Goal: Task Accomplishment & Management: Use online tool/utility

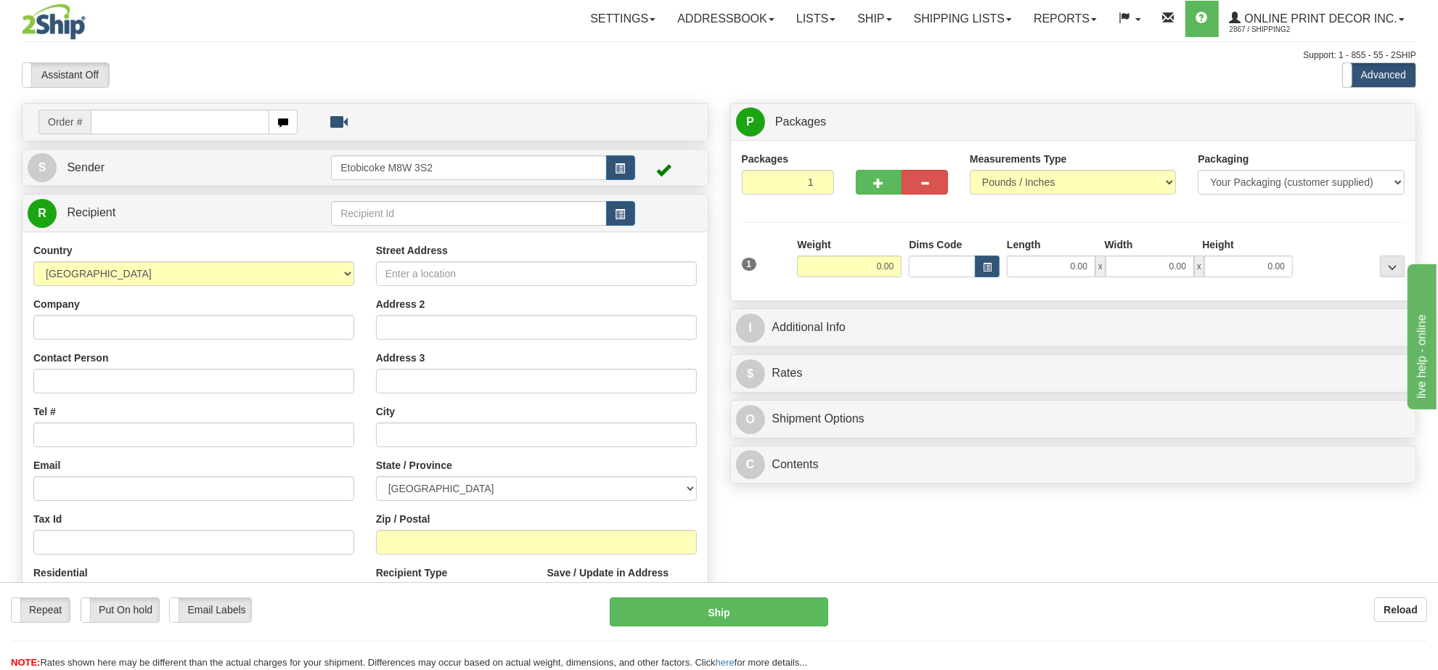
drag, startPoint x: 151, startPoint y: 94, endPoint x: 155, endPoint y: 122, distance: 27.8
click at [153, 120] on div "Toggle navigation Settings Shipping Preferences Fields Preferences New" at bounding box center [719, 409] width 1438 height 818
click at [156, 128] on input "text" at bounding box center [180, 122] width 179 height 25
type input "ca-423211"
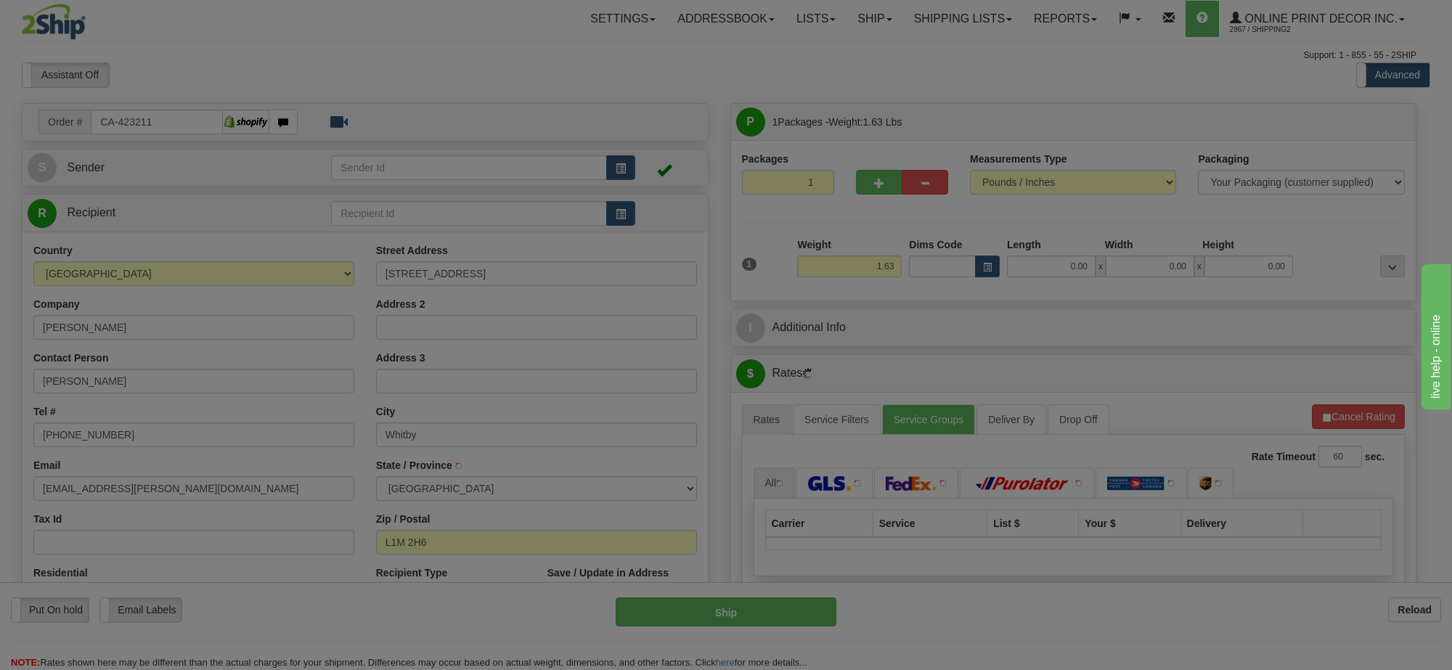
type input "WHITBY"
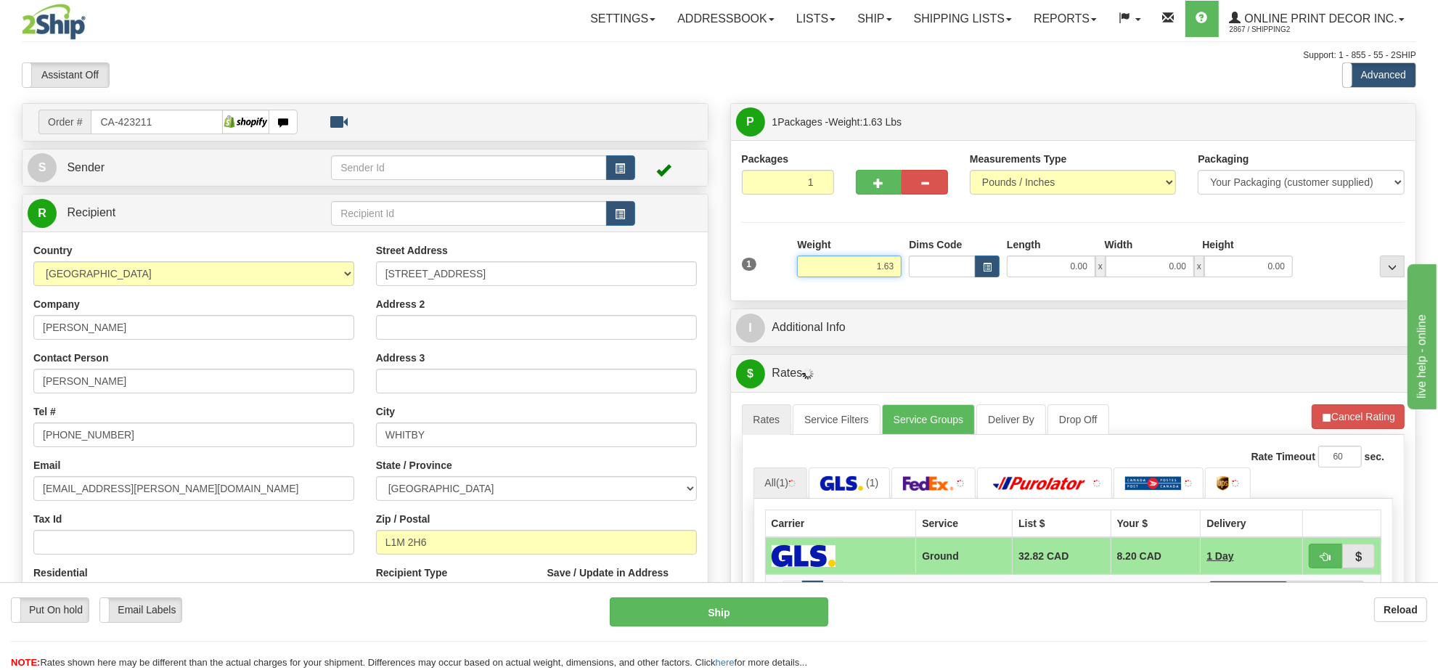
click at [877, 266] on input "1.63" at bounding box center [849, 266] width 105 height 22
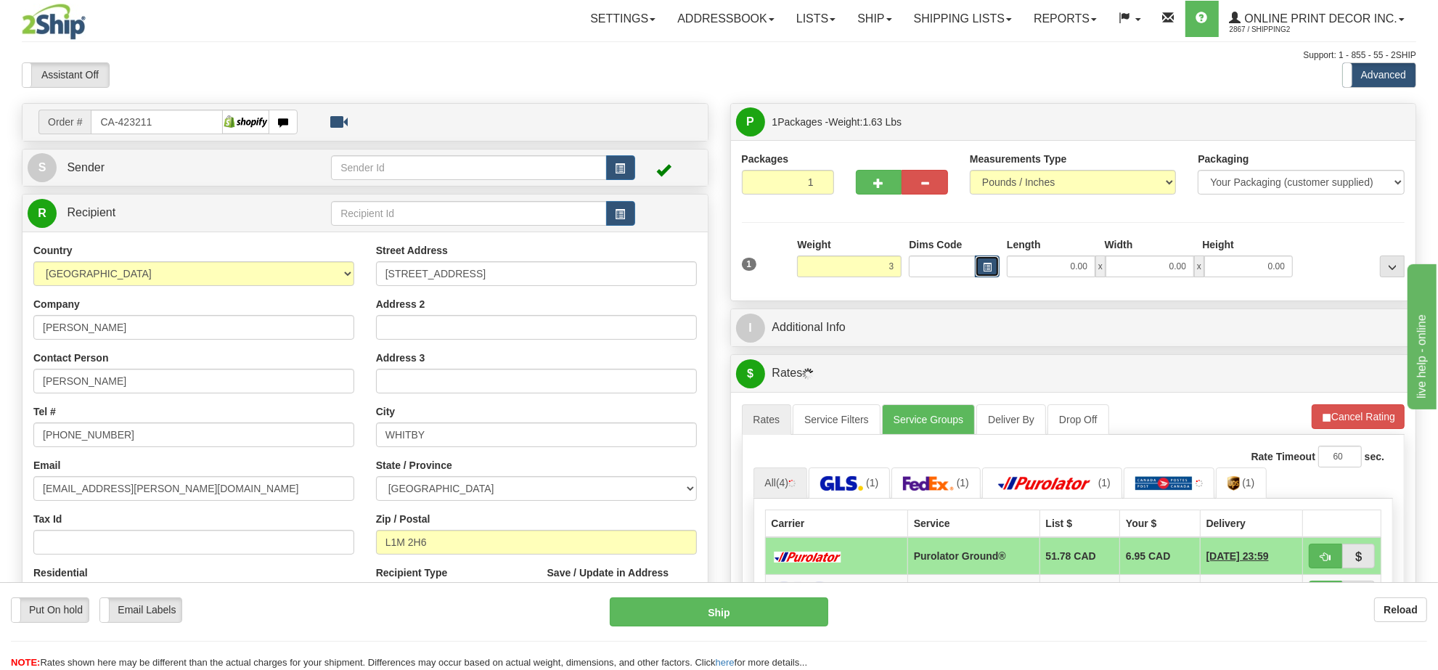
type input "3.00"
click at [989, 270] on span "button" at bounding box center [987, 267] width 9 height 8
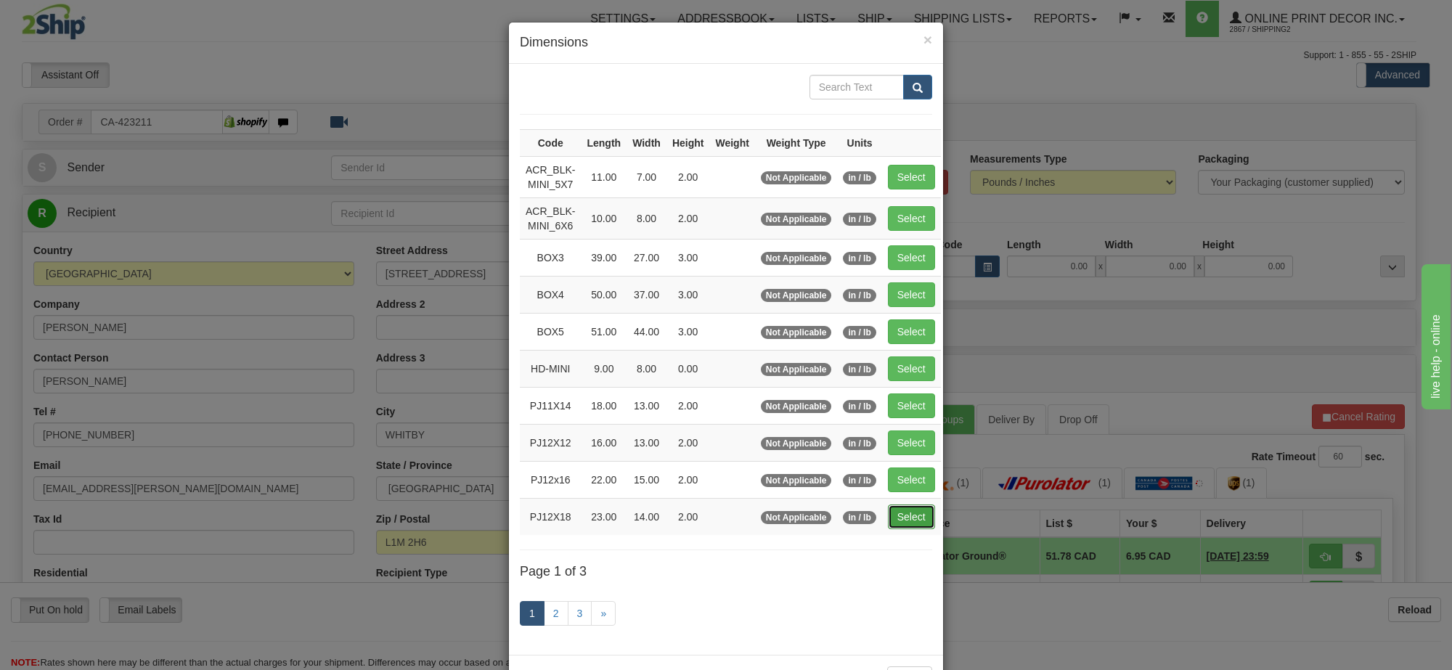
drag, startPoint x: 899, startPoint y: 527, endPoint x: 1100, endPoint y: 455, distance: 214.2
click at [901, 526] on button "Select" at bounding box center [911, 516] width 47 height 25
type input "PJ12X18"
type input "23.00"
type input "14.00"
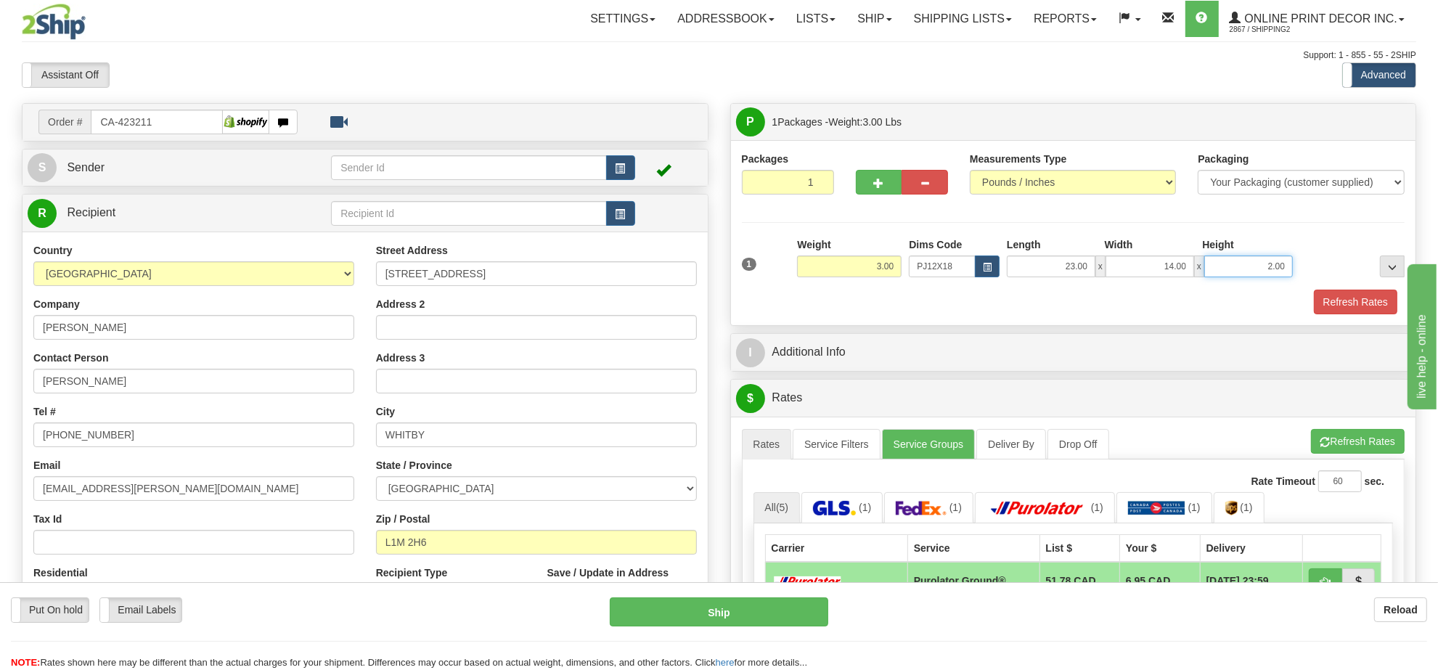
click at [1249, 265] on input "2.00" at bounding box center [1248, 266] width 89 height 22
type input "4.00"
click at [1359, 436] on button "Refresh Rates" at bounding box center [1358, 441] width 94 height 25
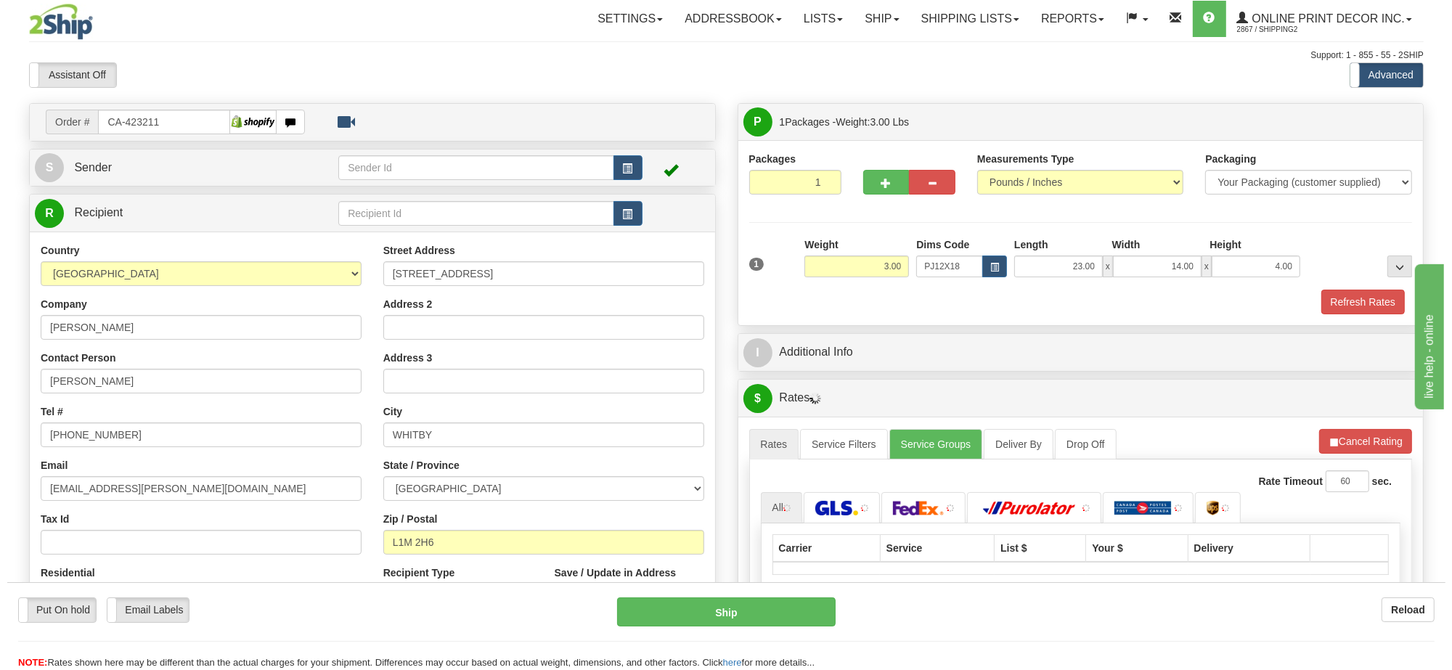
scroll to position [91, 0]
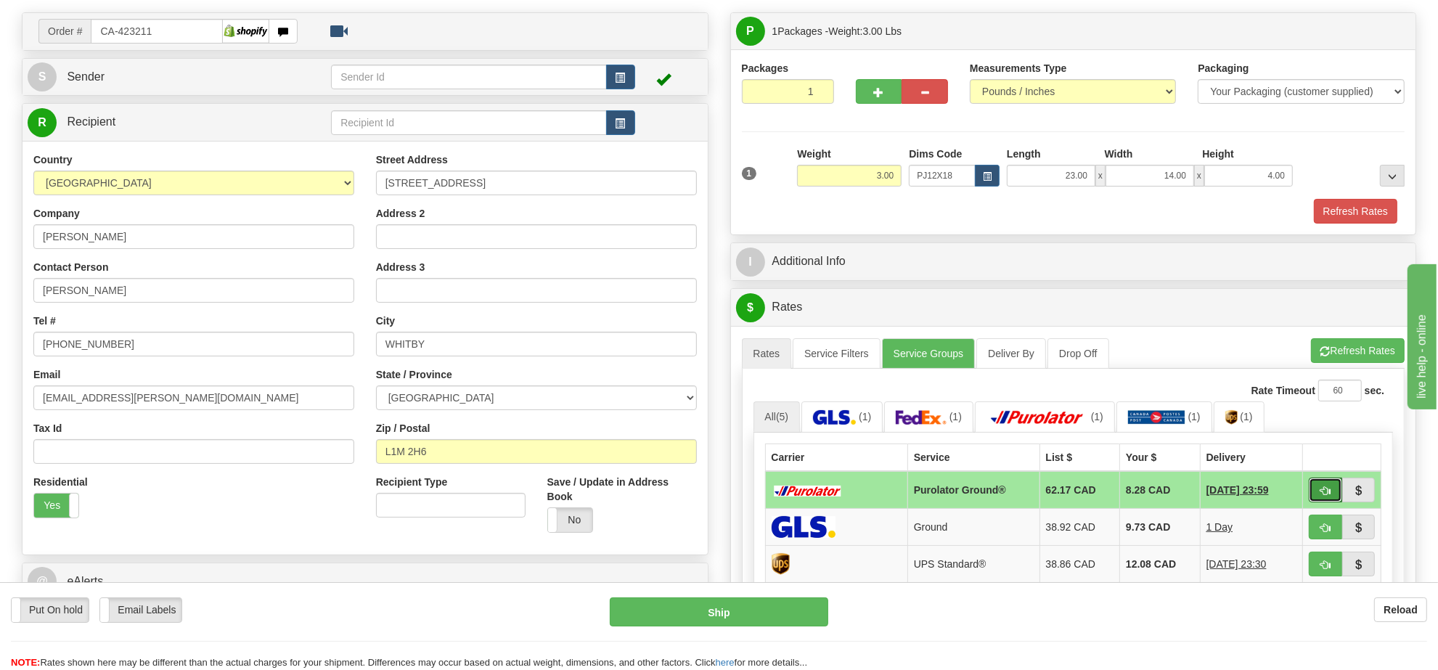
click at [1315, 495] on button "button" at bounding box center [1325, 490] width 33 height 25
type input "260"
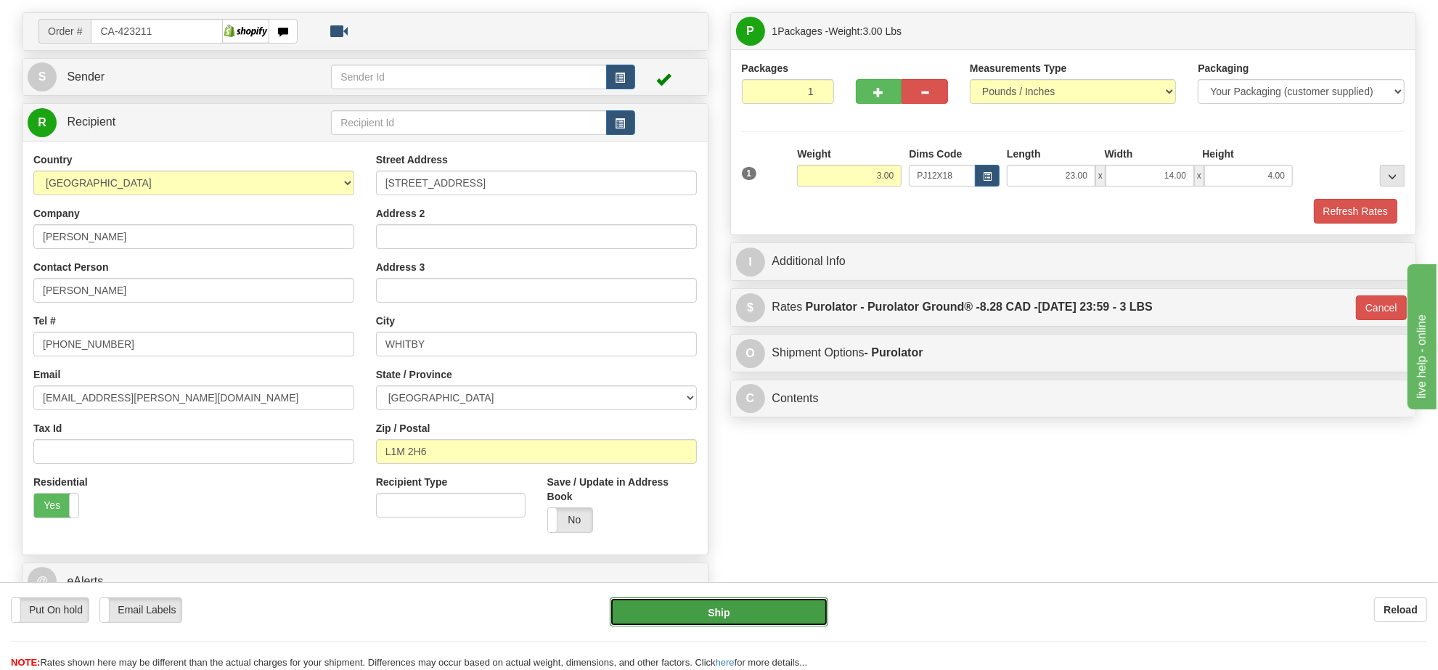
click at [715, 610] on button "Ship" at bounding box center [719, 611] width 218 height 29
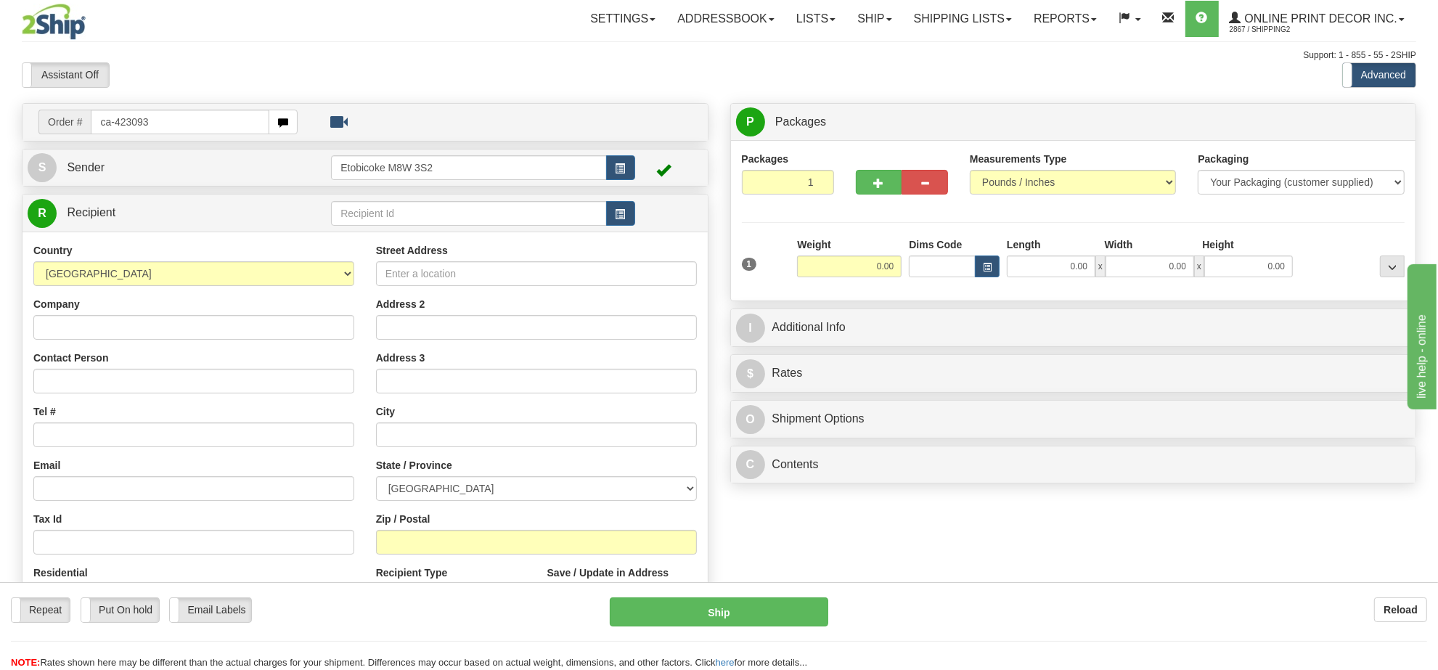
type input "ca-423093"
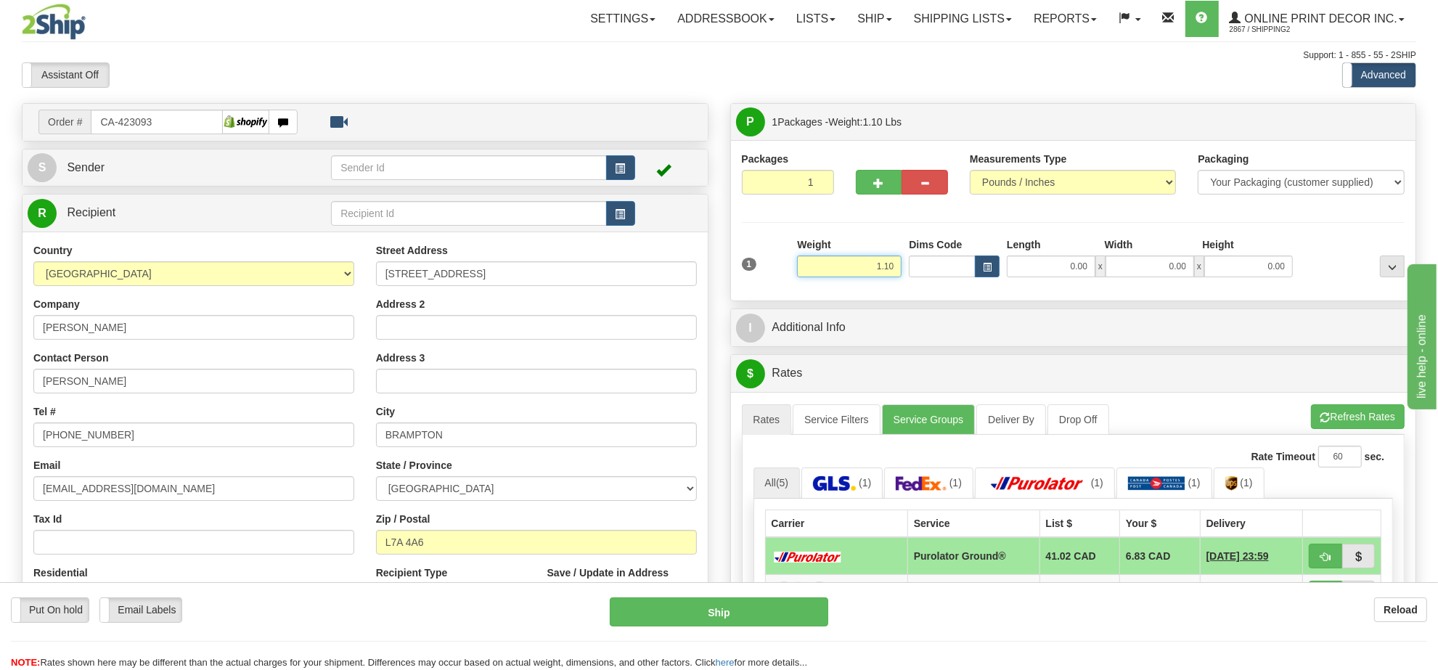
click at [891, 272] on input "1.10" at bounding box center [849, 266] width 105 height 22
type input "15.00"
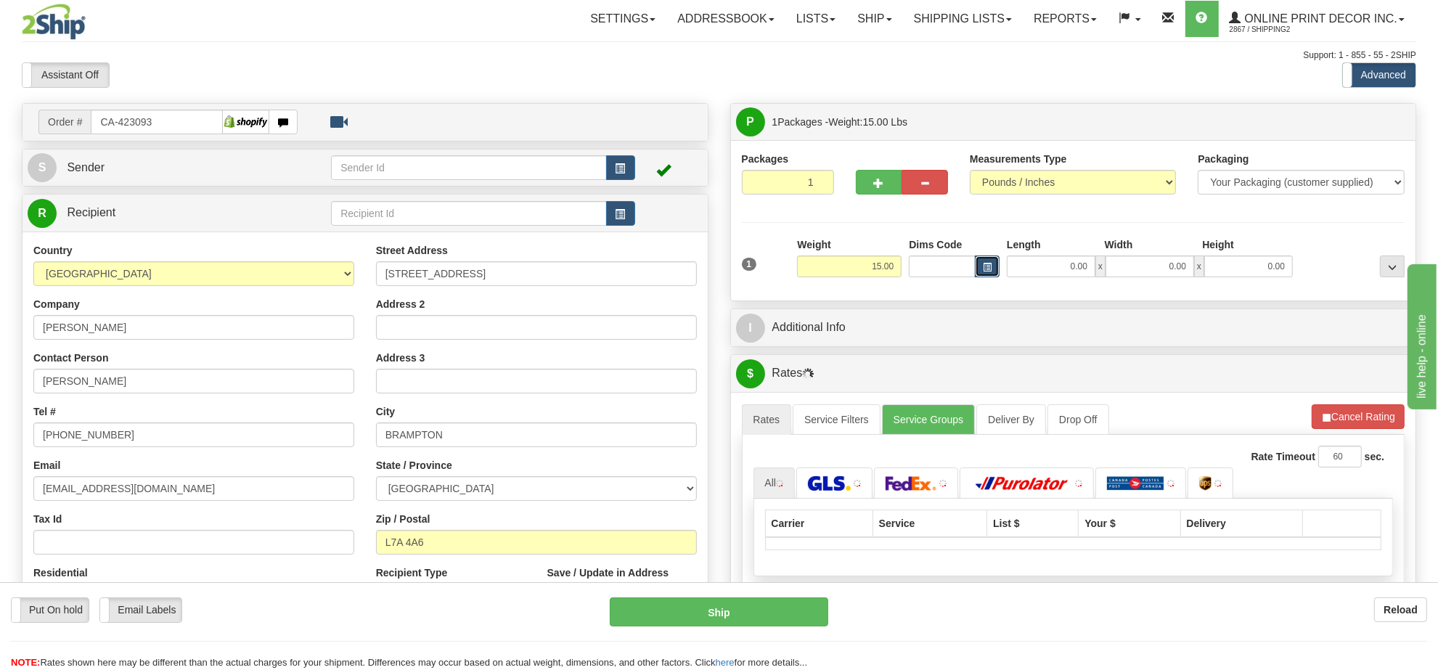
click at [978, 261] on button "button" at bounding box center [987, 266] width 25 height 22
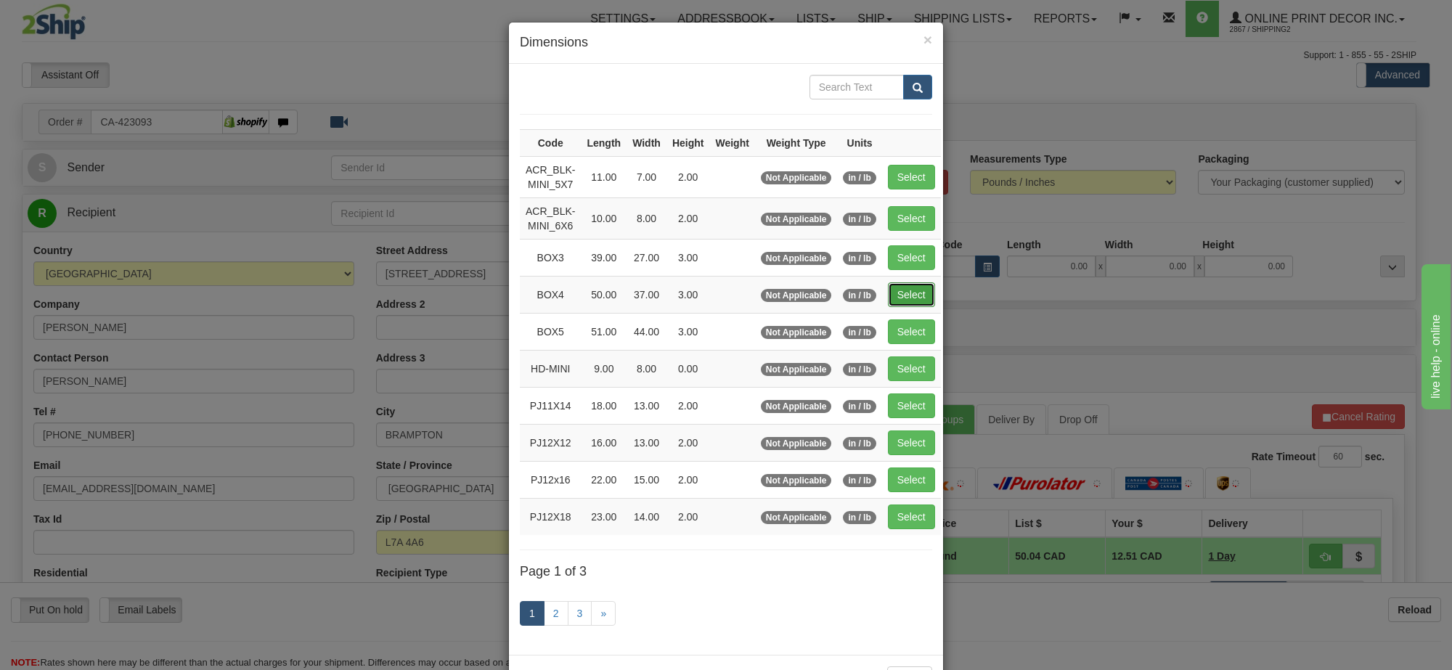
click at [906, 300] on button "Select" at bounding box center [911, 294] width 47 height 25
type input "BOX4"
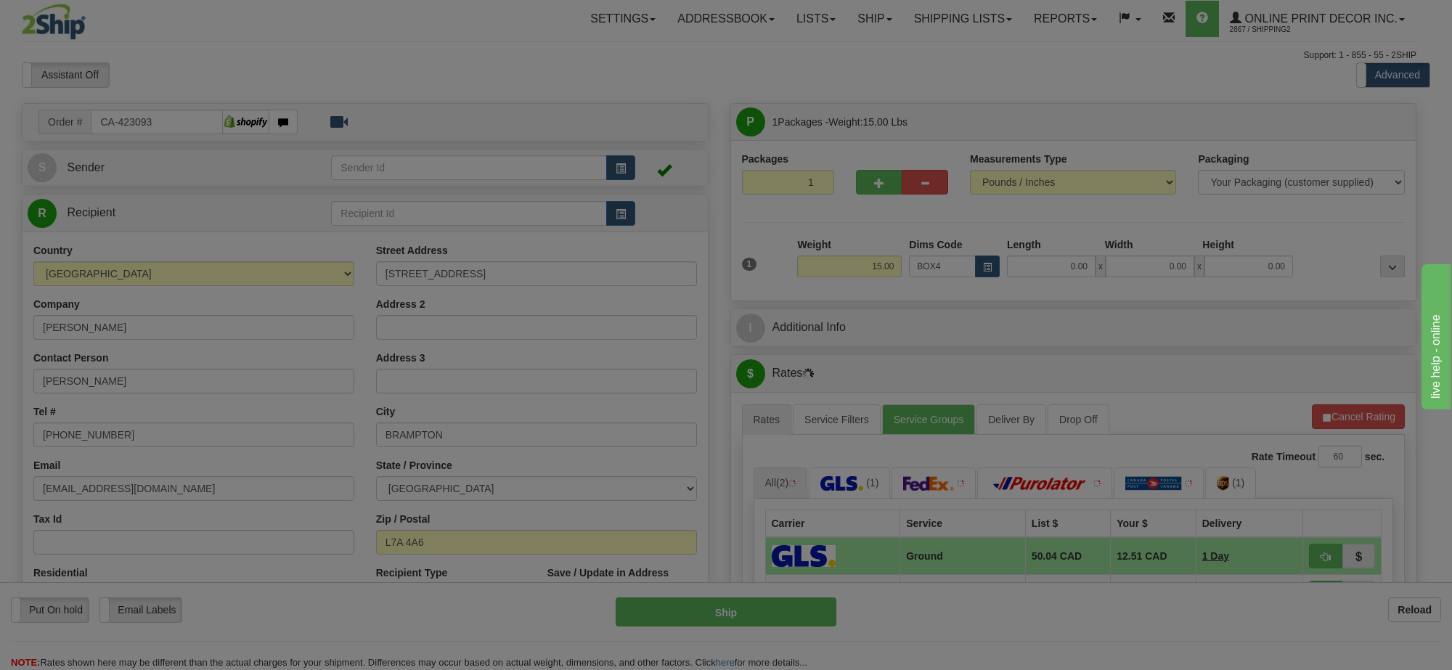
type input "50.00"
type input "37.00"
type input "3.00"
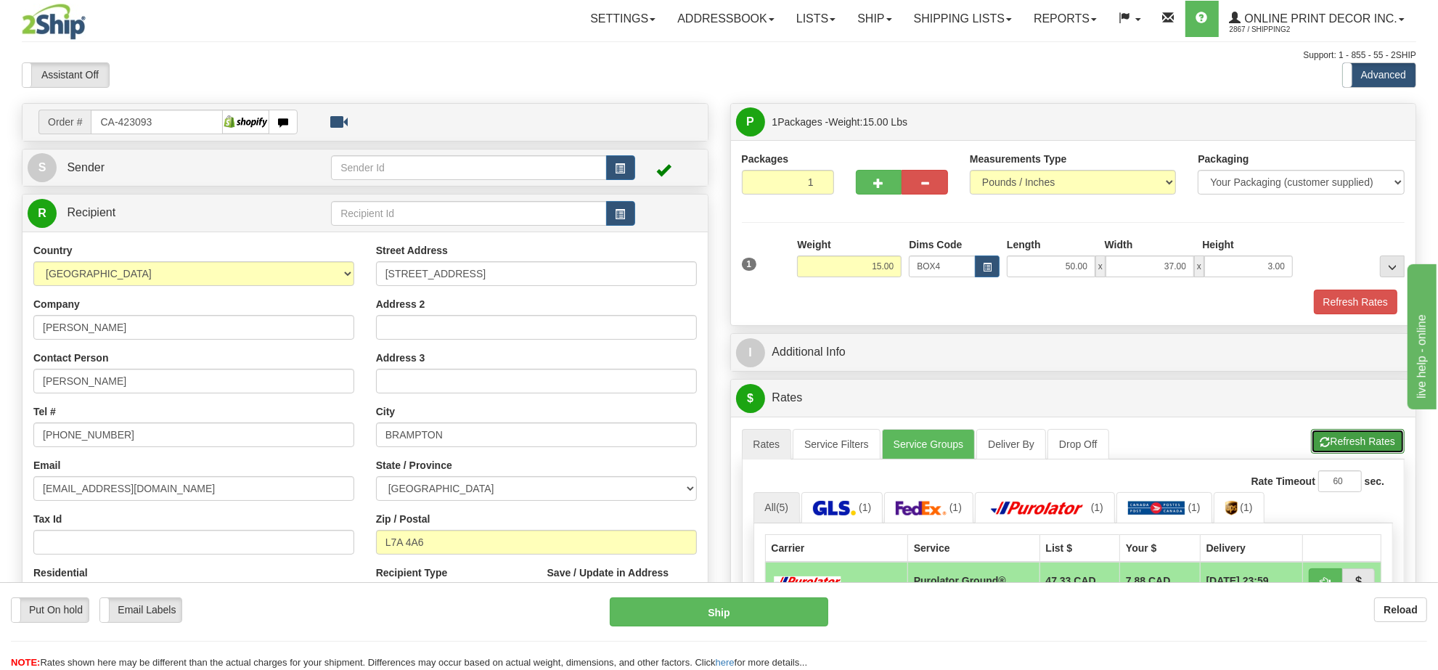
click at [1336, 443] on button "Refresh Rates" at bounding box center [1358, 441] width 94 height 25
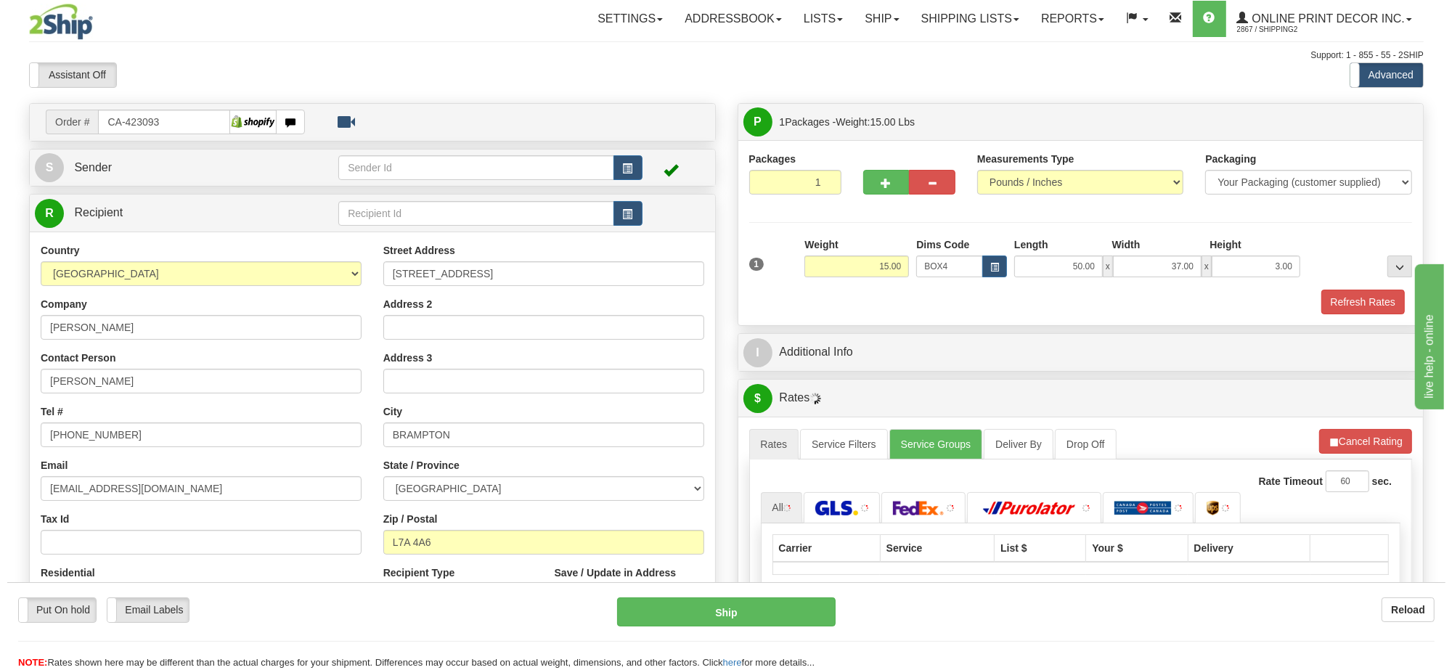
scroll to position [272, 0]
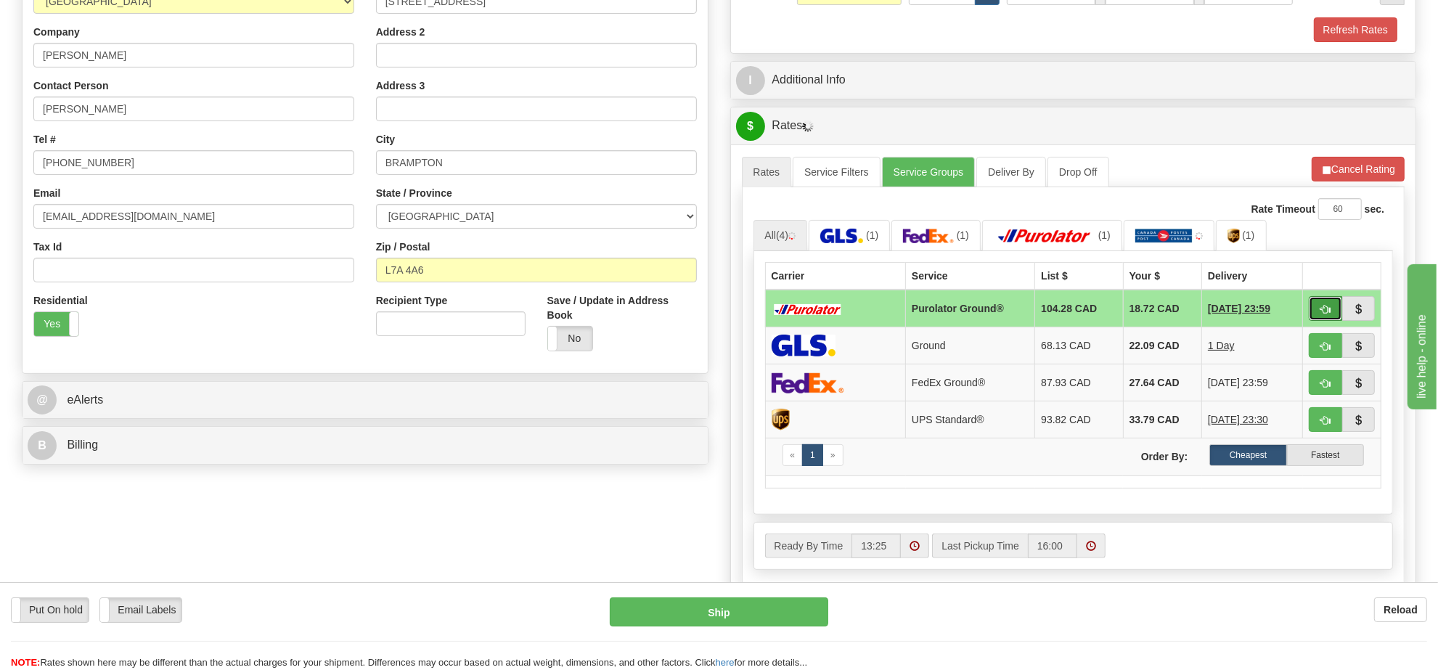
click at [1322, 314] on span "button" at bounding box center [1325, 309] width 10 height 9
type input "260"
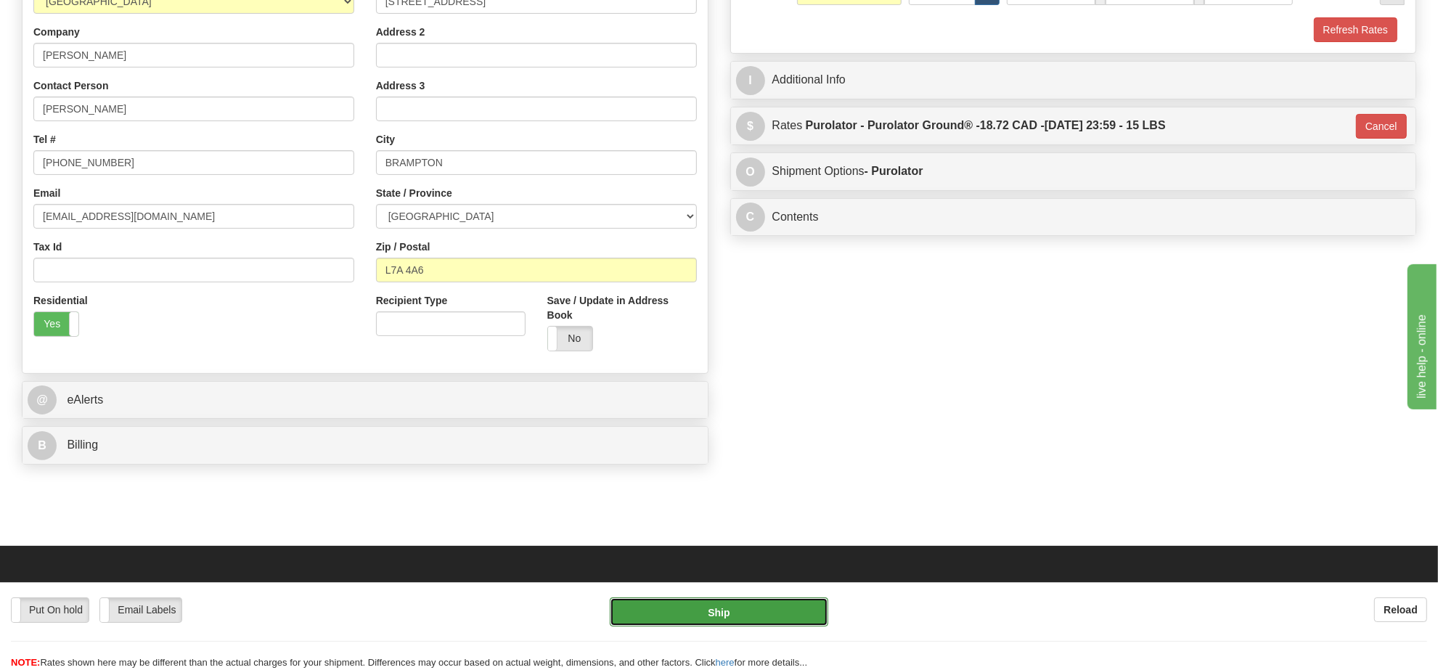
click at [797, 603] on button "Ship" at bounding box center [719, 611] width 218 height 29
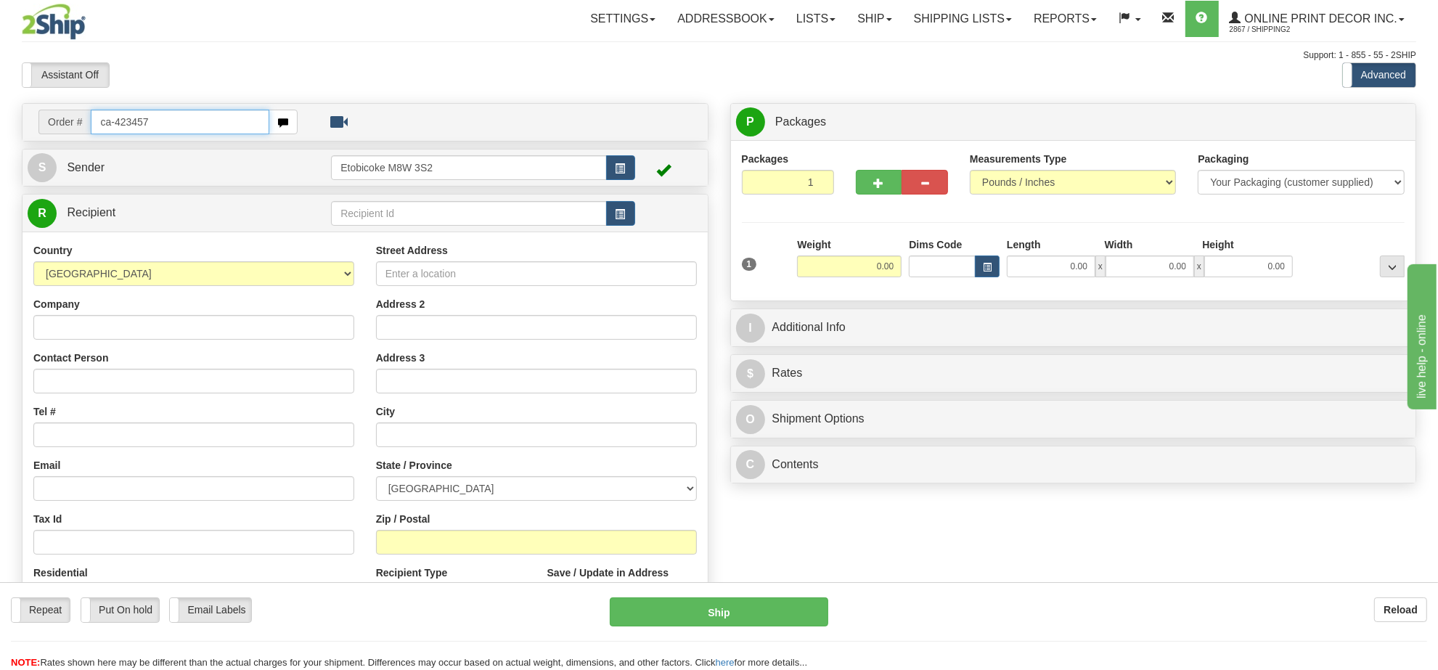
type input "ca-423457"
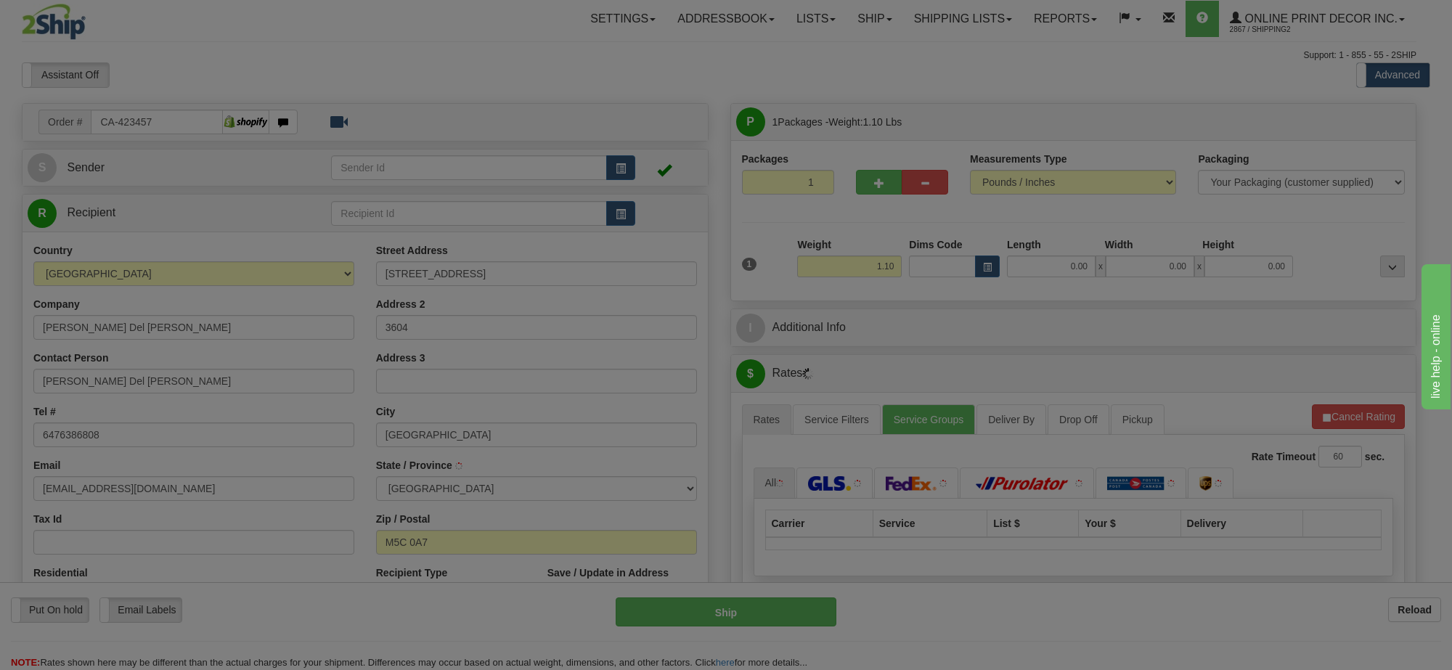
type input "TORONTO"
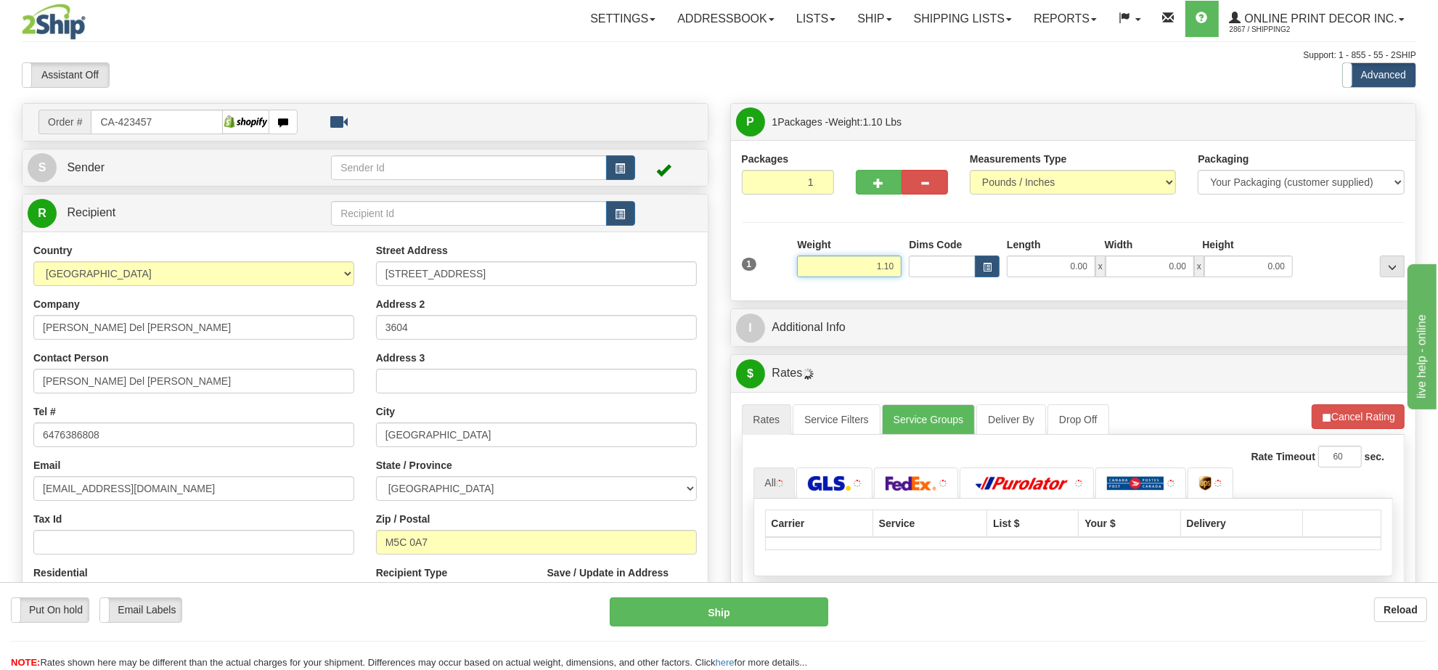
click at [875, 270] on input "1.10" at bounding box center [849, 266] width 105 height 22
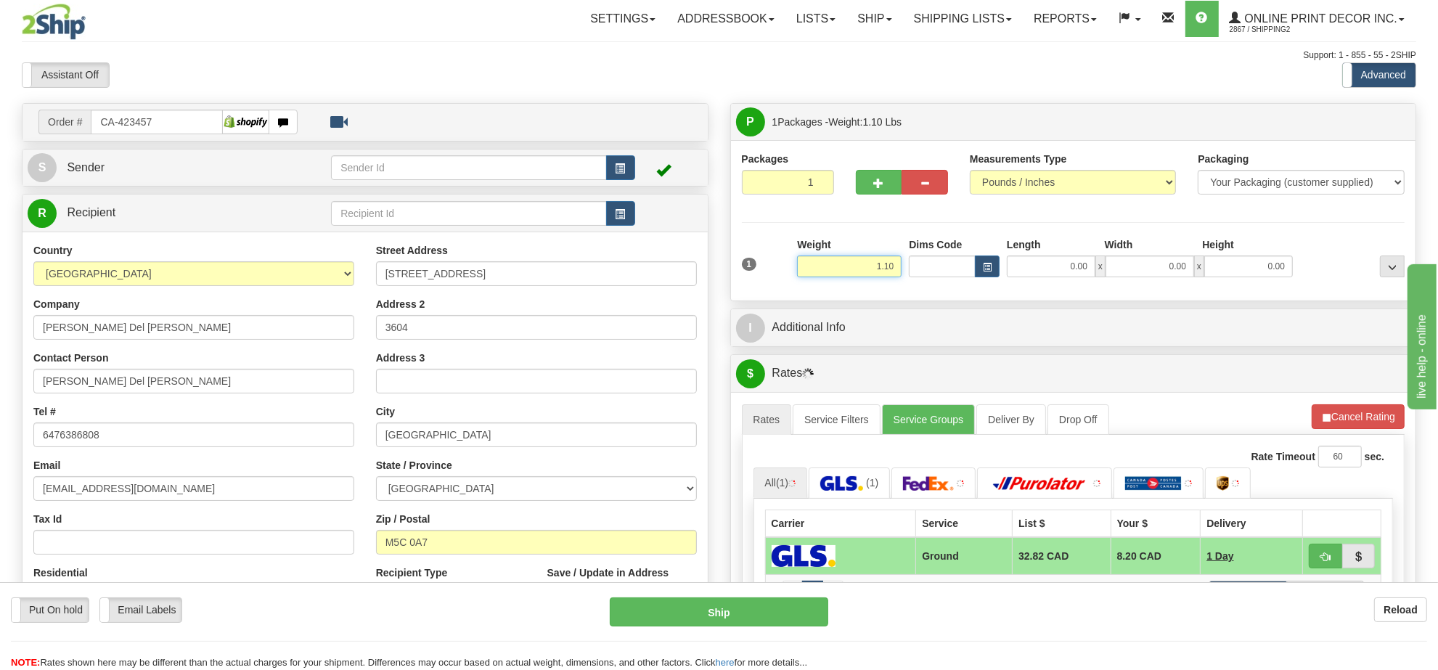
click at [875, 270] on input "1.10" at bounding box center [849, 266] width 105 height 22
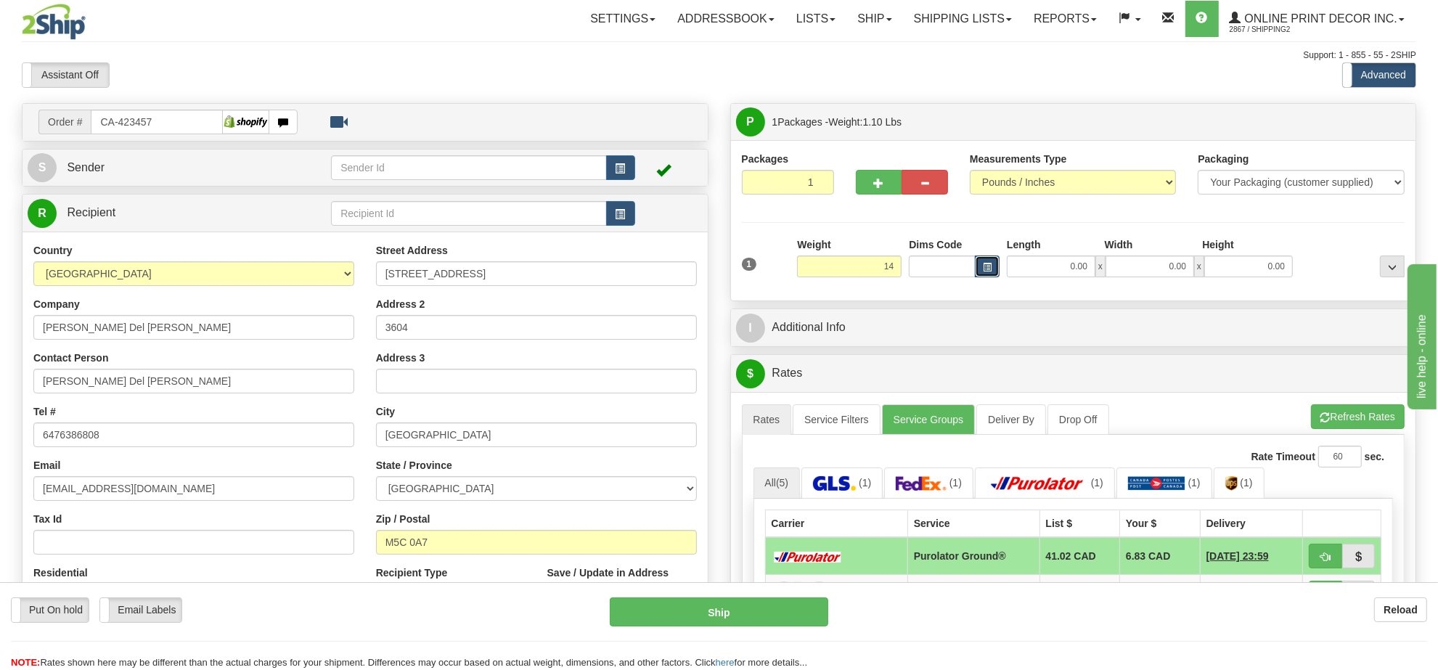
type input "14.00"
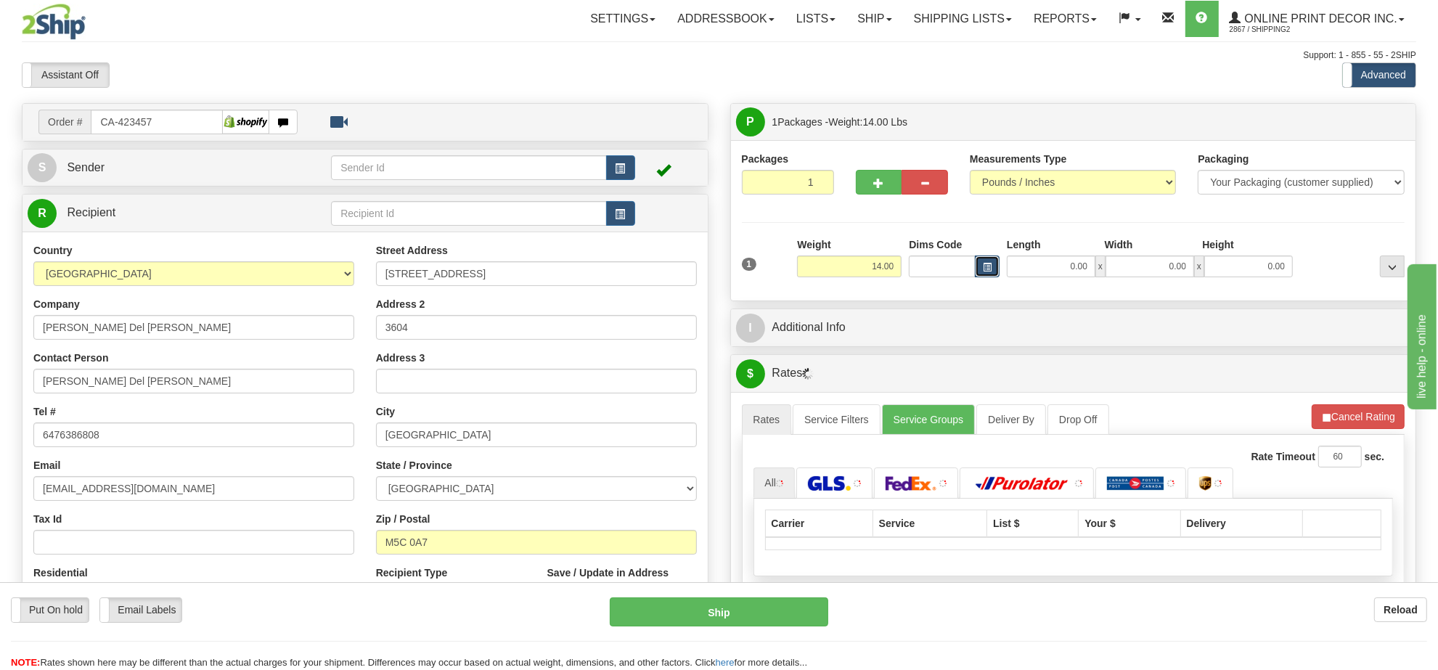
click at [989, 271] on span "button" at bounding box center [987, 267] width 9 height 8
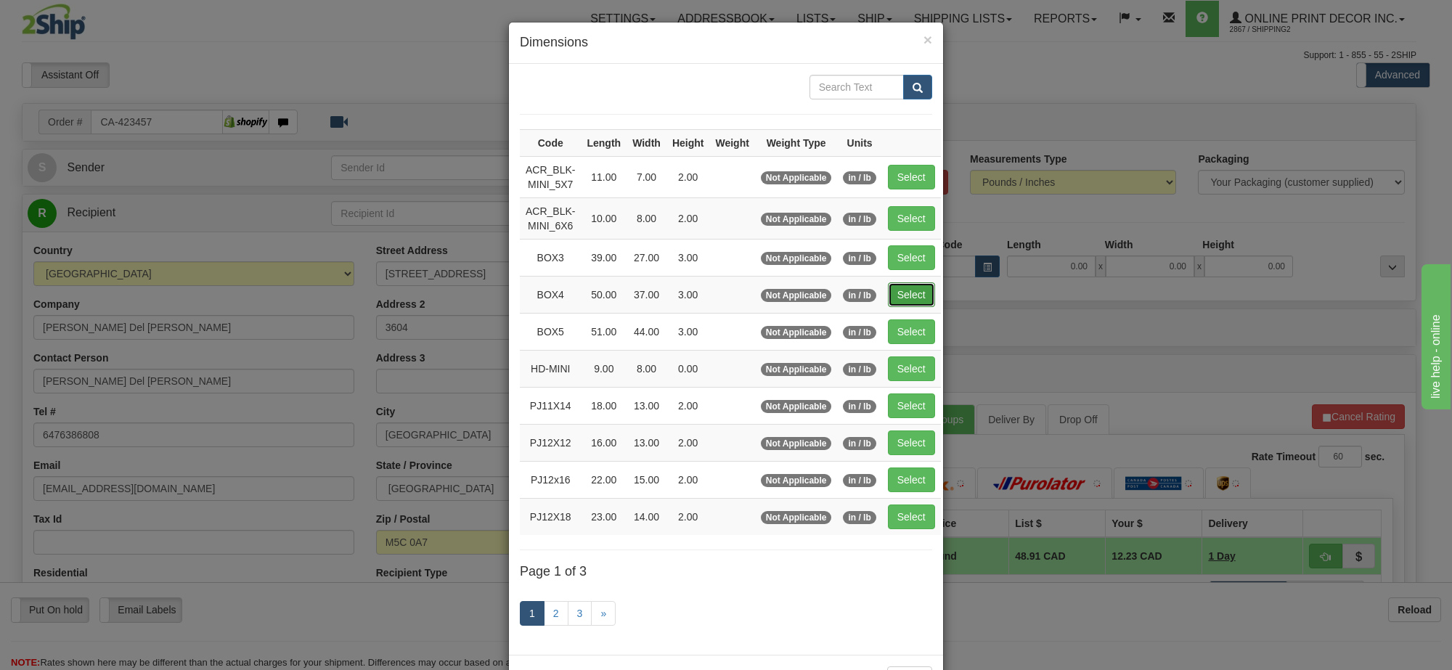
click at [888, 289] on button "Select" at bounding box center [911, 294] width 47 height 25
type input "BOX4"
type input "50.00"
type input "37.00"
type input "3.00"
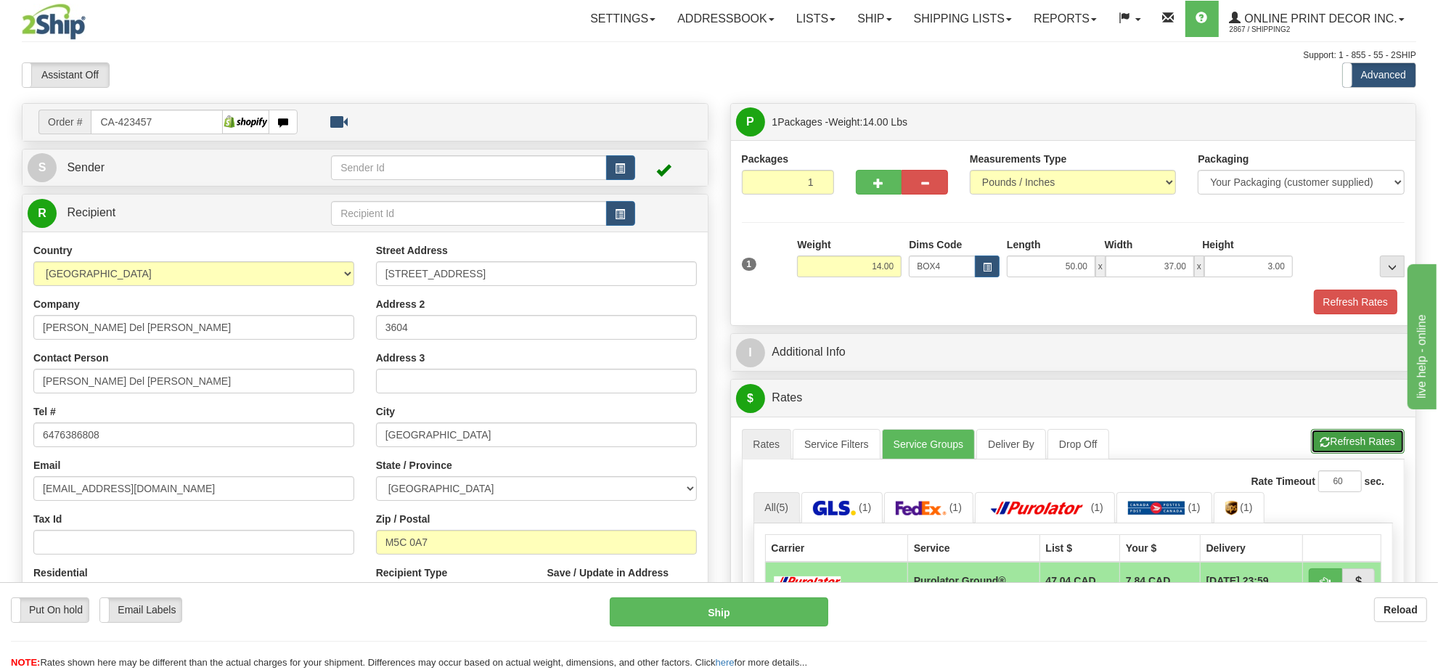
click at [1349, 447] on button "Refresh Rates" at bounding box center [1358, 441] width 94 height 25
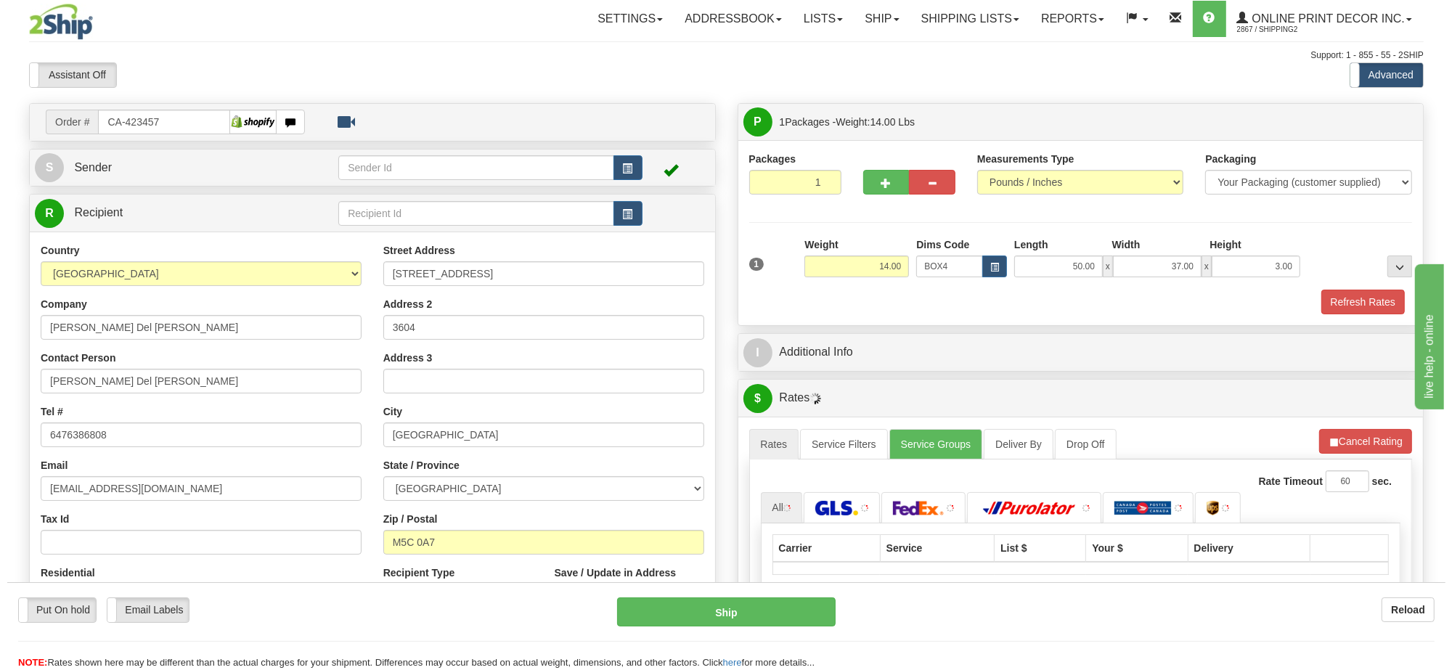
scroll to position [181, 0]
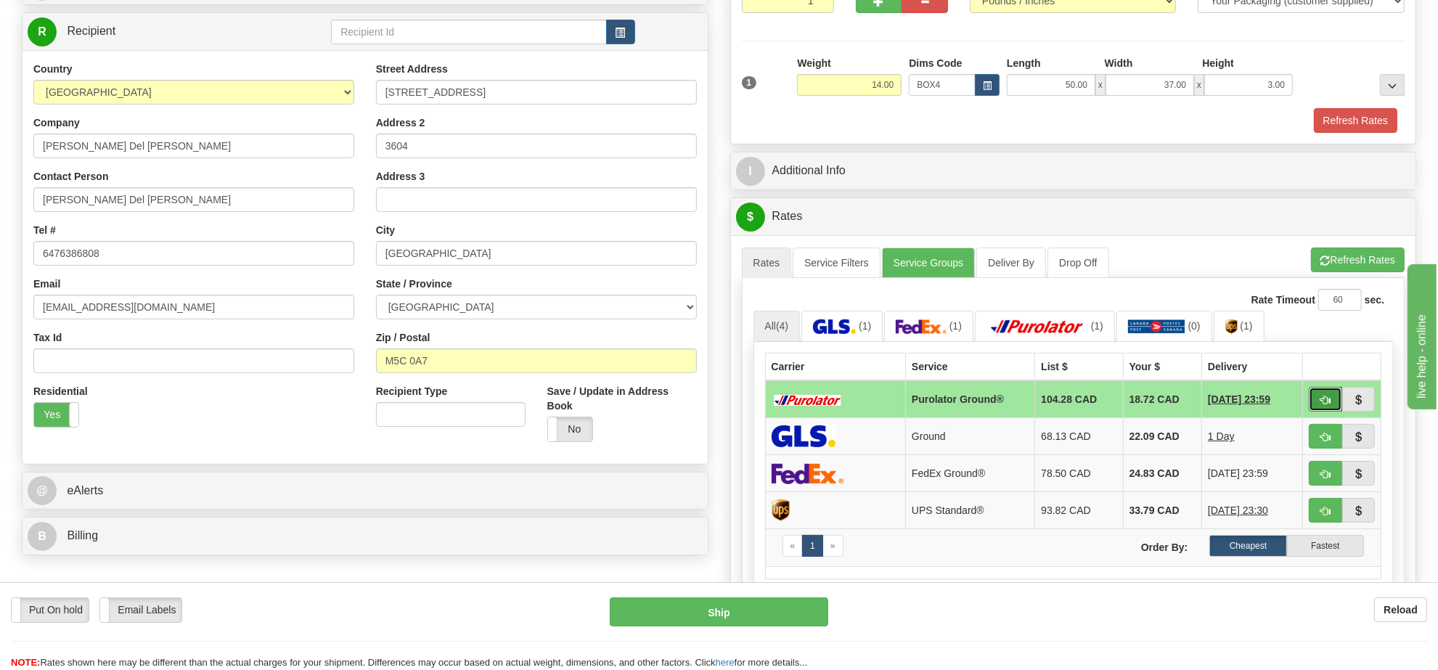
click at [1314, 408] on button "button" at bounding box center [1325, 399] width 33 height 25
type input "260"
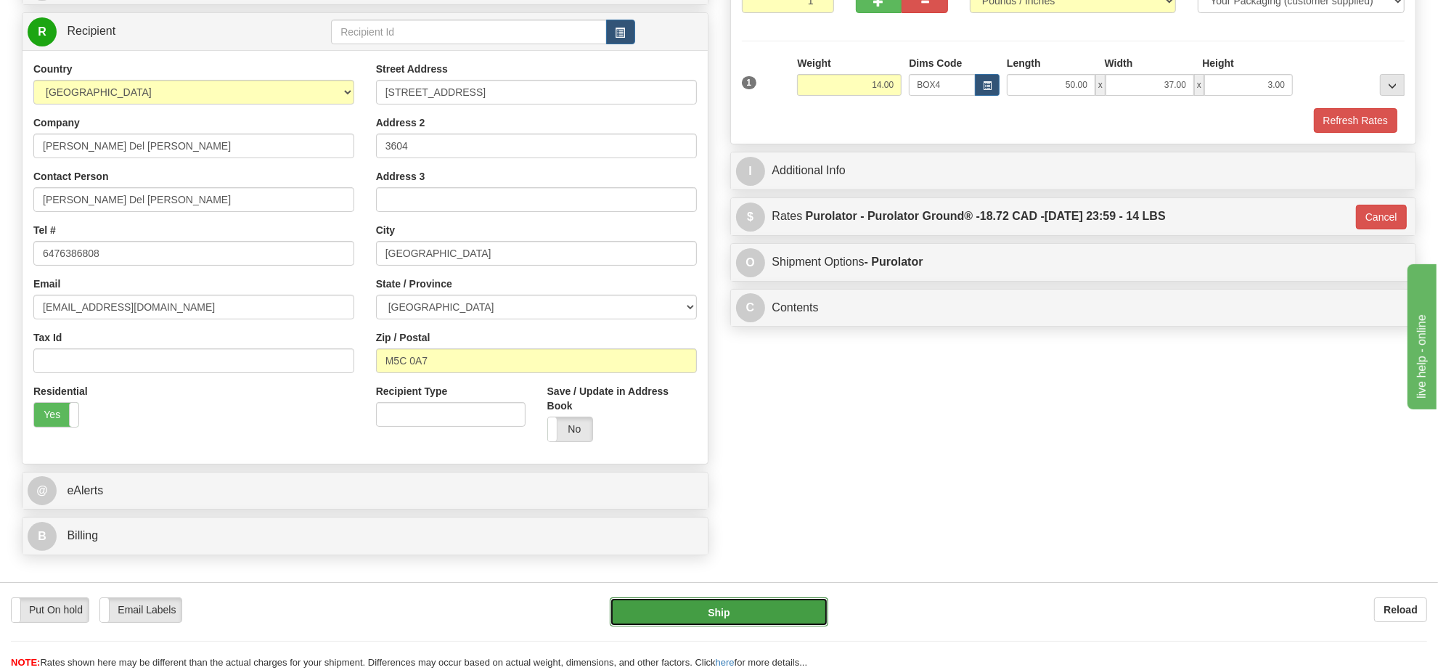
click at [790, 602] on button "Ship" at bounding box center [719, 611] width 218 height 29
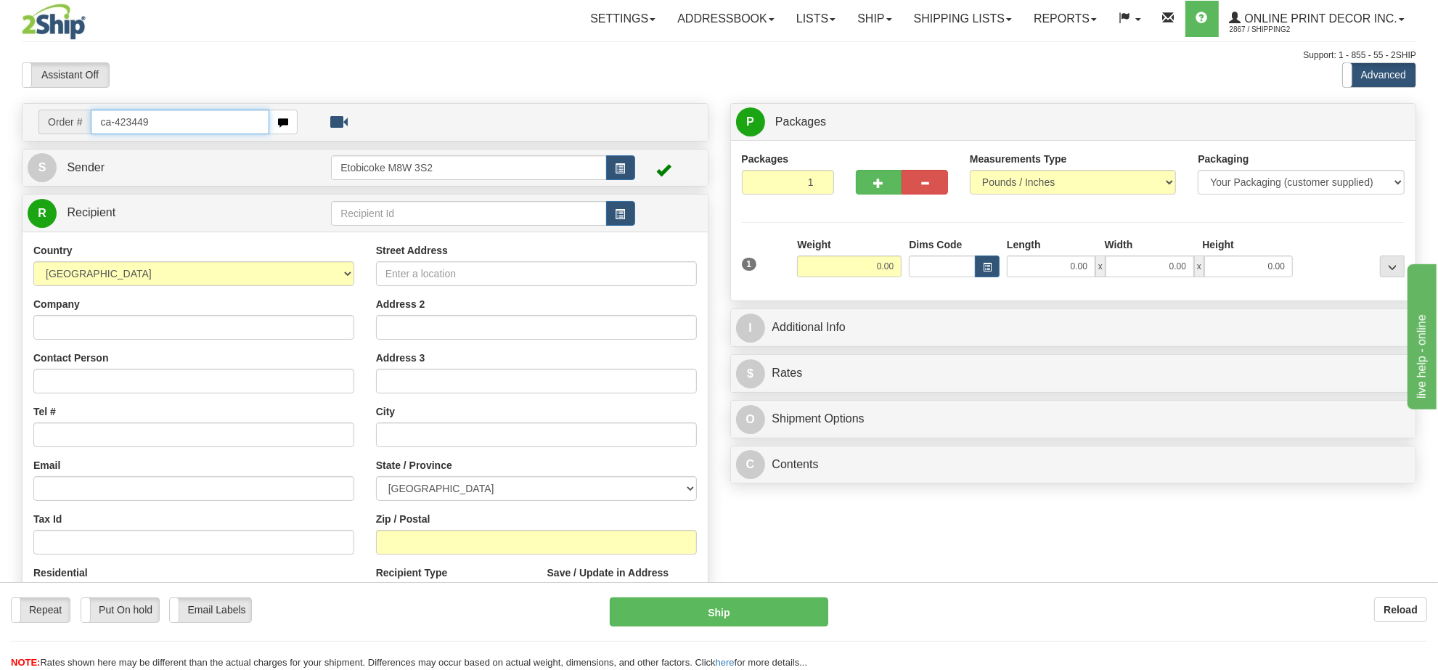
type input "ca-423449"
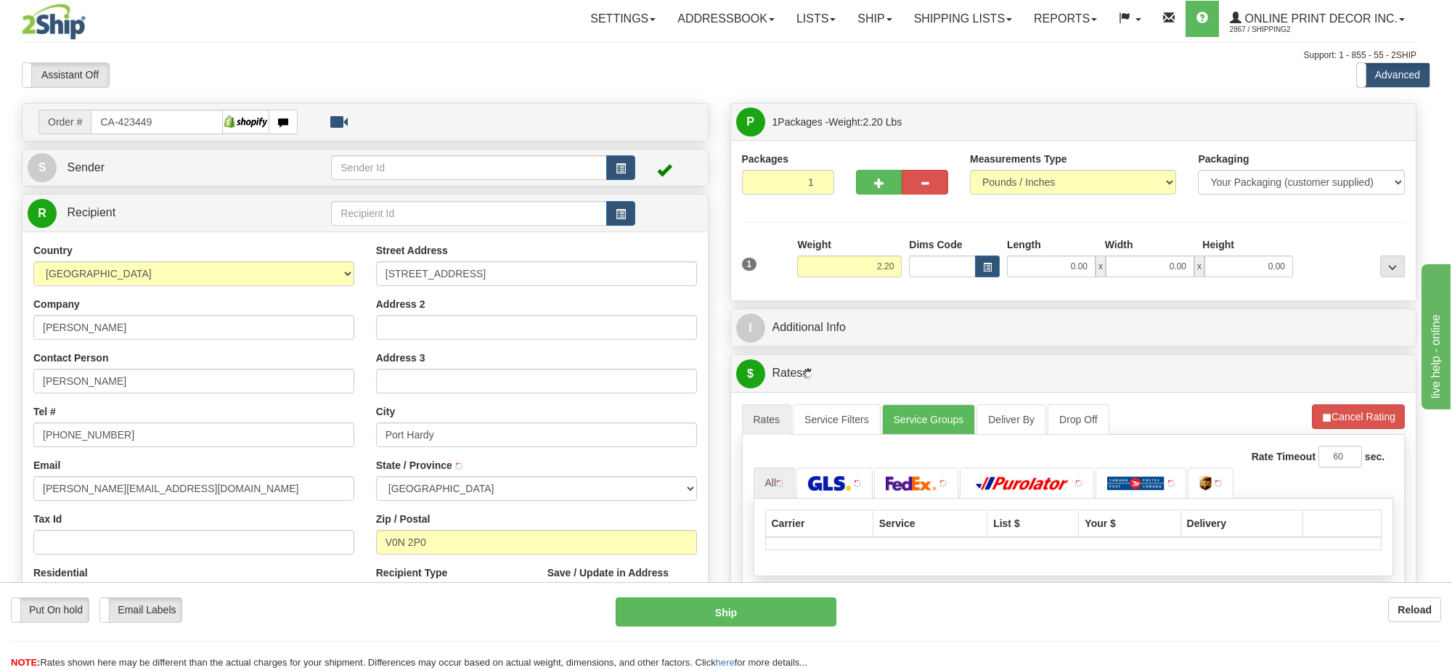
type input "PORT HARDY"
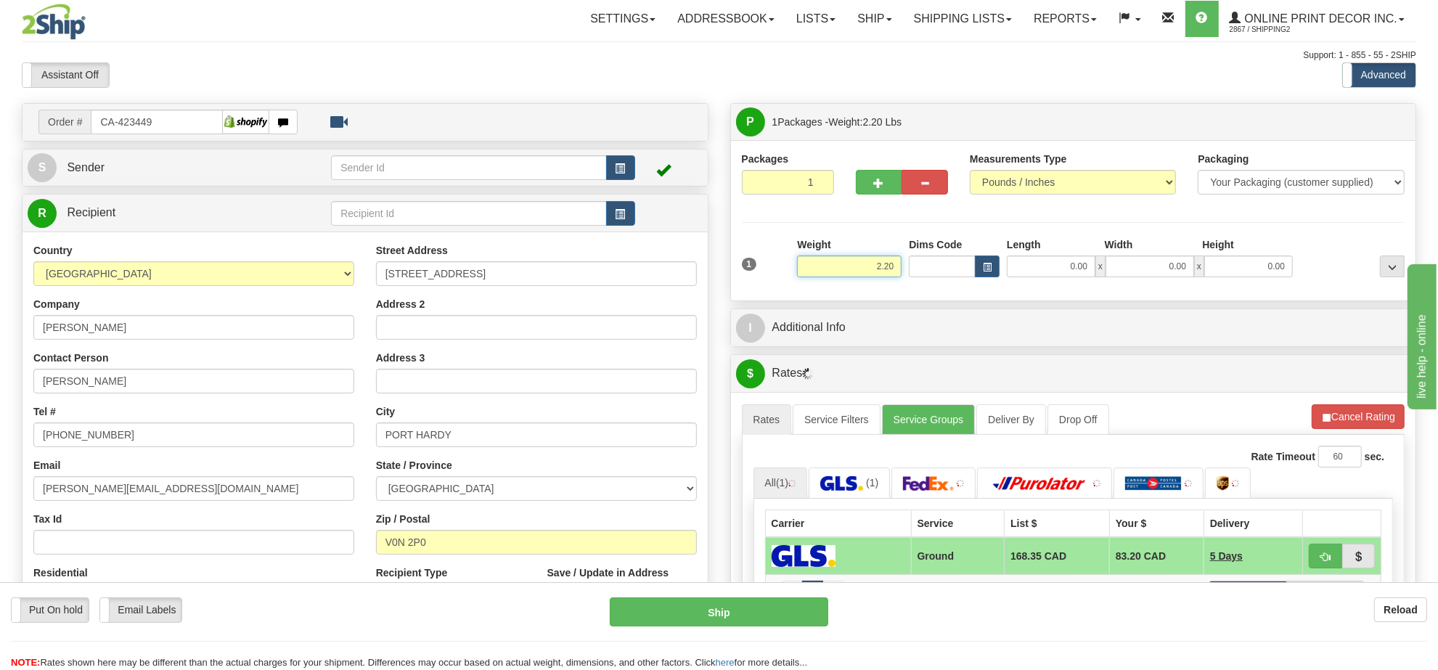
click at [866, 270] on input "2.20" at bounding box center [849, 266] width 105 height 22
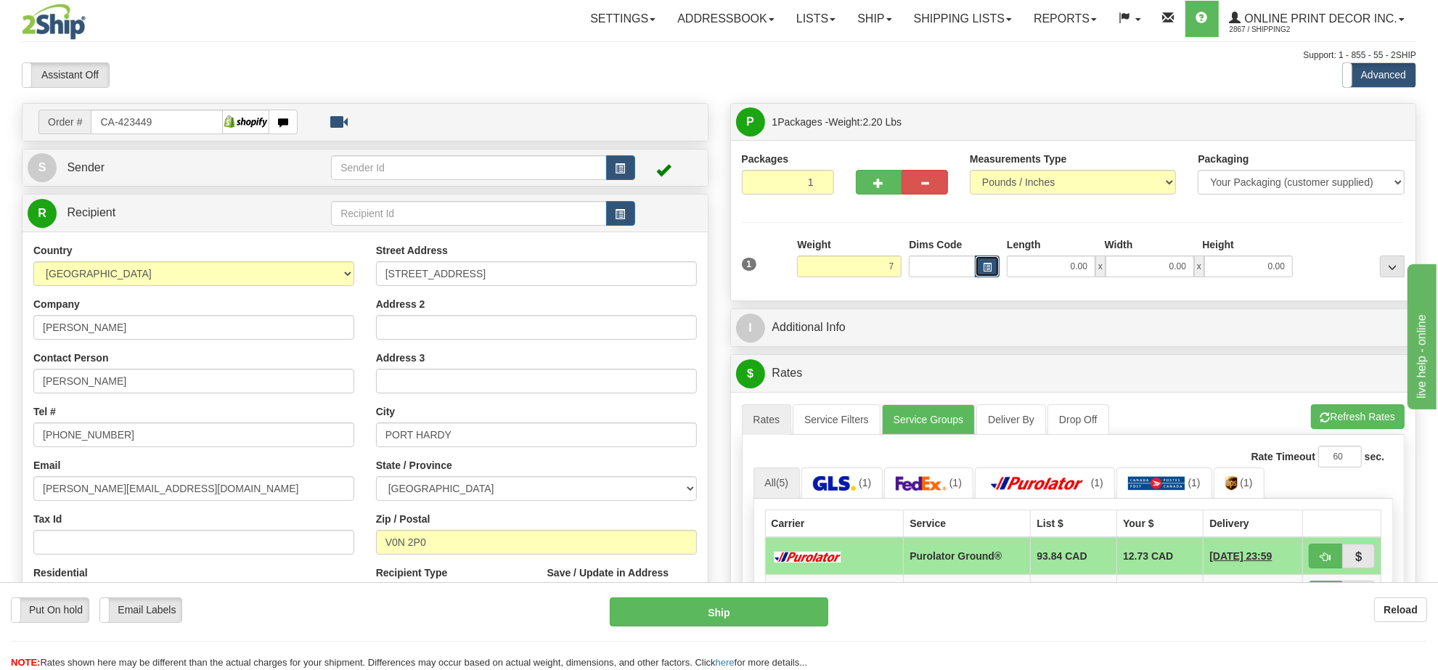
type input "7.00"
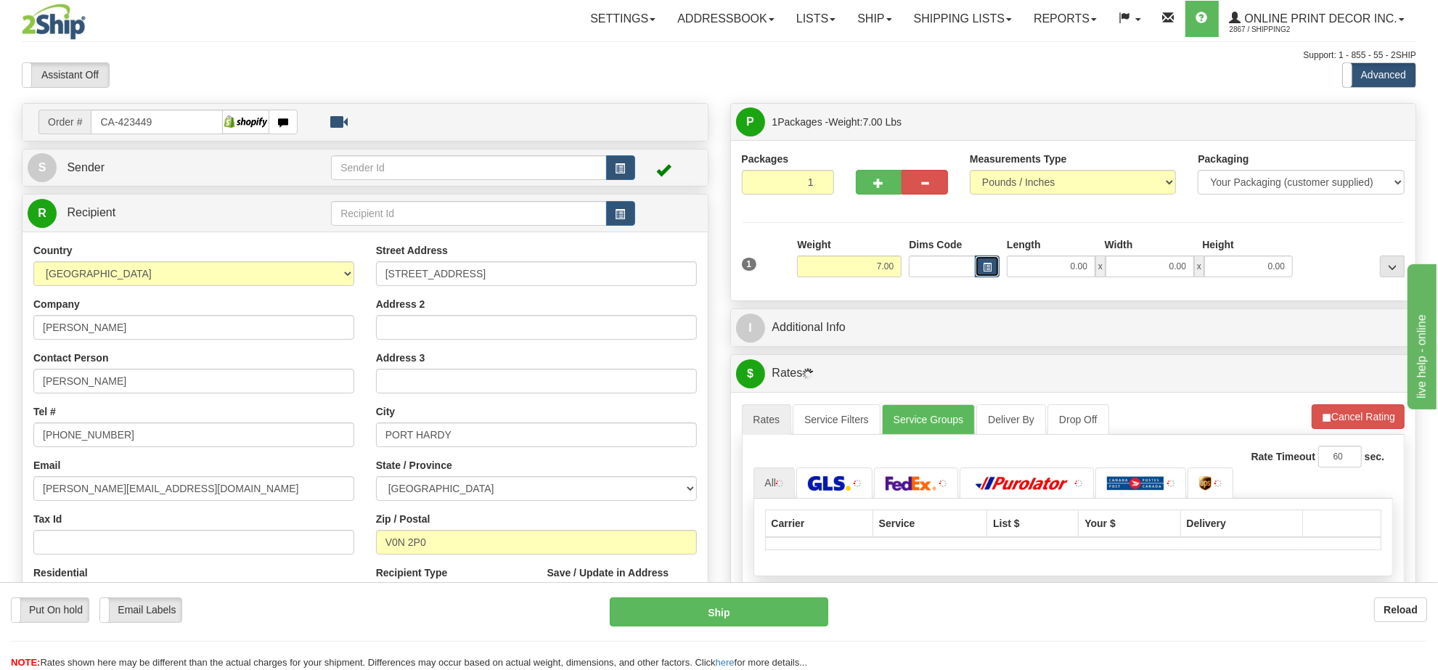
click at [986, 266] on span "button" at bounding box center [987, 267] width 9 height 8
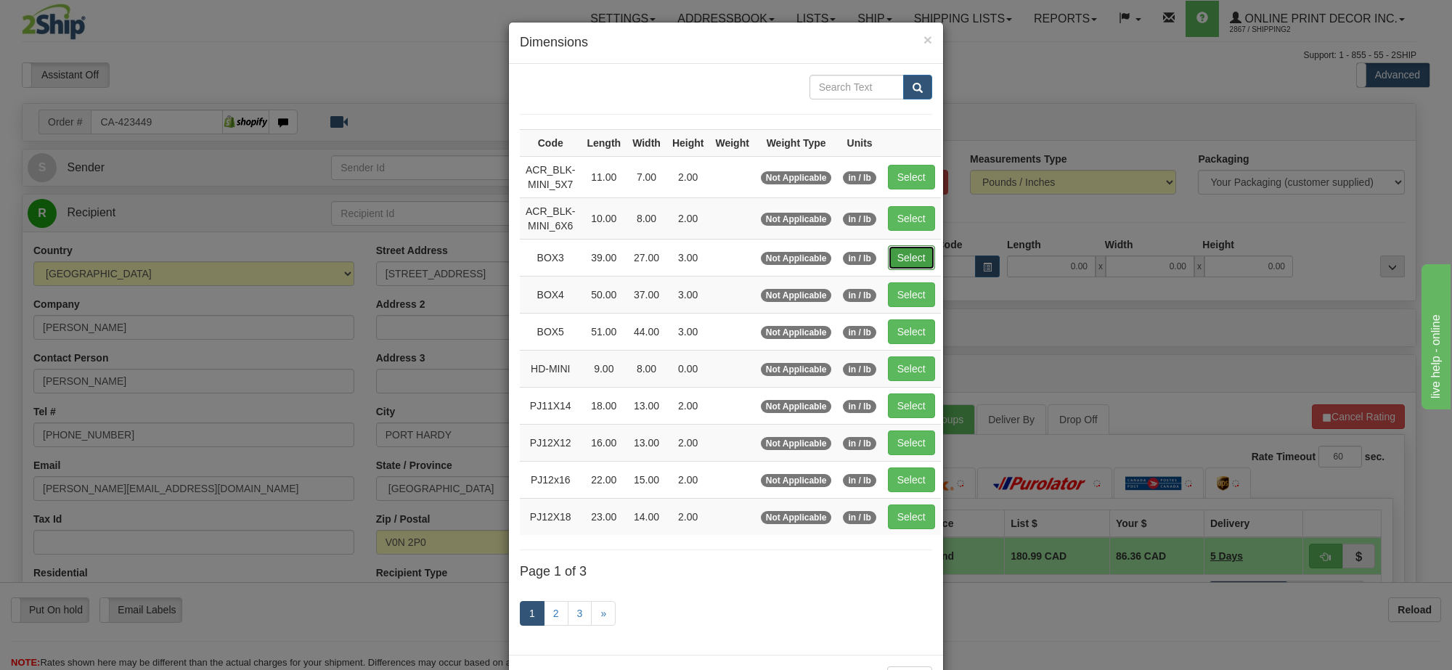
click at [905, 254] on button "Select" at bounding box center [911, 257] width 47 height 25
type input "BOX3"
type input "39.00"
type input "27.00"
type input "3.00"
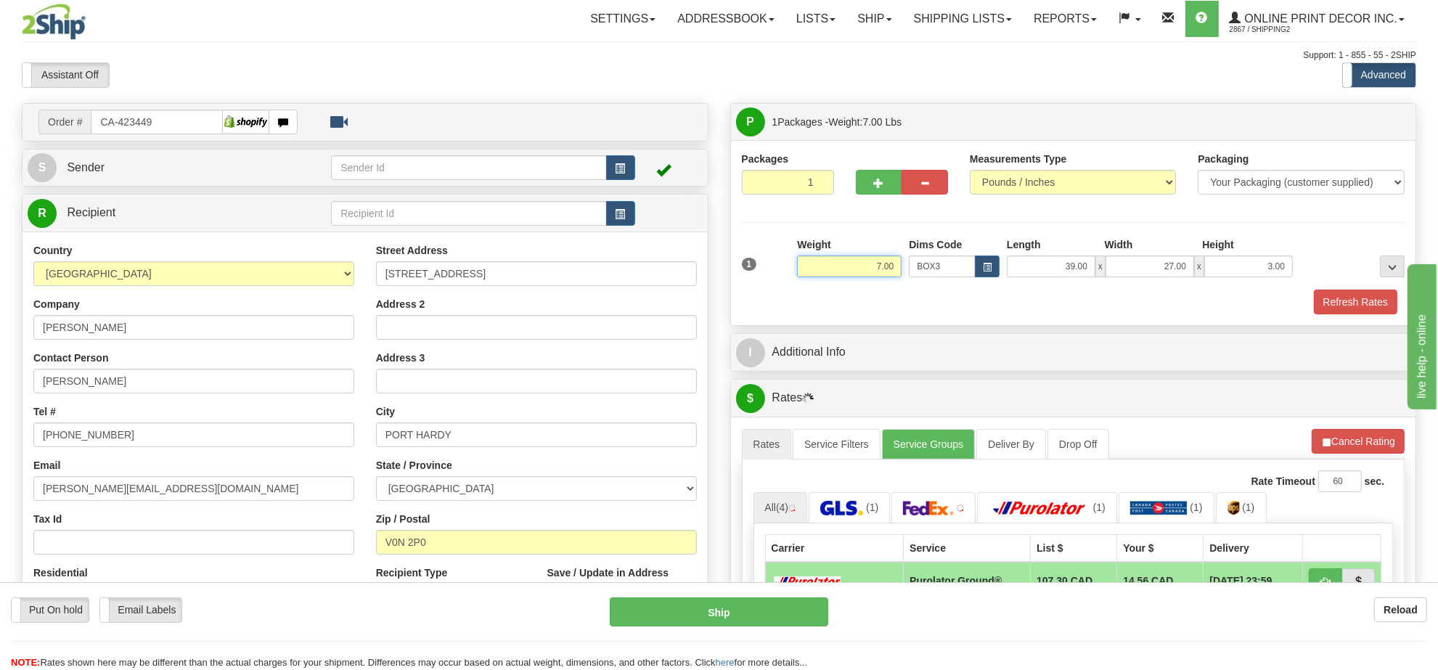
click at [844, 271] on input "7.00" at bounding box center [849, 266] width 105 height 22
type input "8.00"
click at [1373, 441] on li "Refresh Rates Cancel Rating" at bounding box center [1358, 441] width 94 height 25
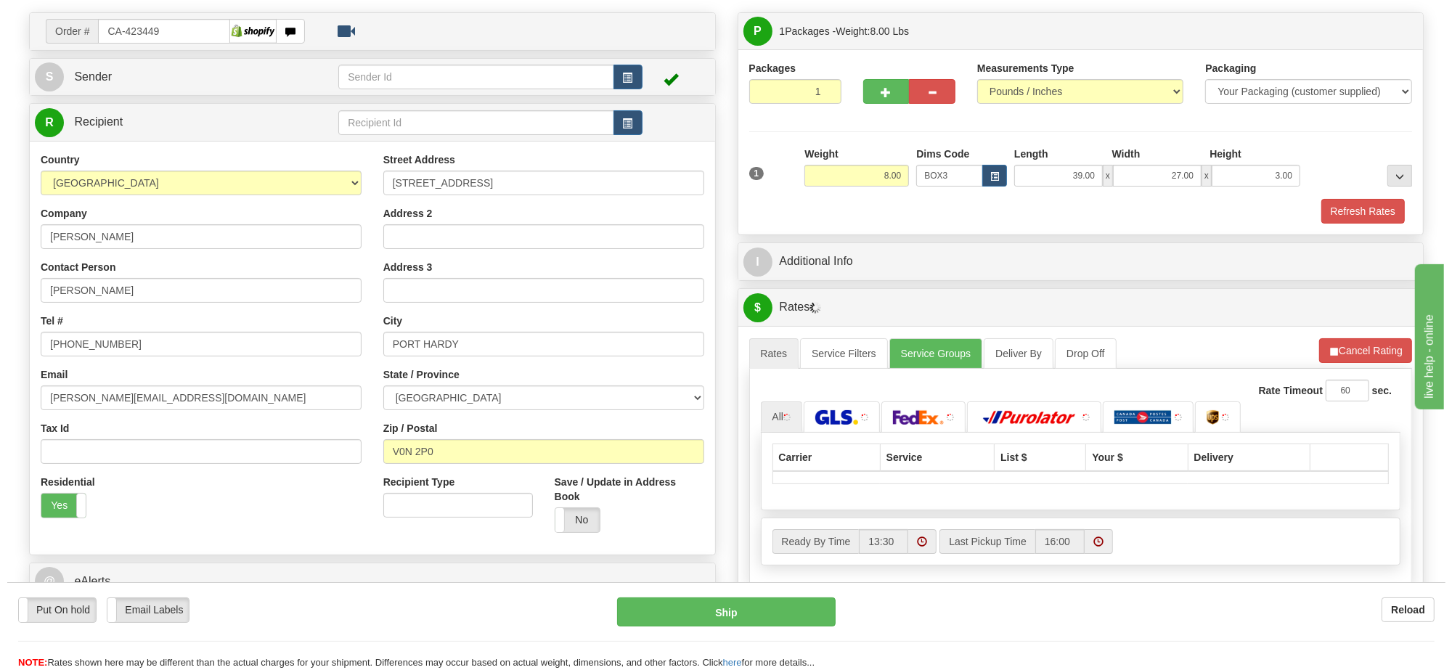
scroll to position [181, 0]
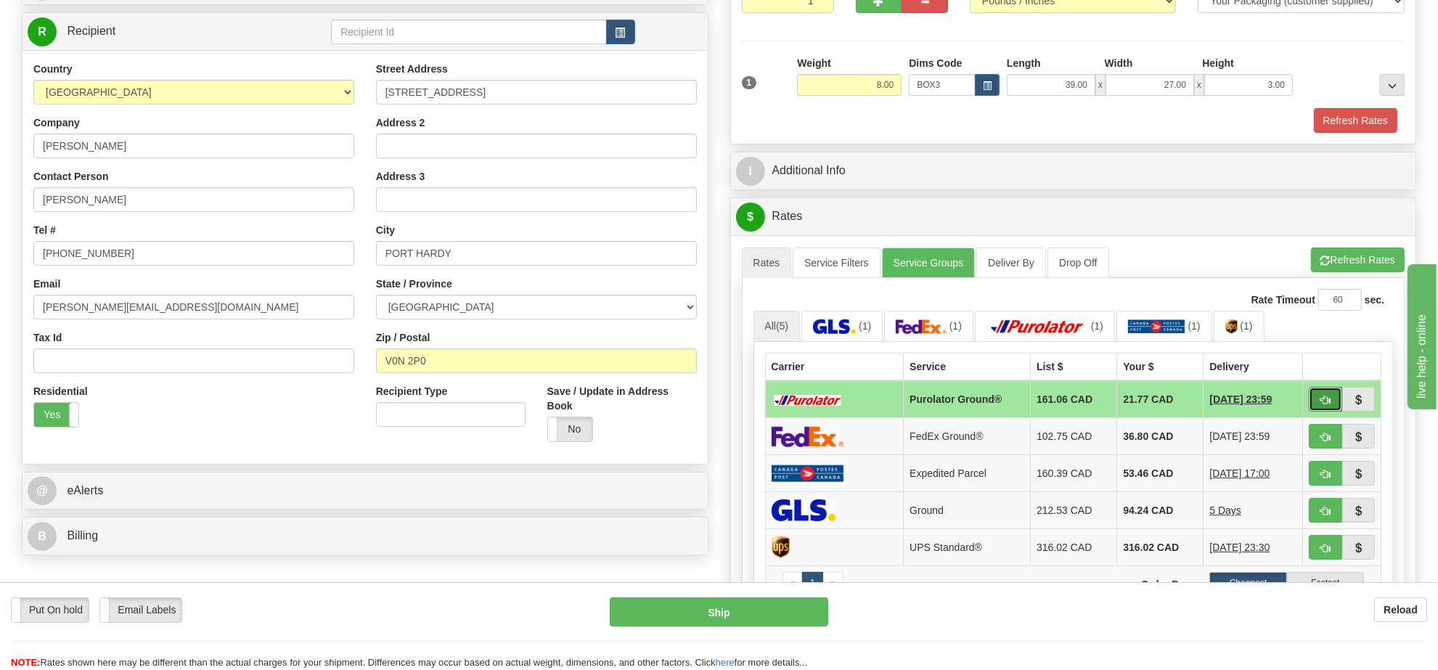
click at [1327, 405] on span "button" at bounding box center [1325, 400] width 10 height 9
type input "260"
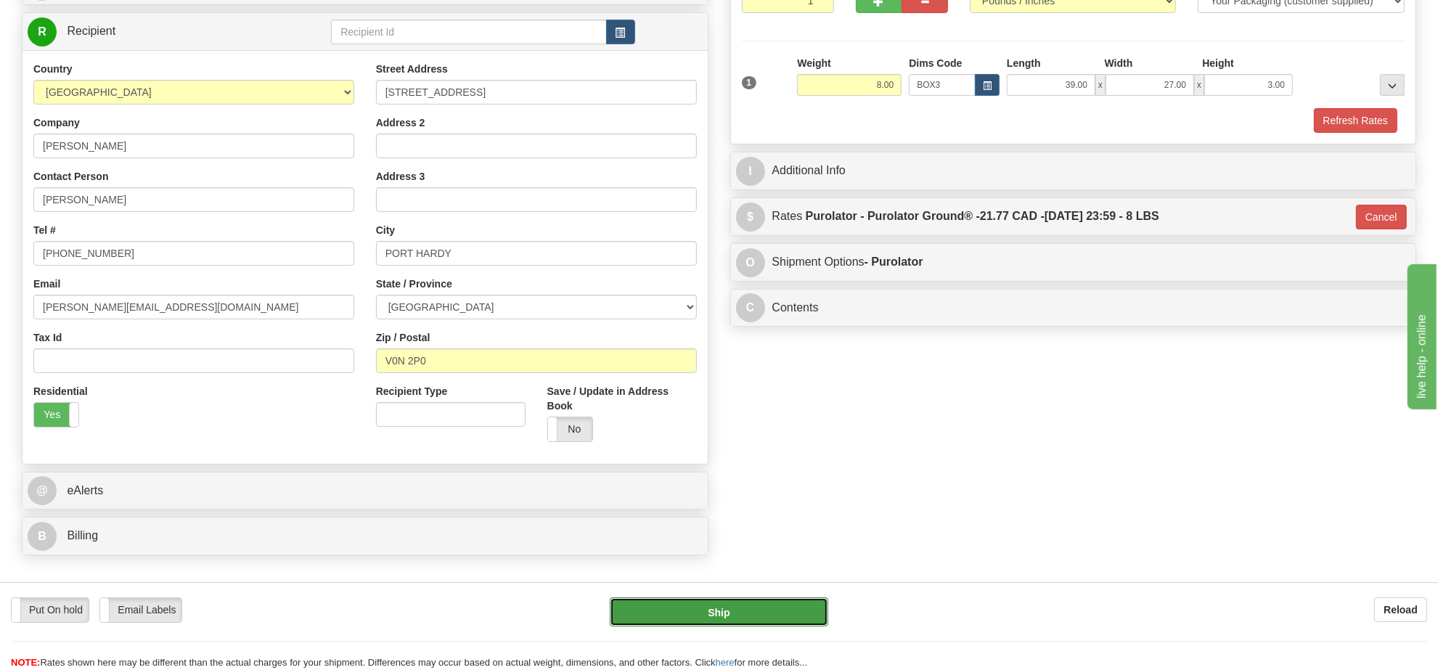
click at [766, 618] on button "Ship" at bounding box center [719, 611] width 218 height 29
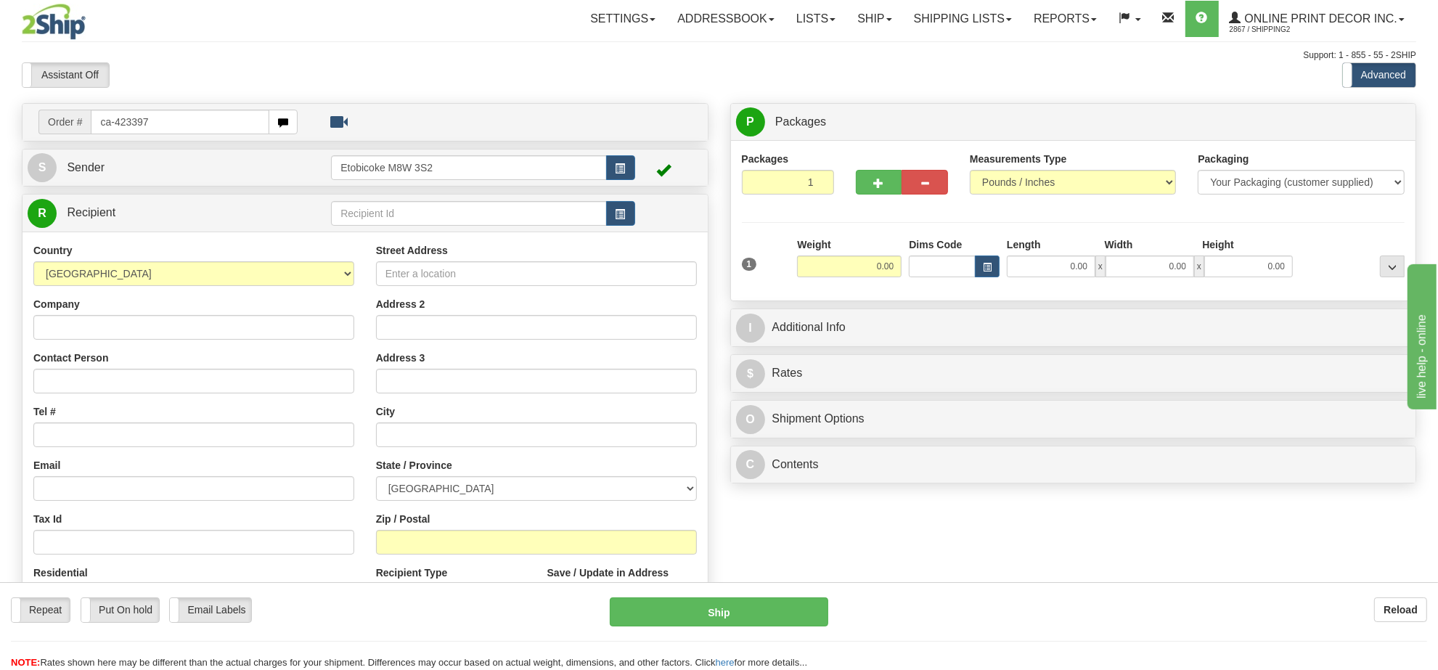
type input "ca-423397"
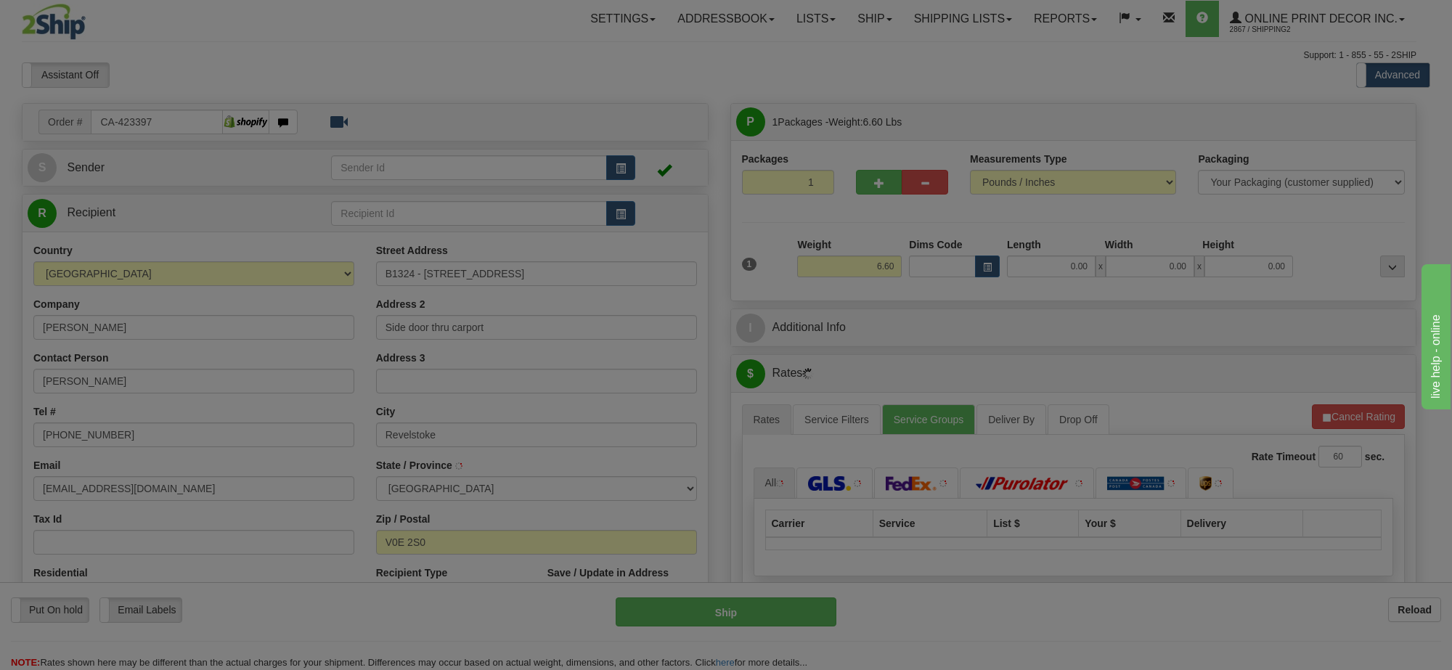
type input "REVELSTOKE"
click at [873, 270] on div at bounding box center [726, 335] width 1452 height 670
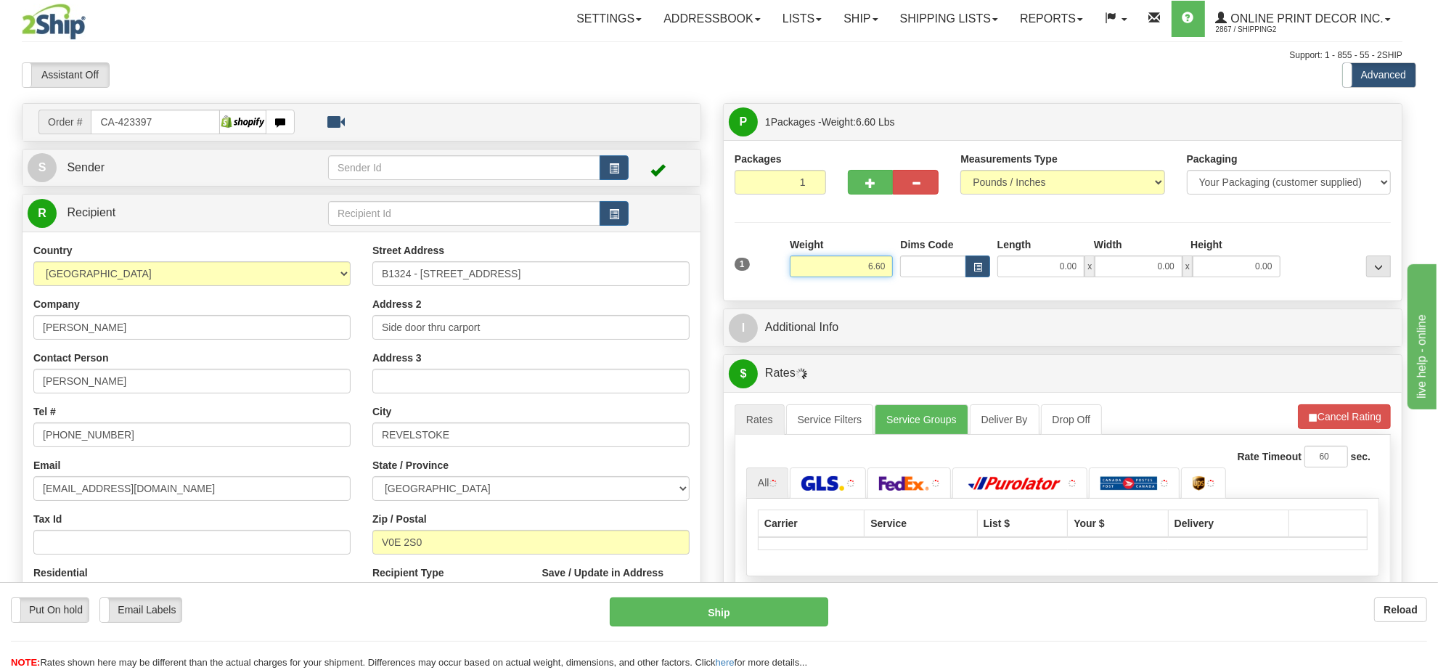
click at [873, 270] on input "6.60" at bounding box center [841, 266] width 103 height 22
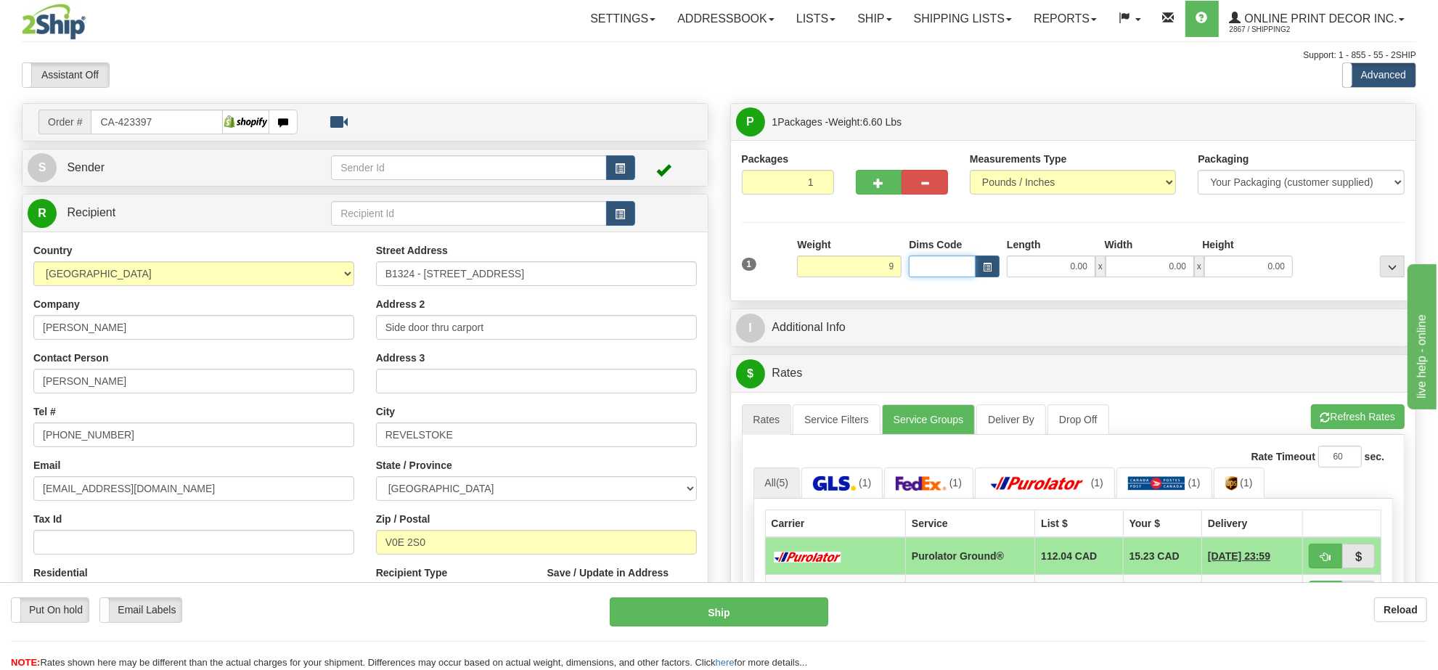
type input "9.00"
click at [967, 266] on input "Dims Code" at bounding box center [942, 266] width 67 height 22
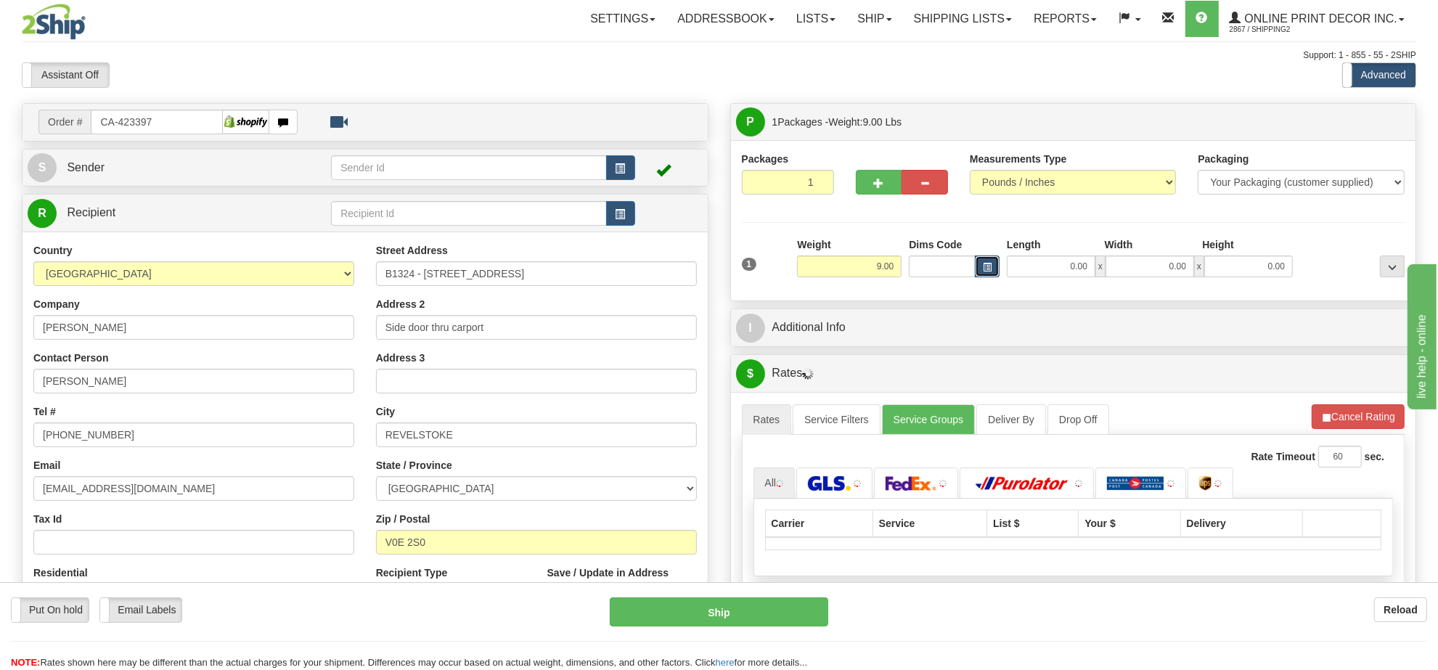
click at [983, 266] on span "button" at bounding box center [987, 267] width 9 height 8
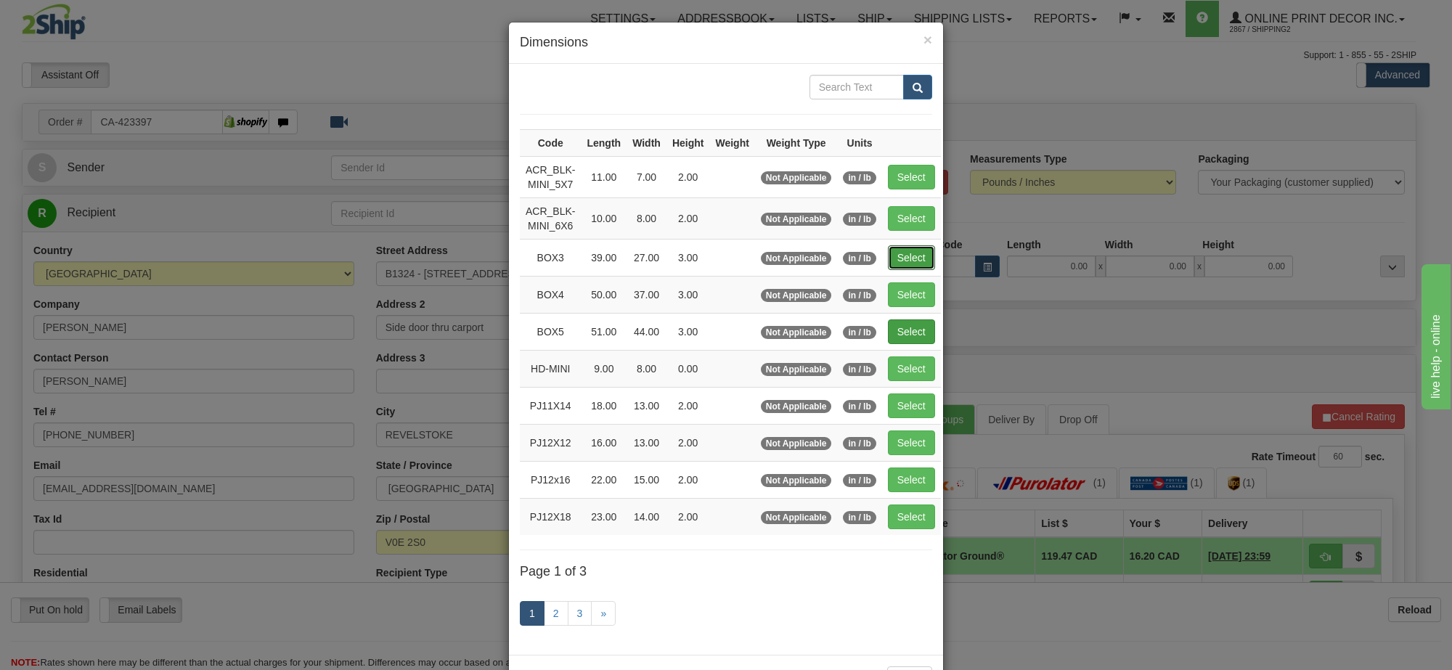
click at [901, 260] on button "Select" at bounding box center [911, 257] width 47 height 25
type input "BOX3"
type input "39.00"
type input "27.00"
type input "3.00"
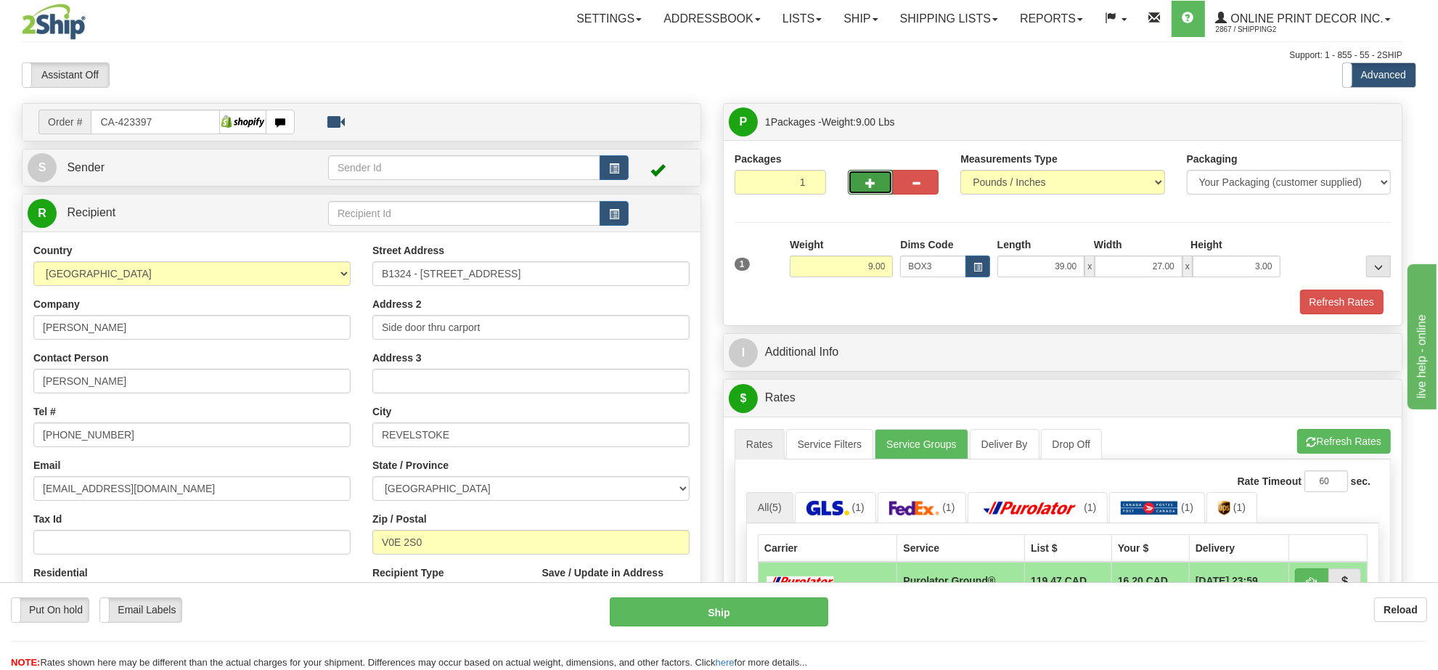
click at [884, 189] on button "button" at bounding box center [871, 182] width 46 height 25
radio input "true"
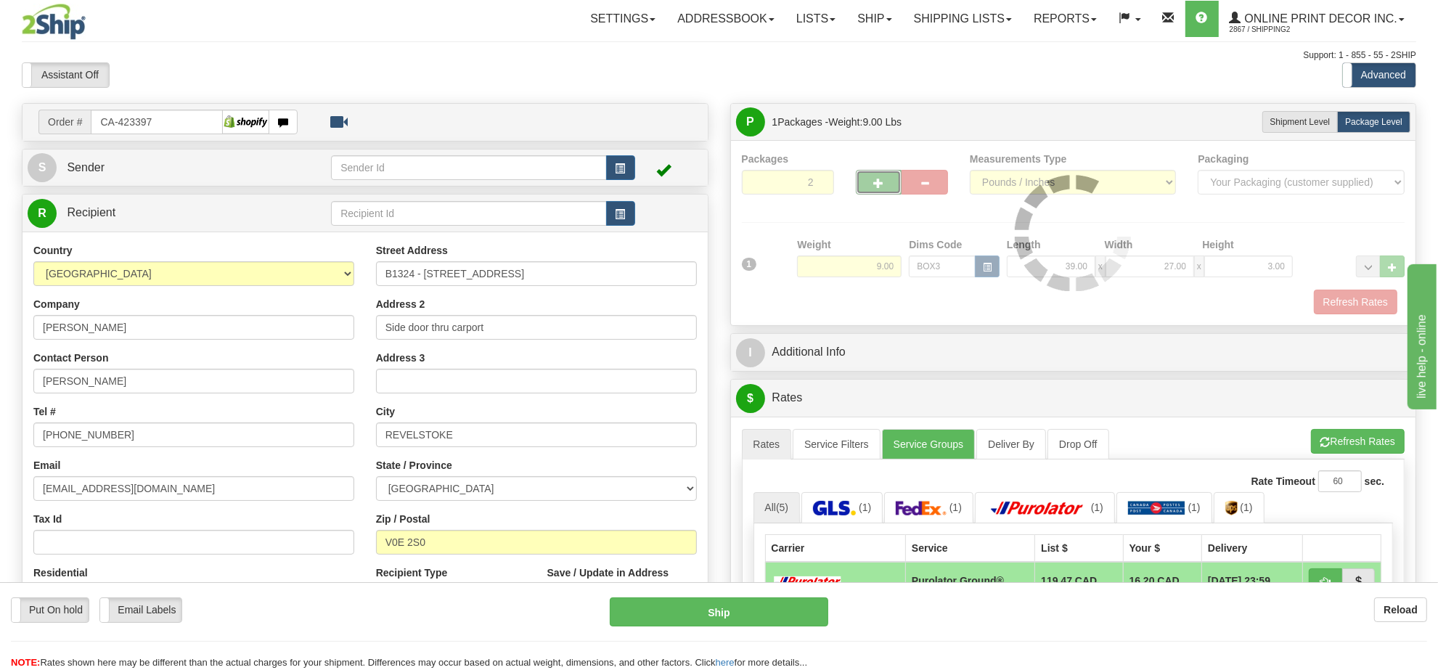
click at [884, 189] on div at bounding box center [1073, 233] width 663 height 163
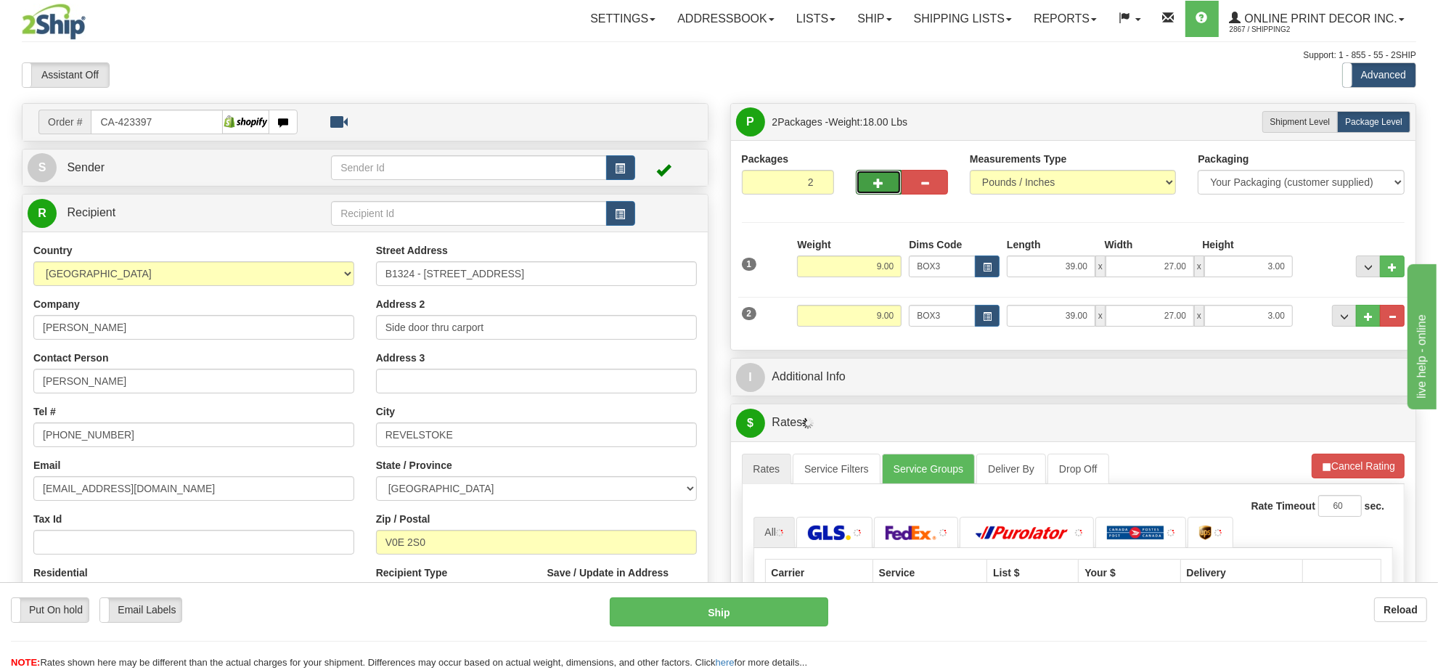
click at [884, 189] on button "button" at bounding box center [879, 182] width 46 height 25
type input "3"
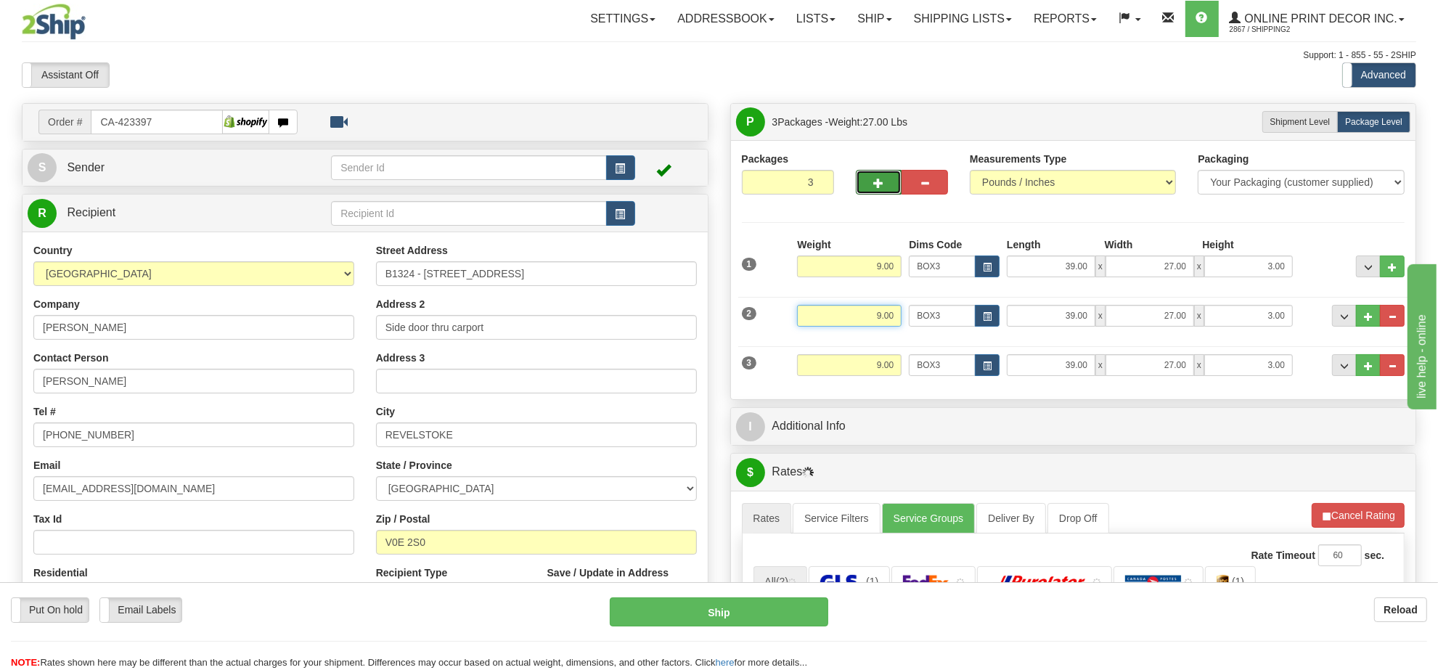
click at [883, 327] on input "9.00" at bounding box center [849, 316] width 105 height 22
click at [883, 325] on input "9.00" at bounding box center [849, 316] width 105 height 22
type input "5.00"
click at [888, 364] on input "9.00" at bounding box center [849, 365] width 105 height 22
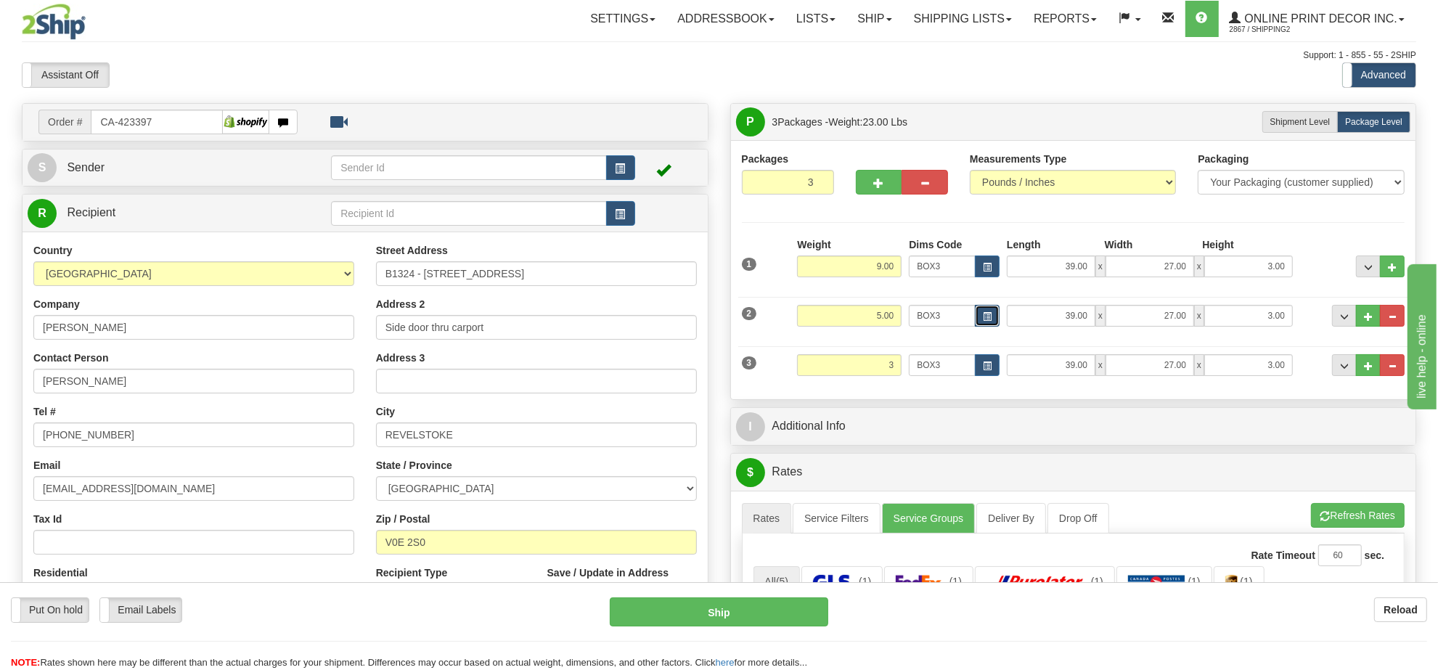
type input "3.00"
click at [986, 314] on span "button" at bounding box center [987, 317] width 9 height 8
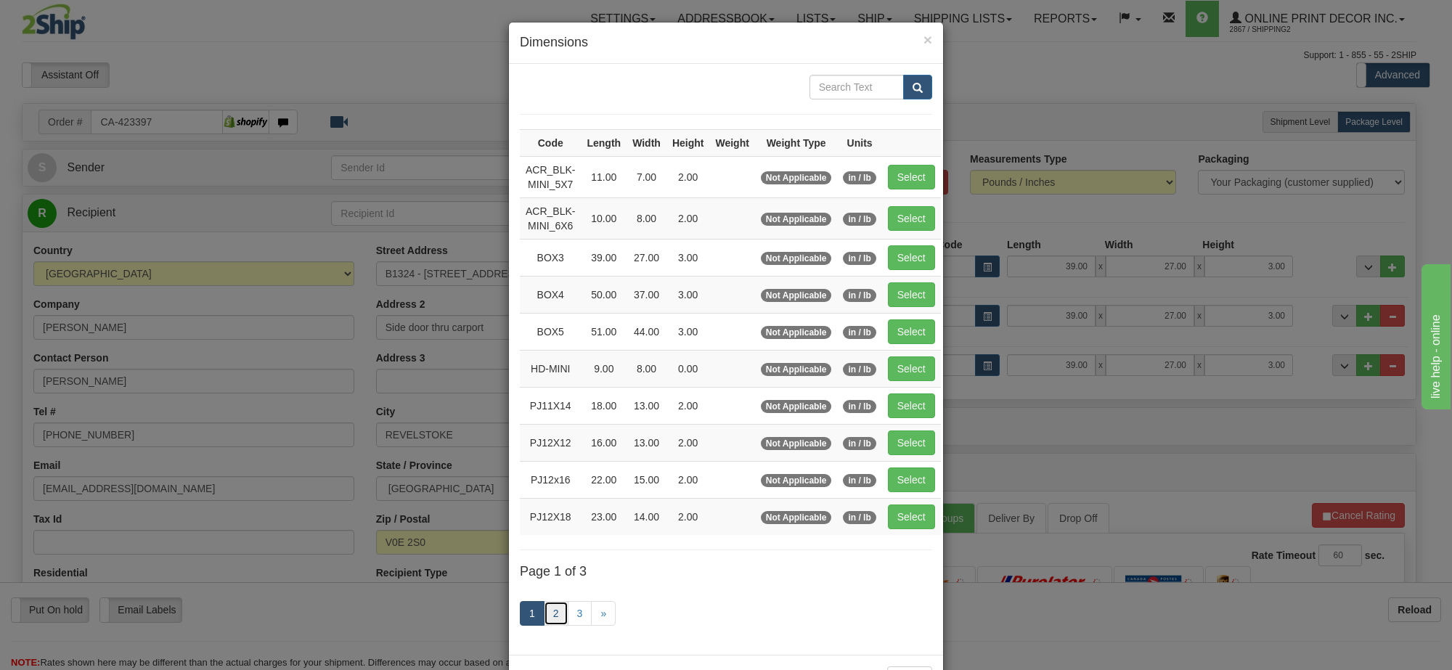
click at [544, 614] on link "2" at bounding box center [556, 613] width 25 height 25
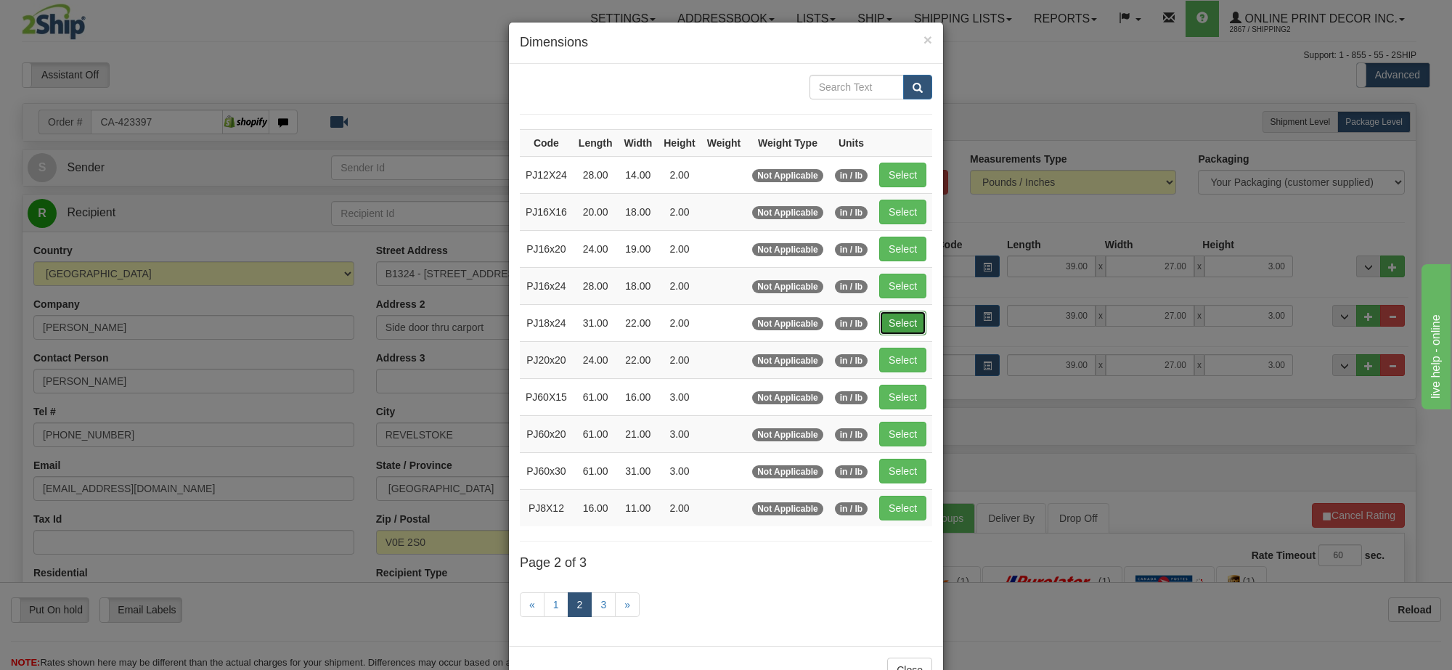
click at [904, 322] on button "Select" at bounding box center [902, 323] width 47 height 25
type input "PJ18x24"
type input "31.00"
type input "22.00"
type input "2.00"
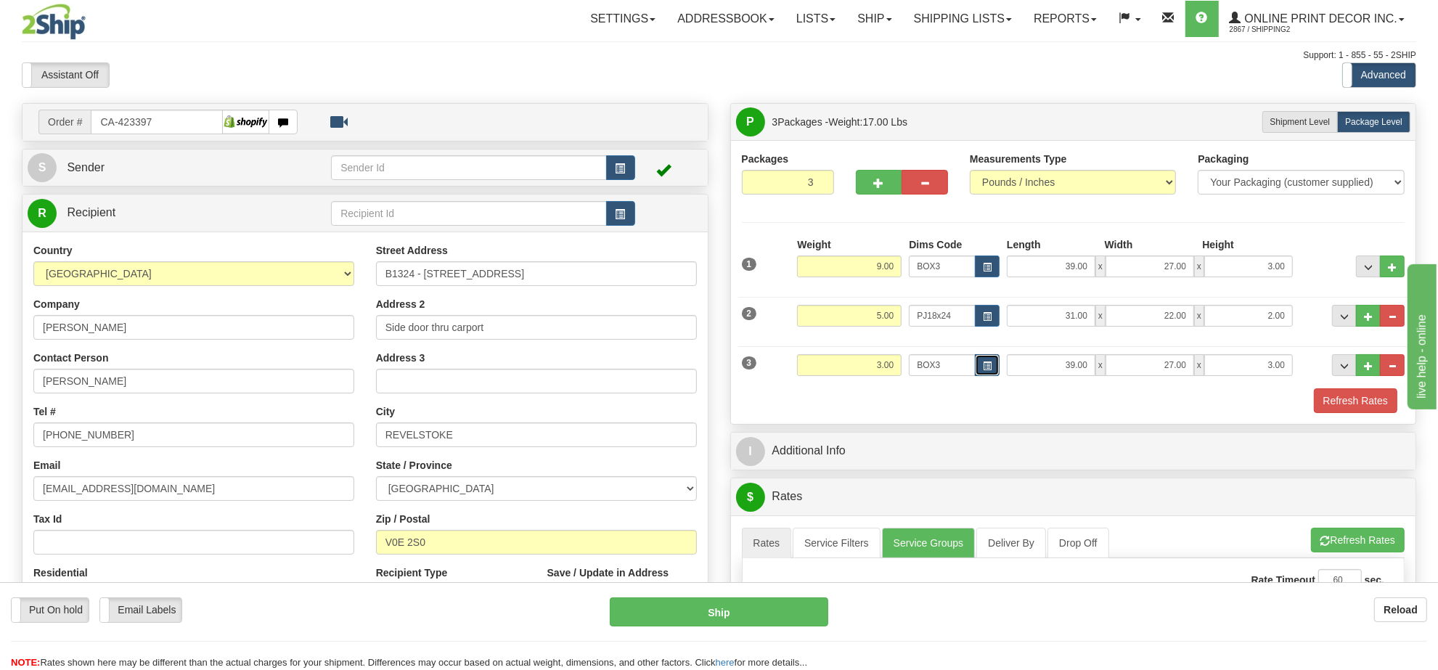
click at [981, 360] on button "button" at bounding box center [987, 365] width 25 height 22
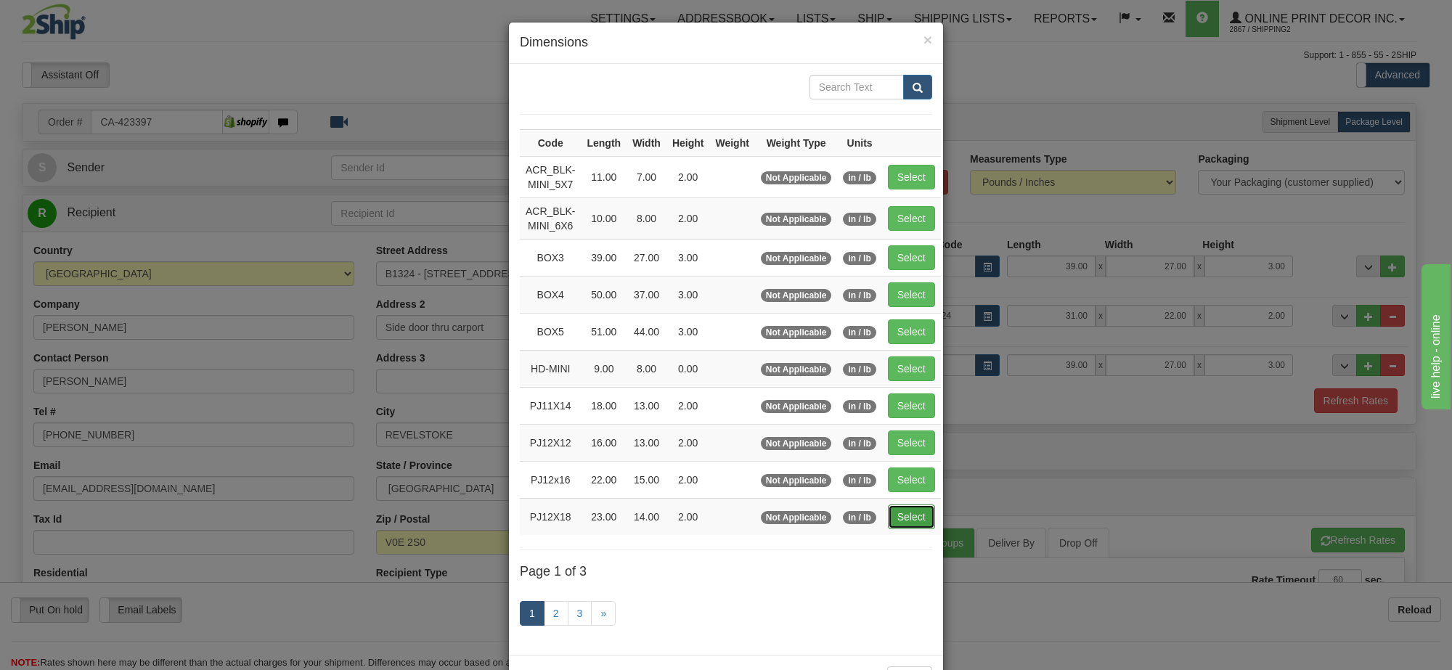
click at [923, 523] on button "Select" at bounding box center [911, 516] width 47 height 25
type input "PJ12X18"
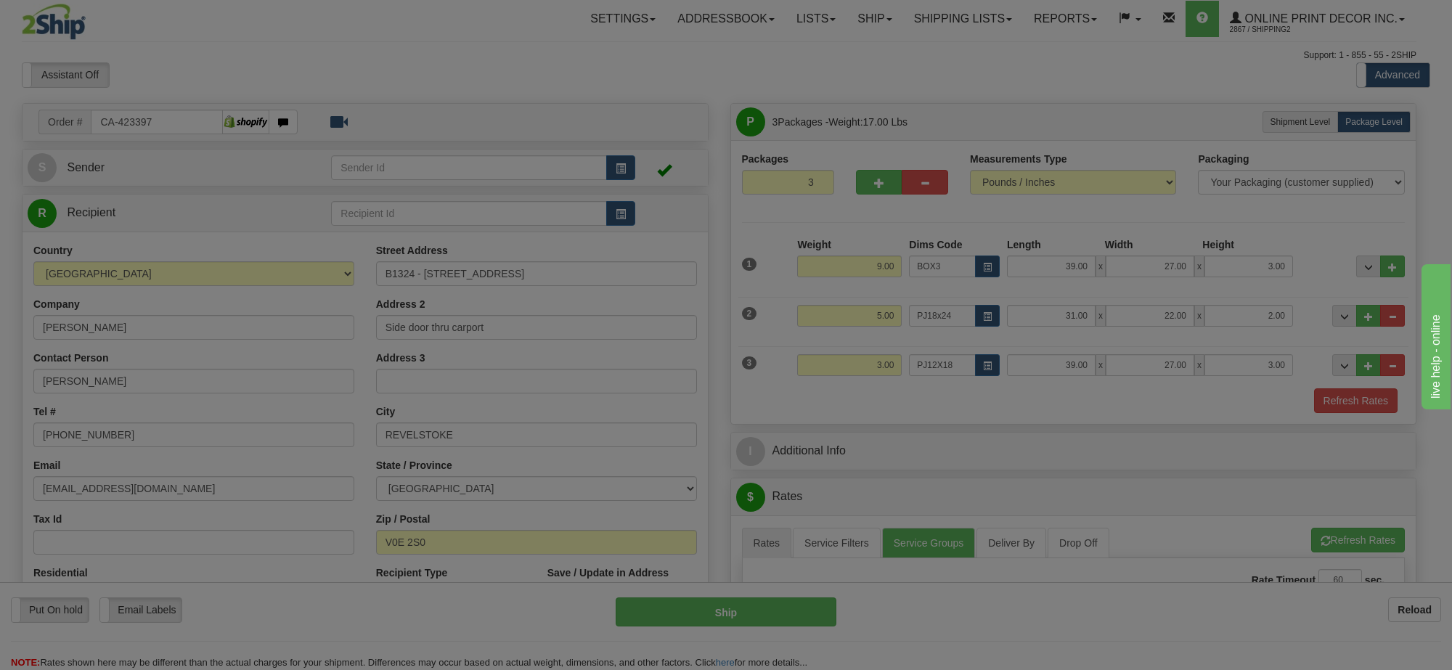
type input "23.00"
type input "14.00"
type input "2.00"
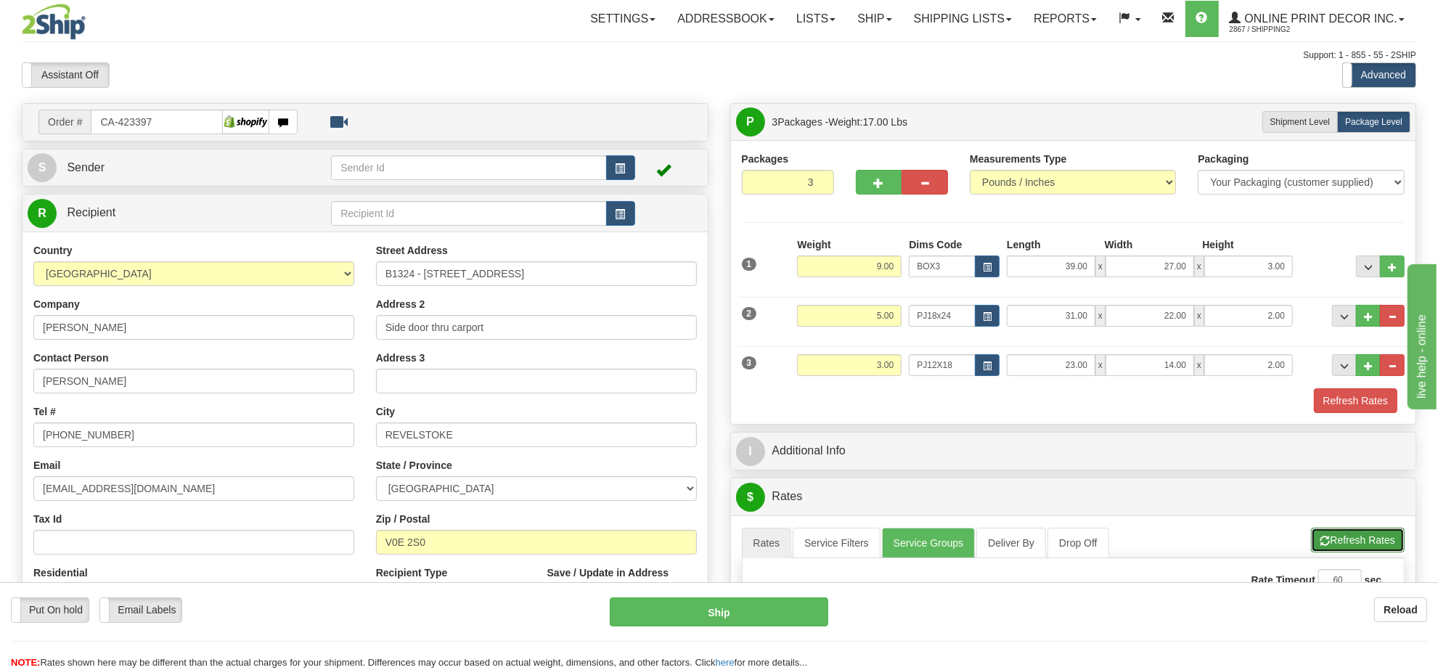
click at [1334, 552] on button "Refresh Rates" at bounding box center [1358, 540] width 94 height 25
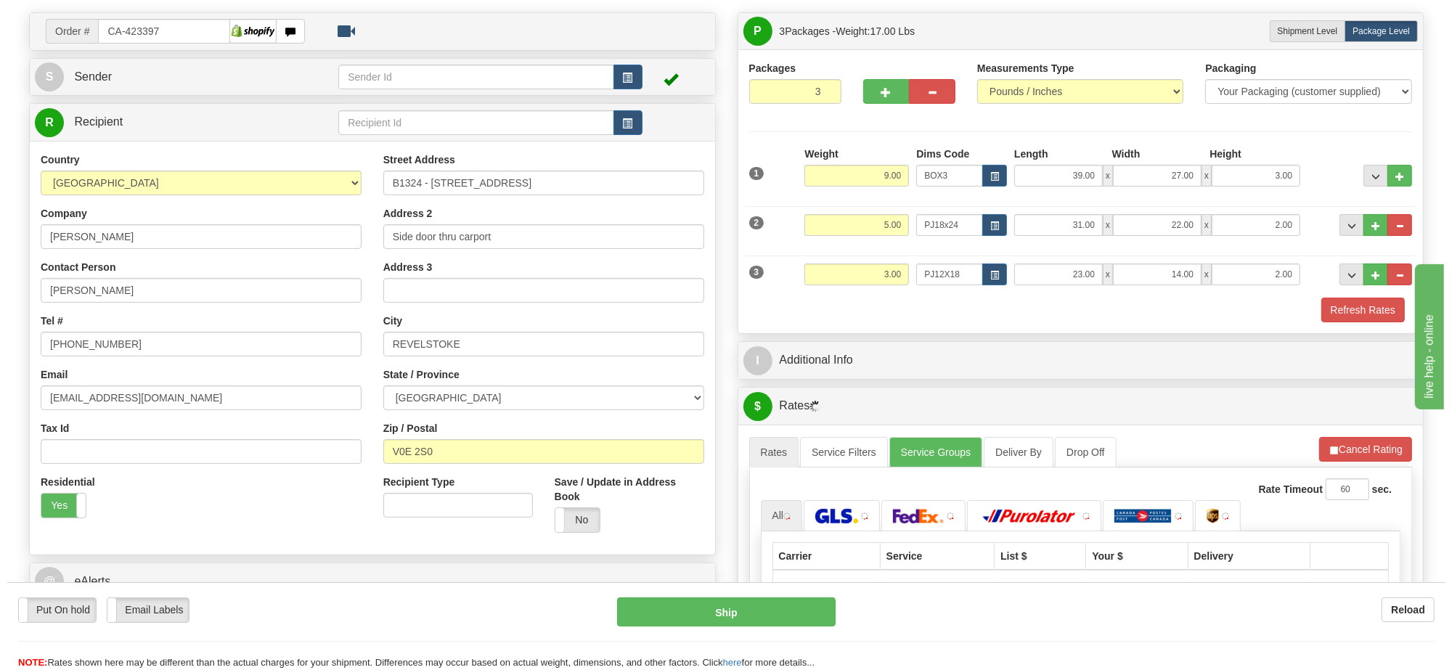
scroll to position [181, 0]
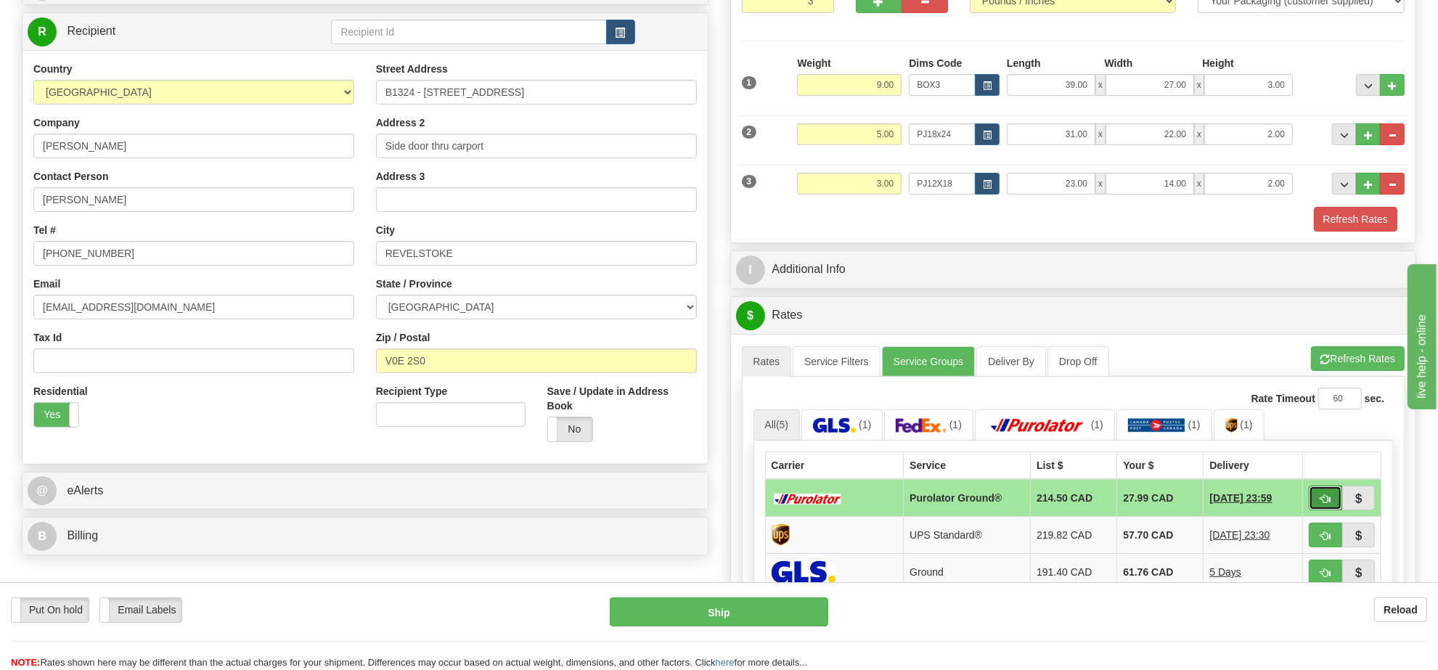
click at [1321, 502] on span "button" at bounding box center [1325, 498] width 10 height 9
type input "260"
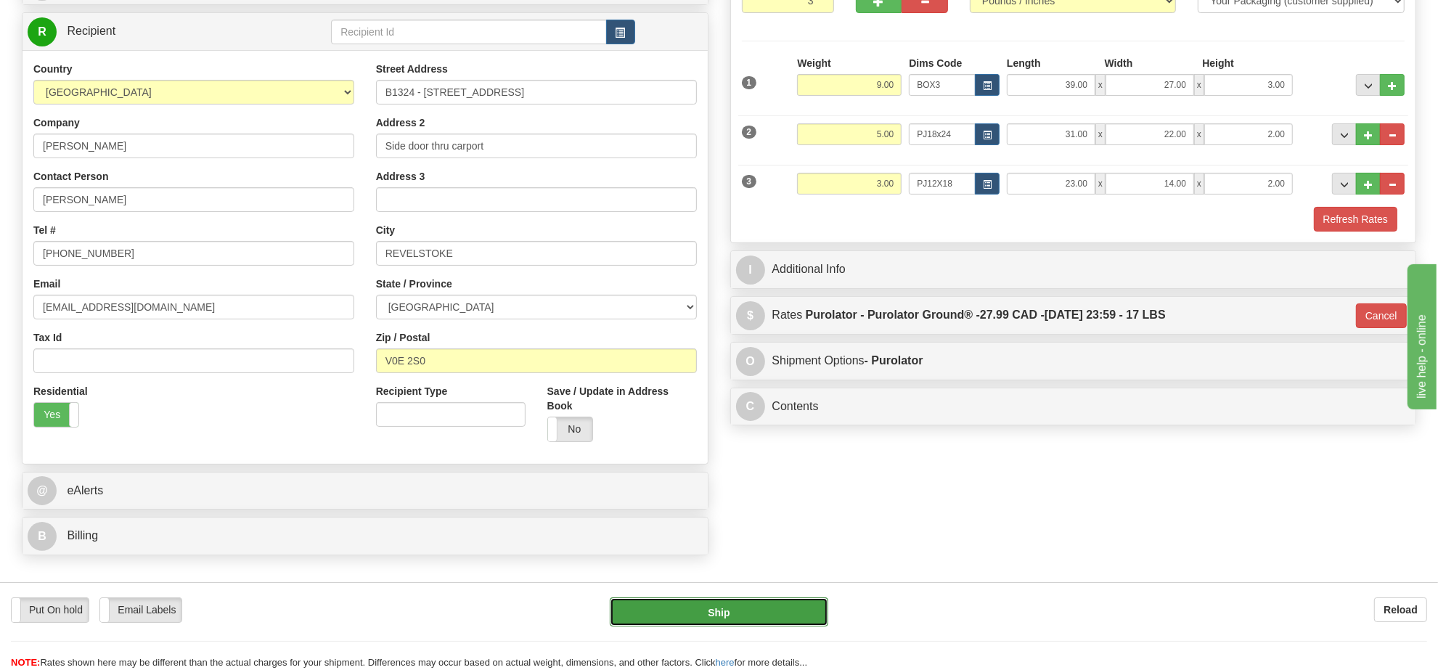
click at [760, 614] on button "Ship" at bounding box center [719, 611] width 218 height 29
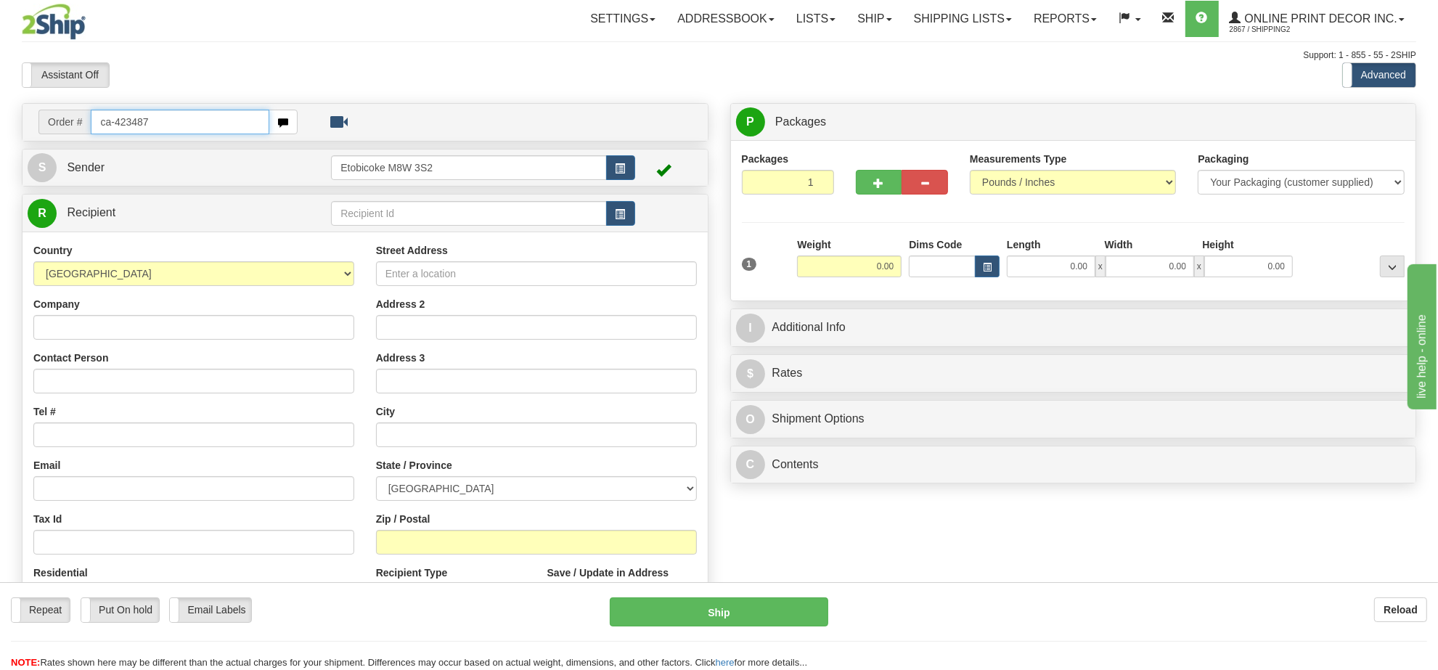
type input "ca-423487"
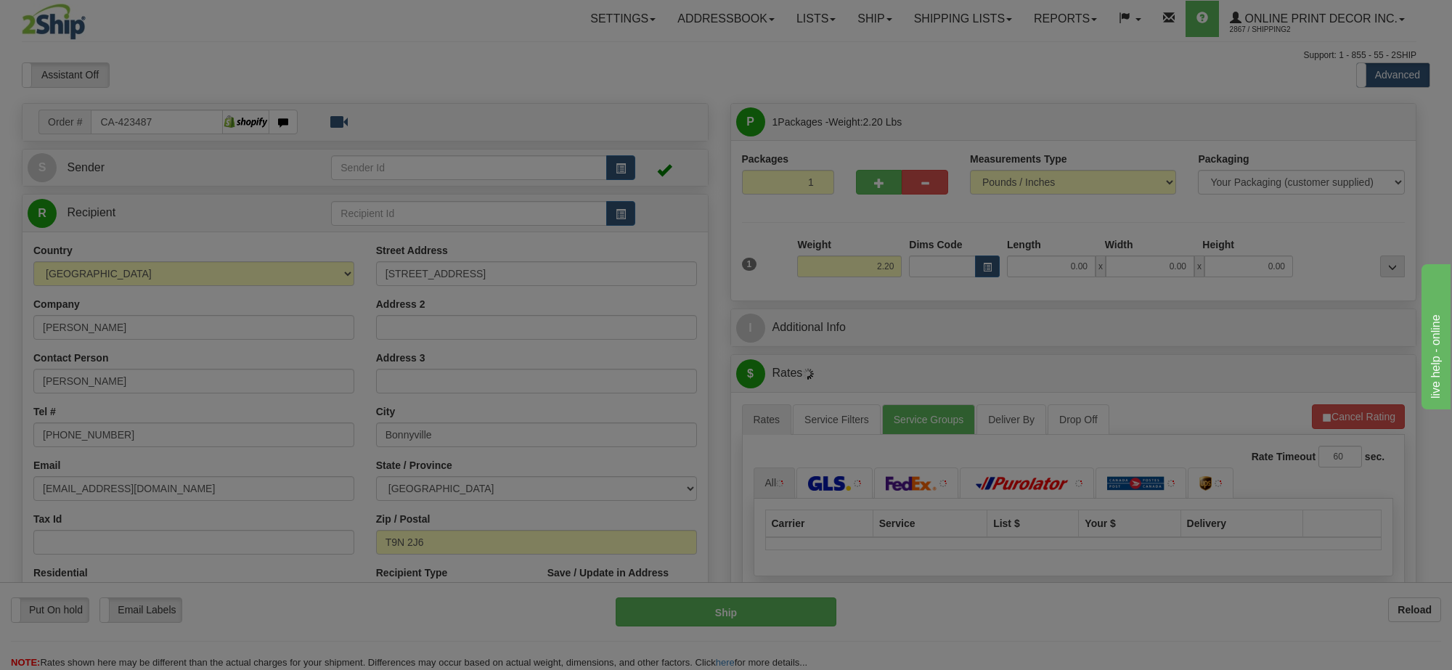
type input "BONNYVILLE"
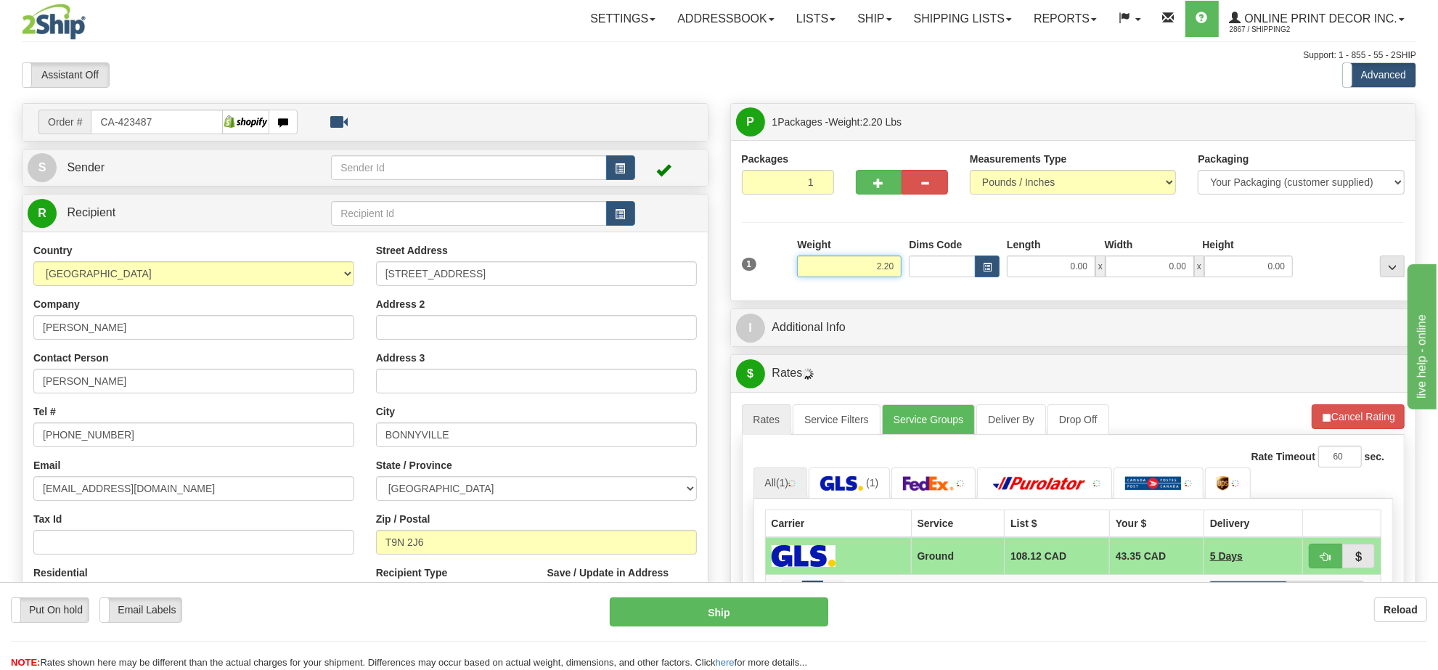
click at [884, 266] on input "2.20" at bounding box center [849, 266] width 105 height 22
click at [883, 266] on input "2.20" at bounding box center [849, 266] width 105 height 22
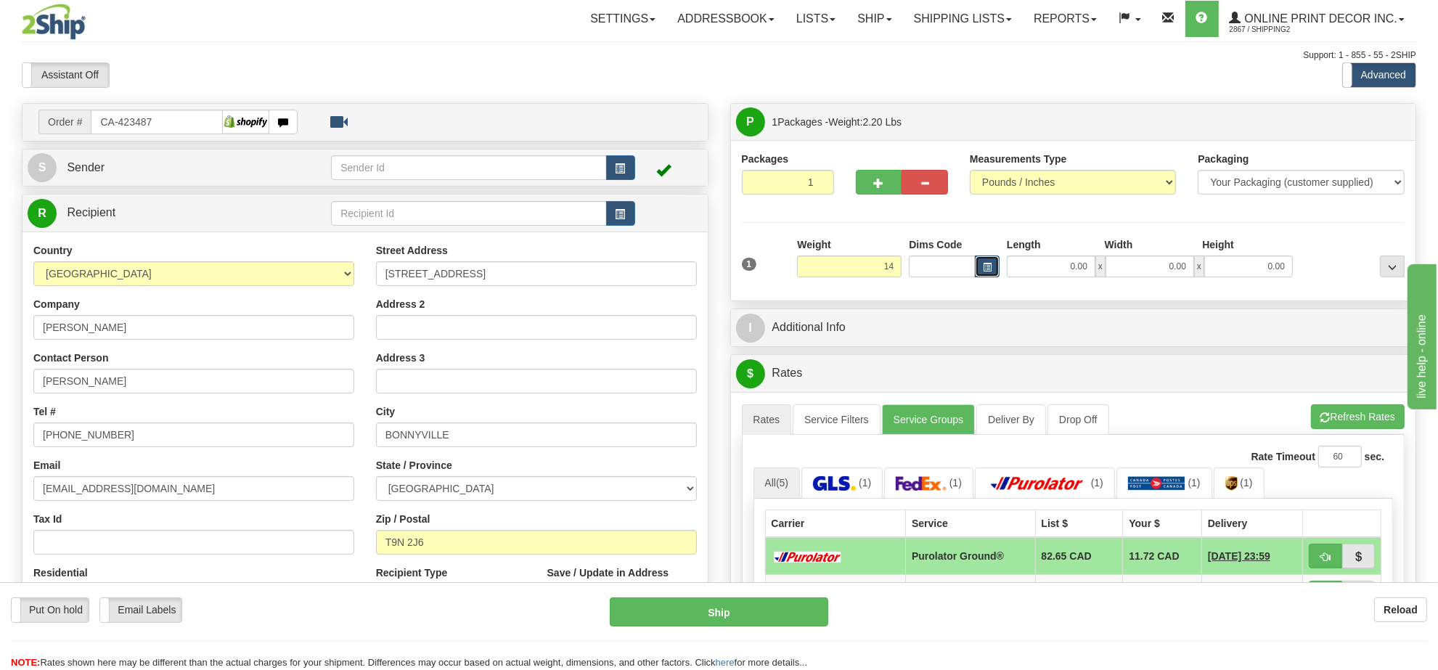
type input "14.00"
click at [978, 266] on button "button" at bounding box center [987, 266] width 25 height 22
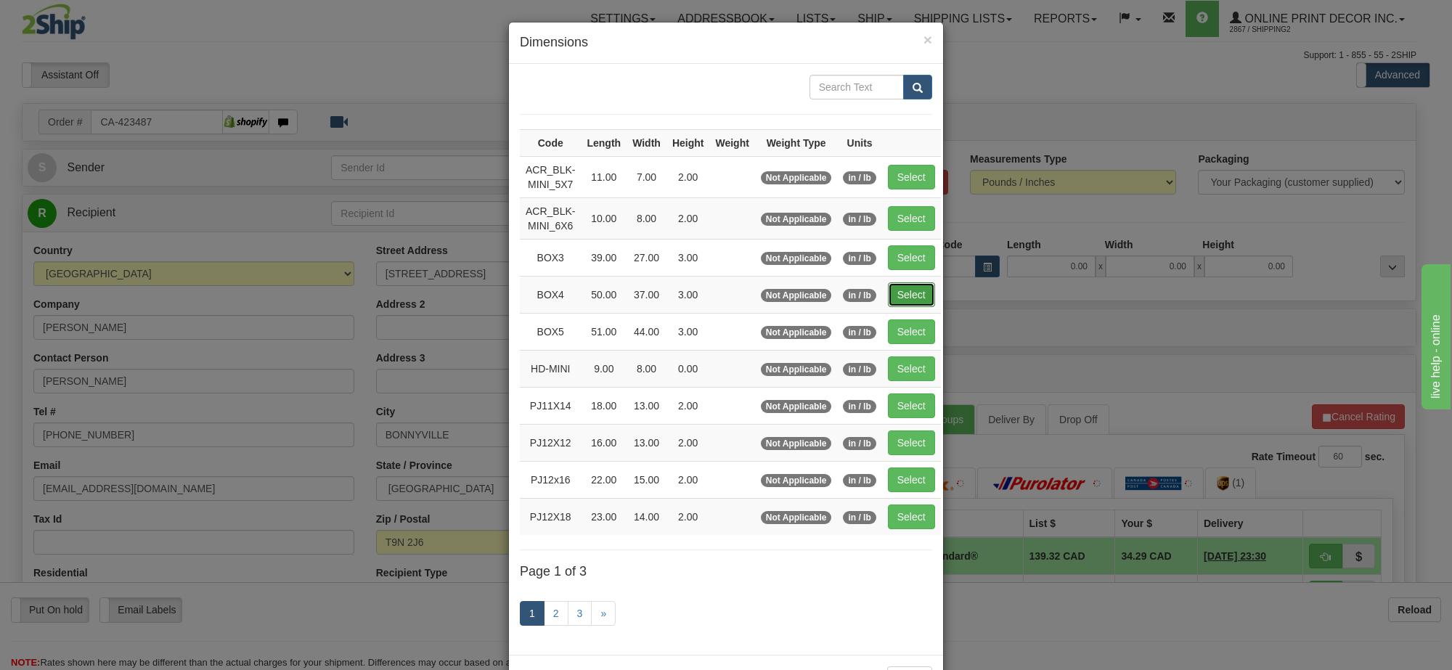
click at [901, 303] on button "Select" at bounding box center [911, 294] width 47 height 25
type input "BOX4"
type input "50.00"
type input "37.00"
type input "3.00"
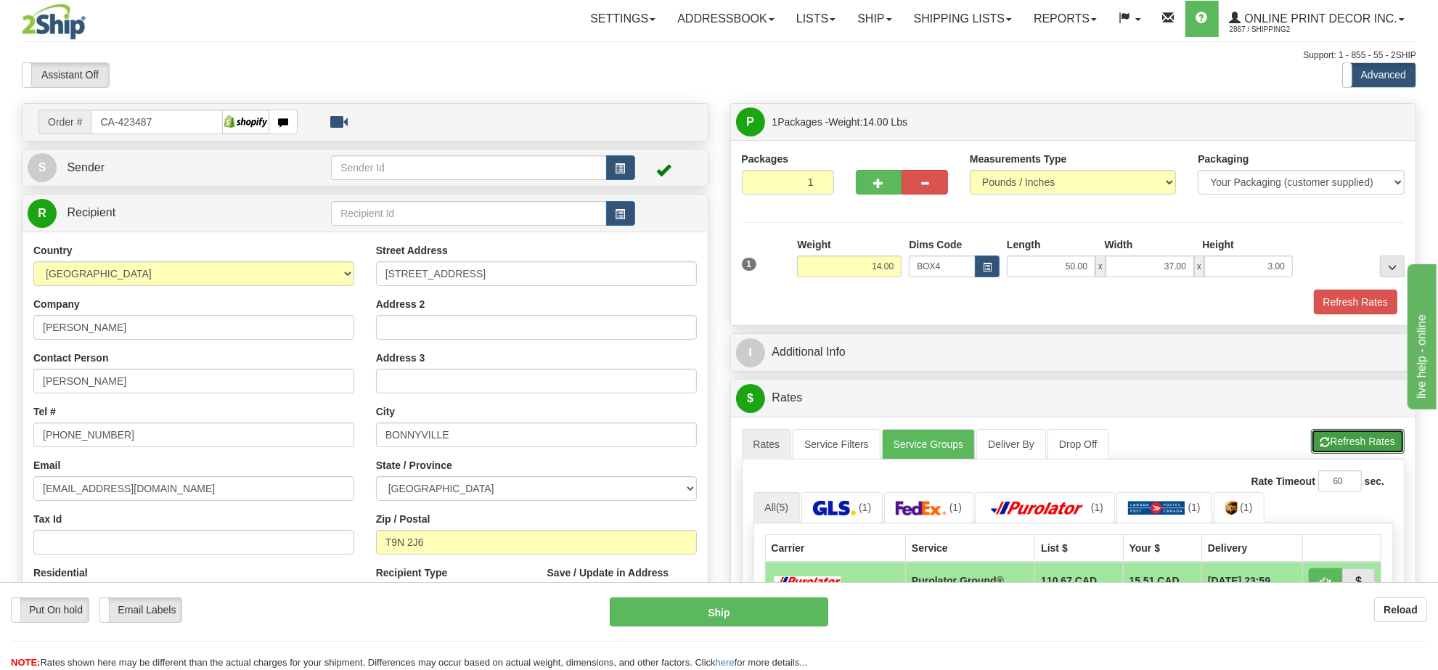
click at [1354, 439] on button "Refresh Rates" at bounding box center [1358, 441] width 94 height 25
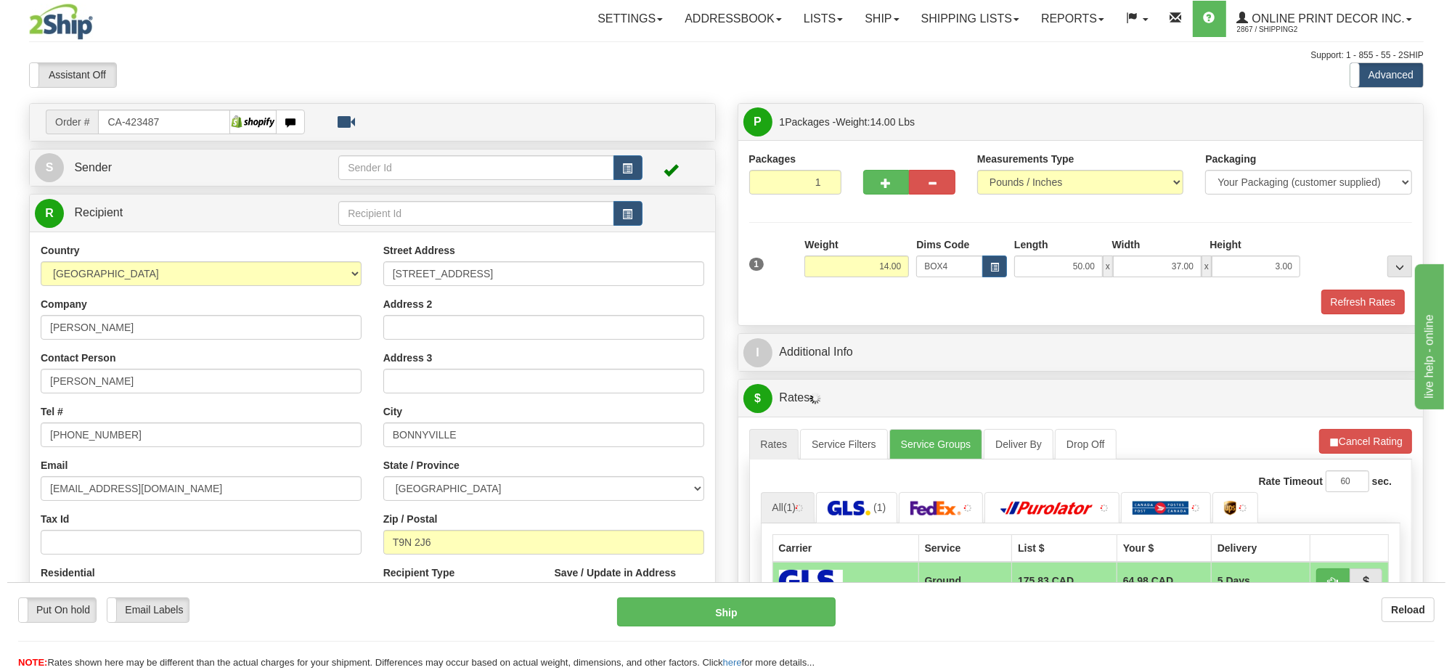
scroll to position [181, 0]
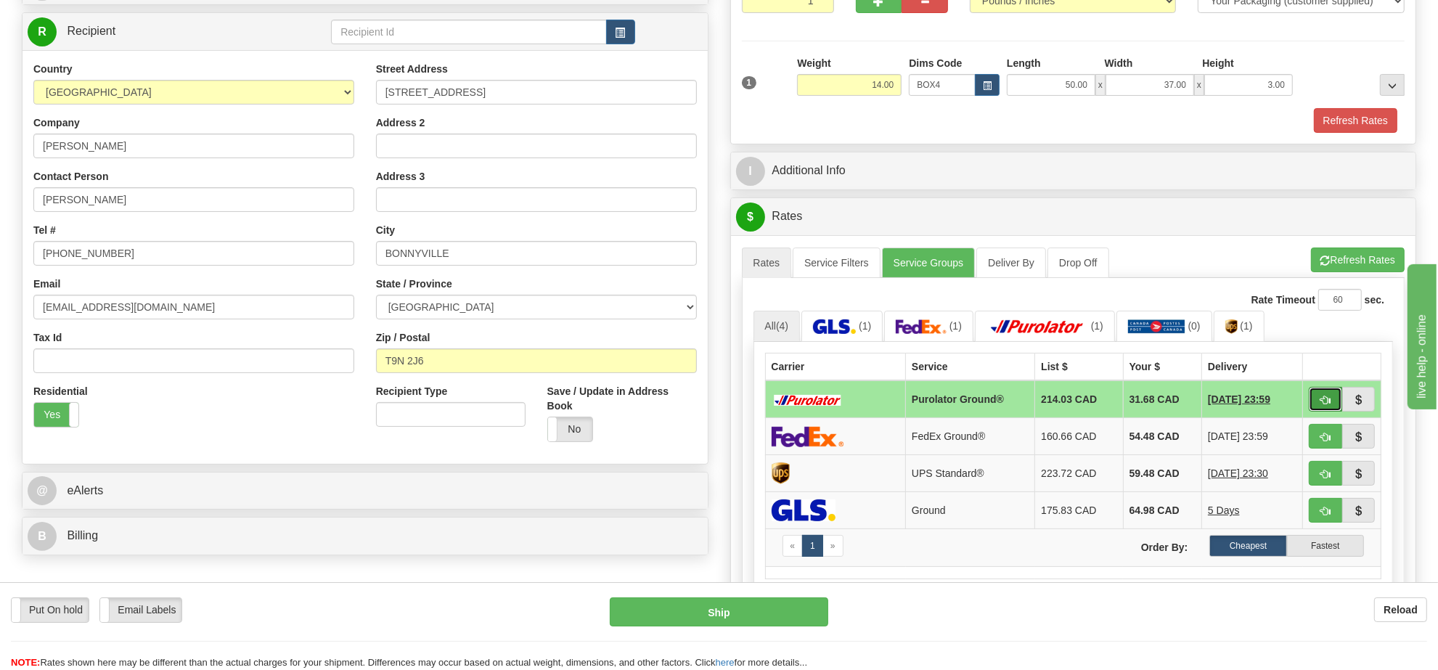
click at [1328, 405] on span "button" at bounding box center [1325, 400] width 10 height 9
type input "260"
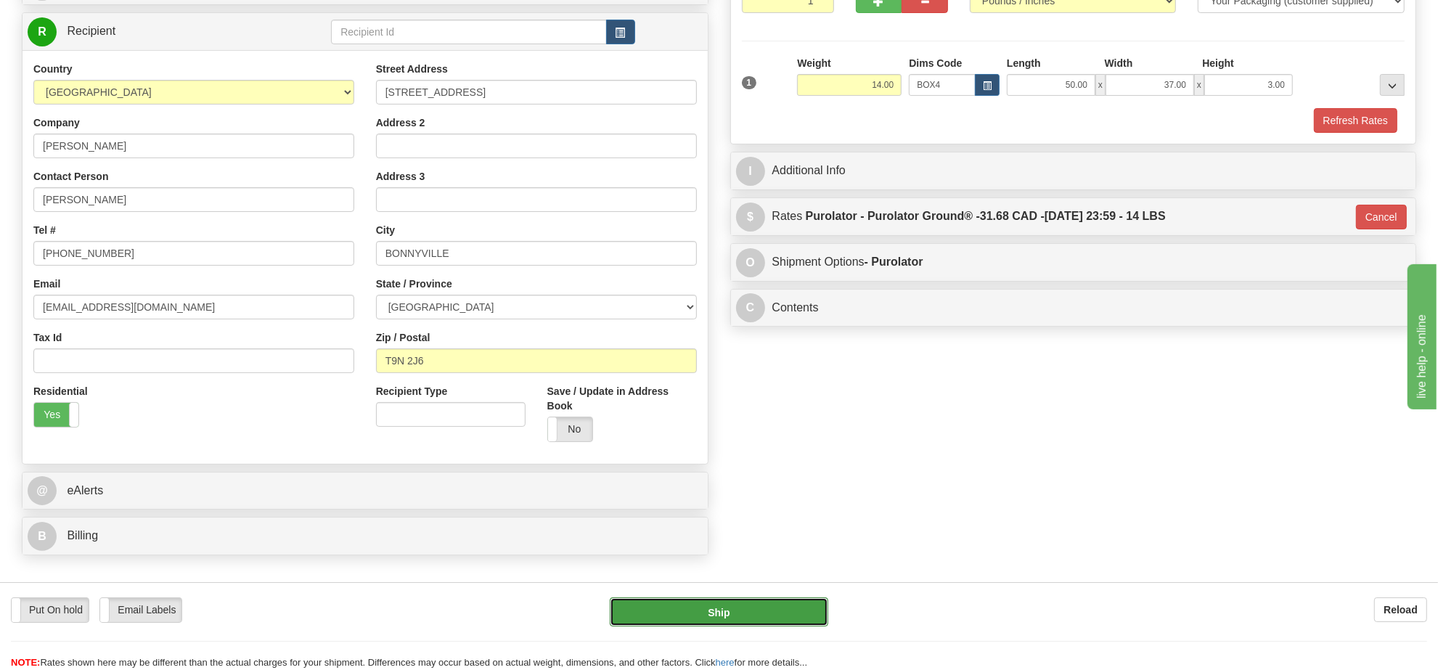
click at [782, 608] on button "Ship" at bounding box center [719, 611] width 218 height 29
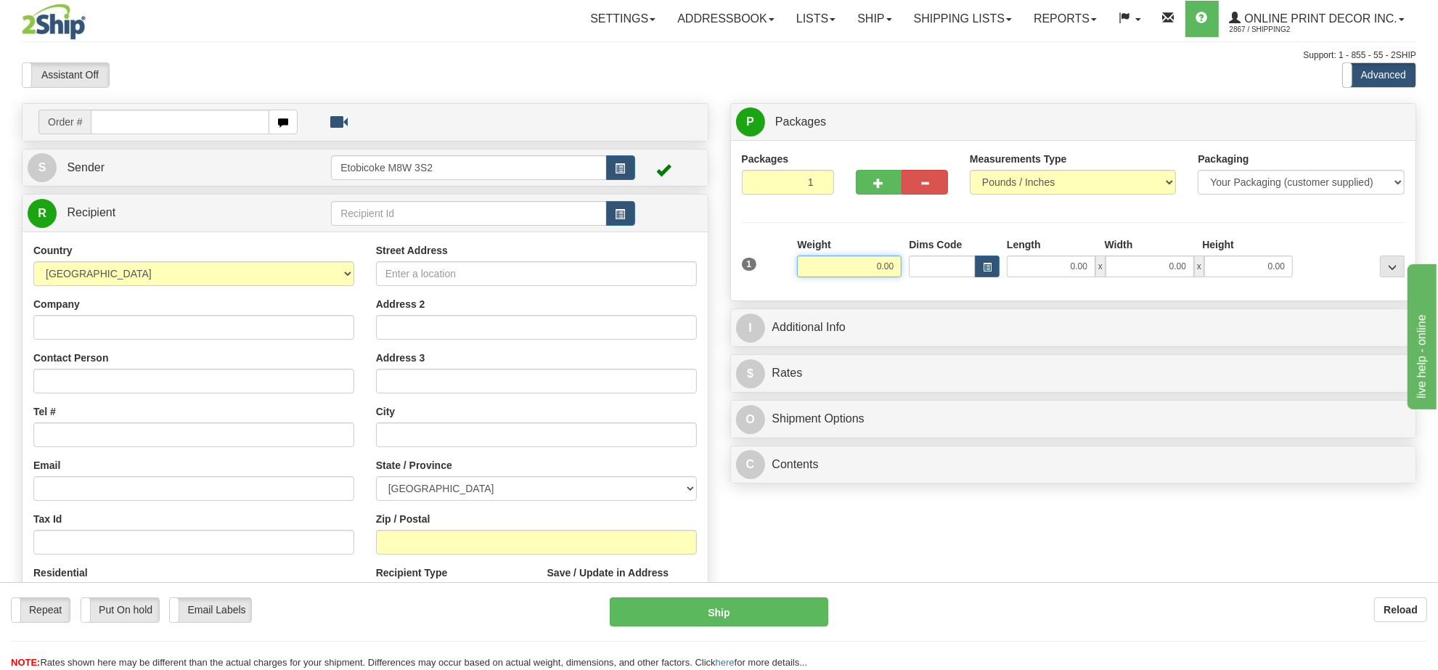
click at [878, 265] on input "0.00" at bounding box center [849, 266] width 105 height 22
click at [878, 265] on input "text" at bounding box center [849, 266] width 105 height 22
type input "0.00"
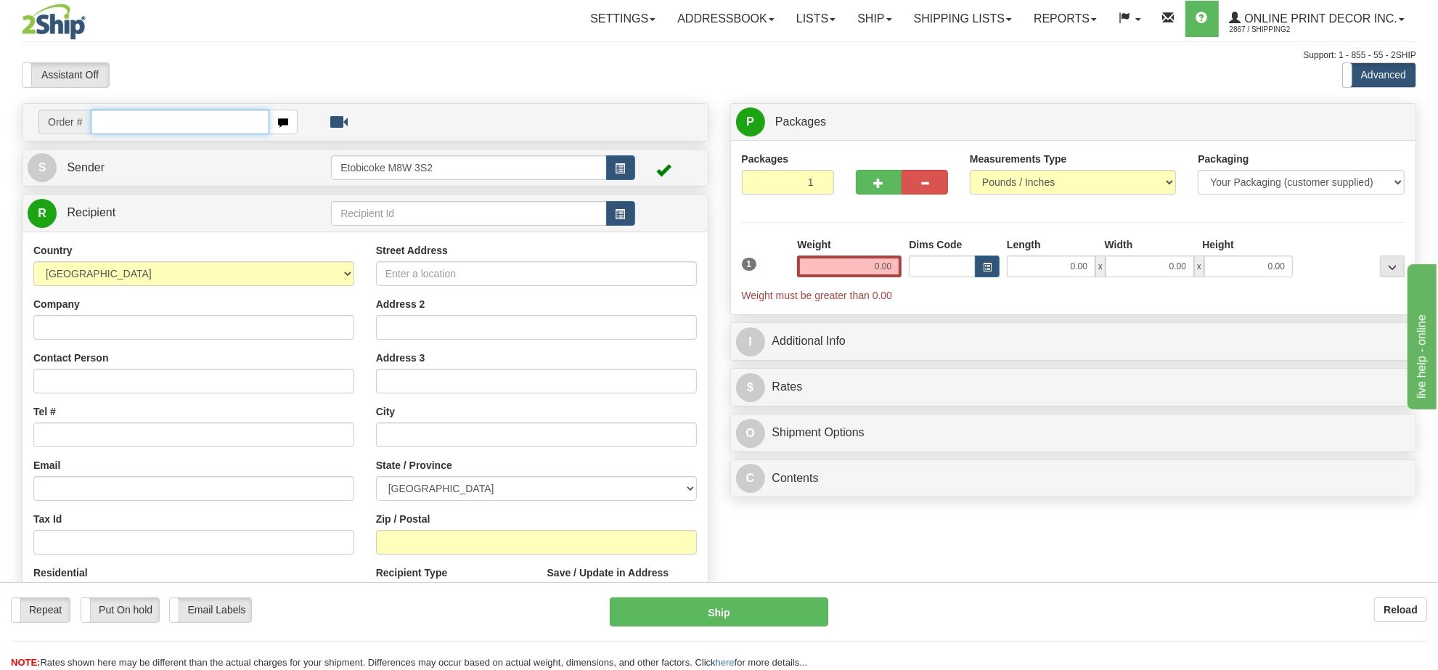
click at [237, 121] on input "text" at bounding box center [180, 122] width 179 height 25
type input "ca-423507"
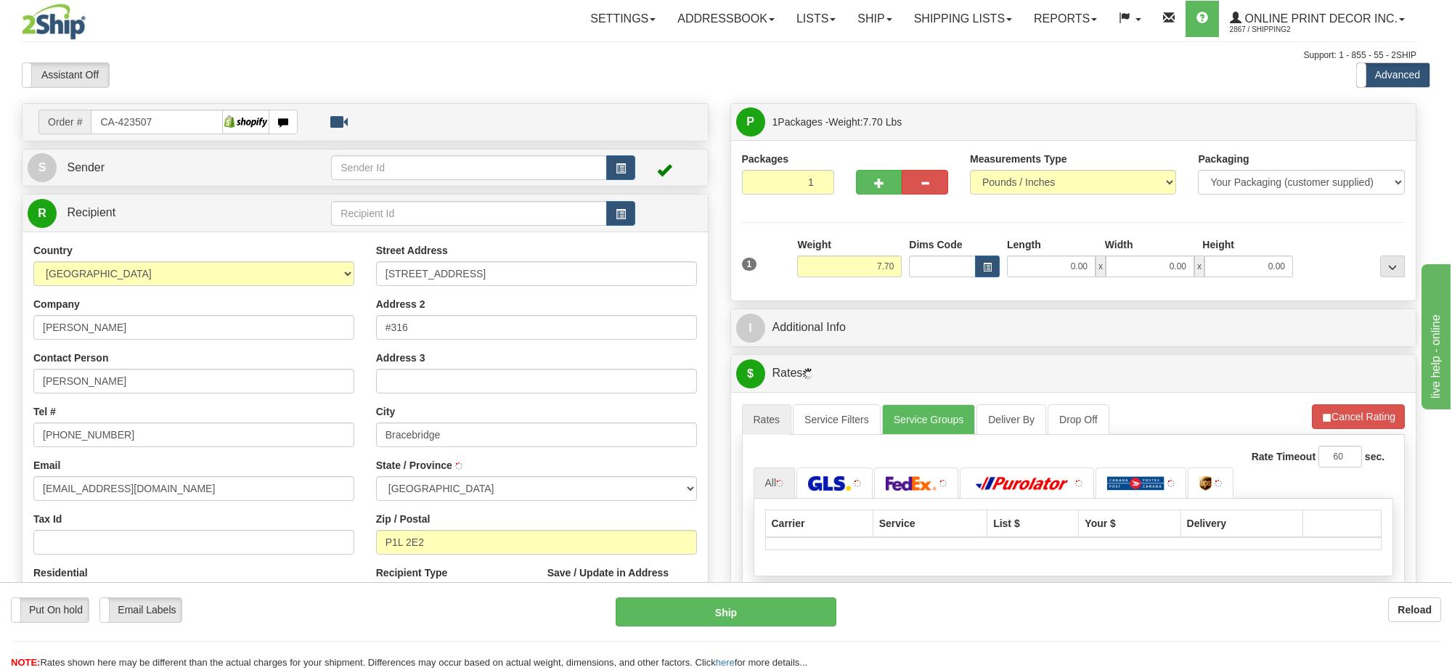
type input "BRACEBRIDGE"
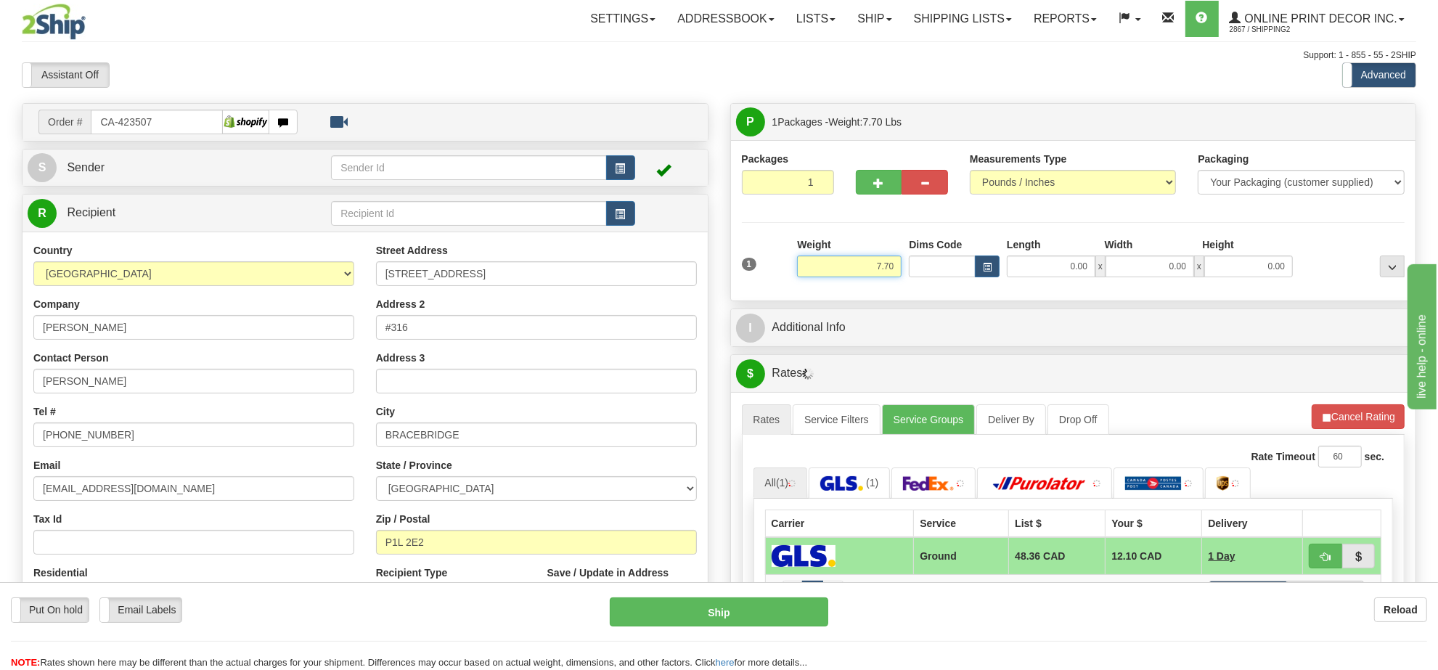
click at [875, 266] on input "7.70" at bounding box center [849, 266] width 105 height 22
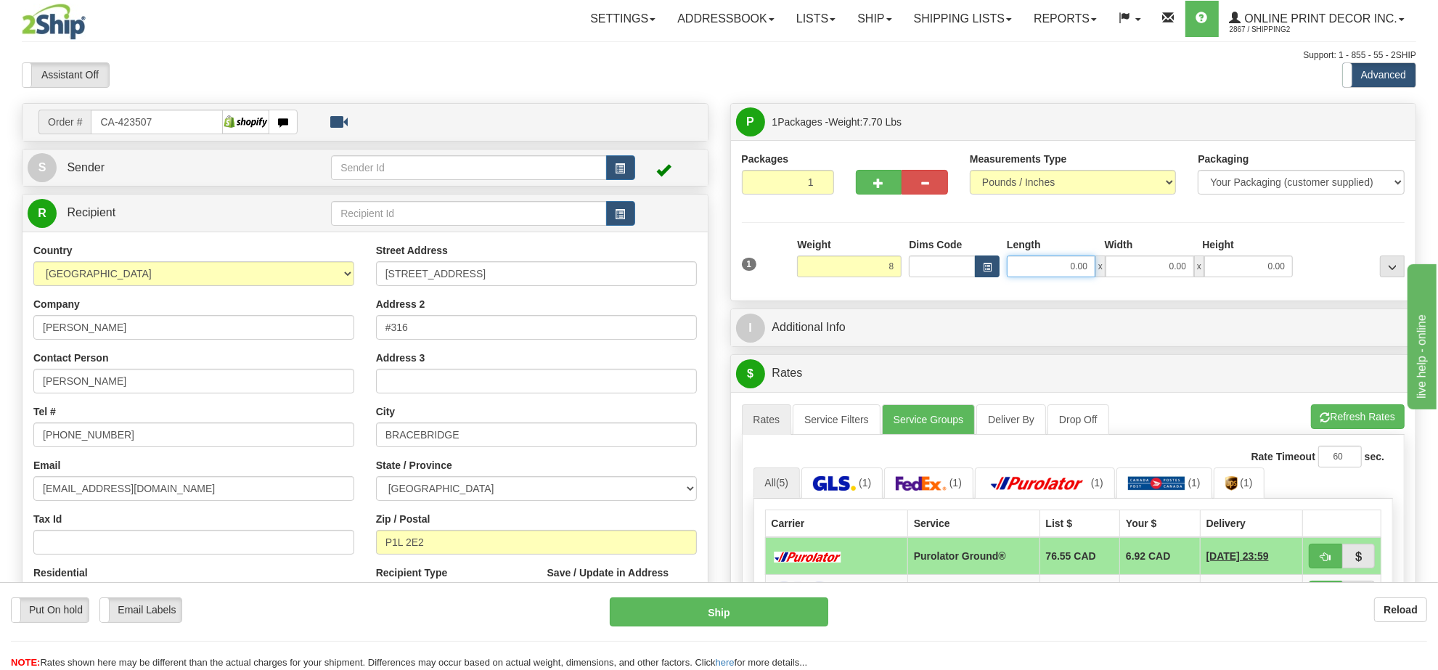
click at [996, 276] on div "Dims Code Length Width Height x" at bounding box center [1100, 257] width 391 height 40
type input "8.00"
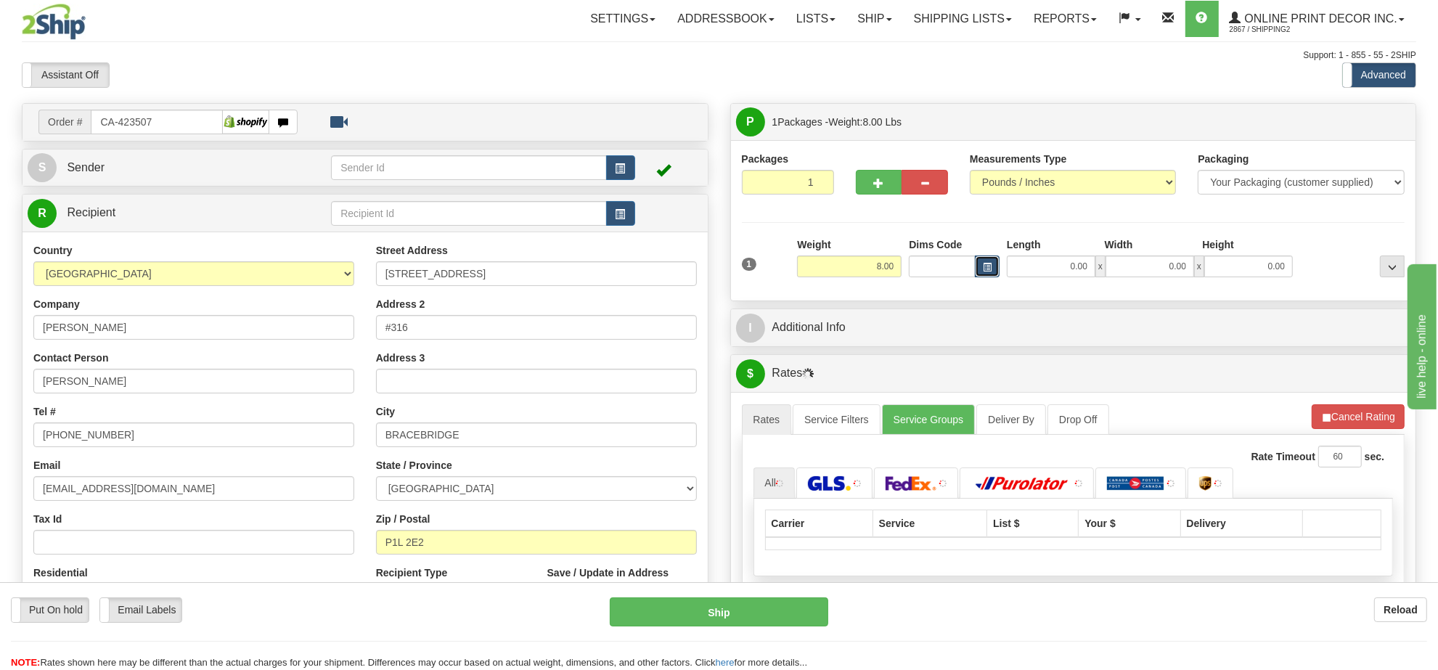
click at [993, 274] on button "button" at bounding box center [987, 266] width 25 height 22
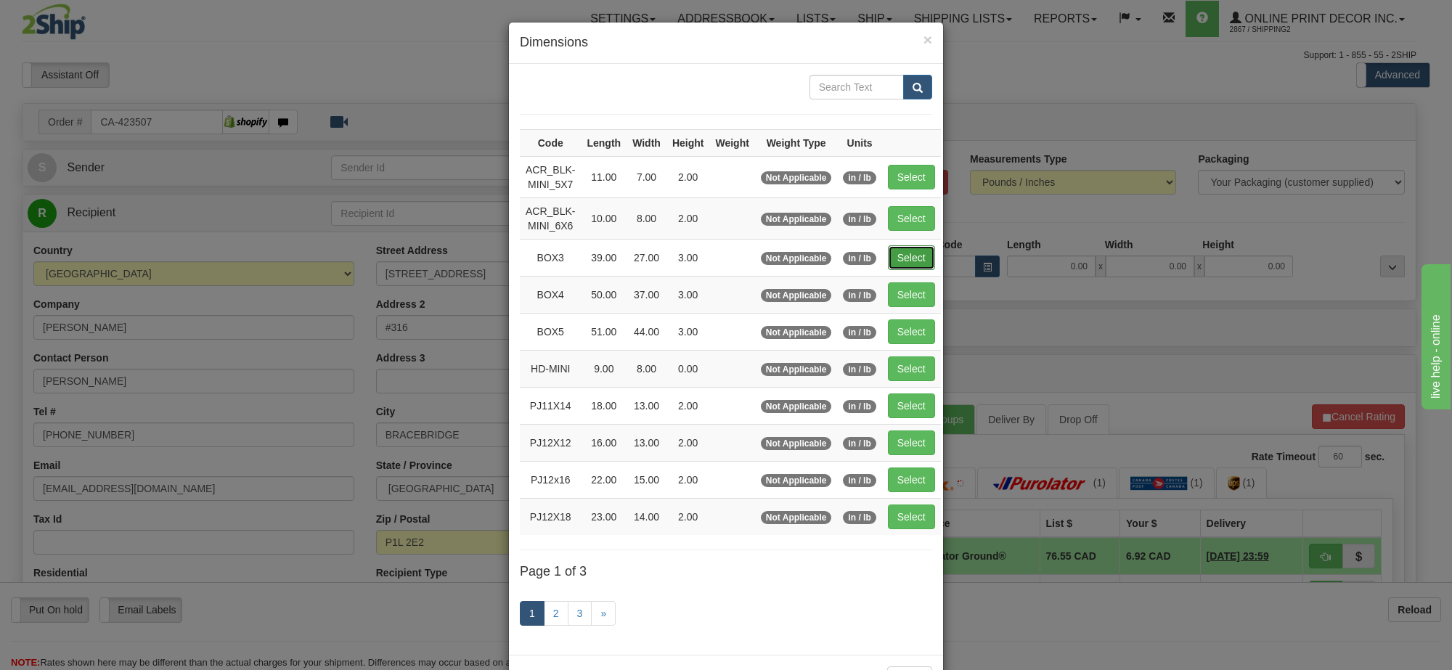
click at [909, 262] on button "Select" at bounding box center [911, 257] width 47 height 25
type input "BOX3"
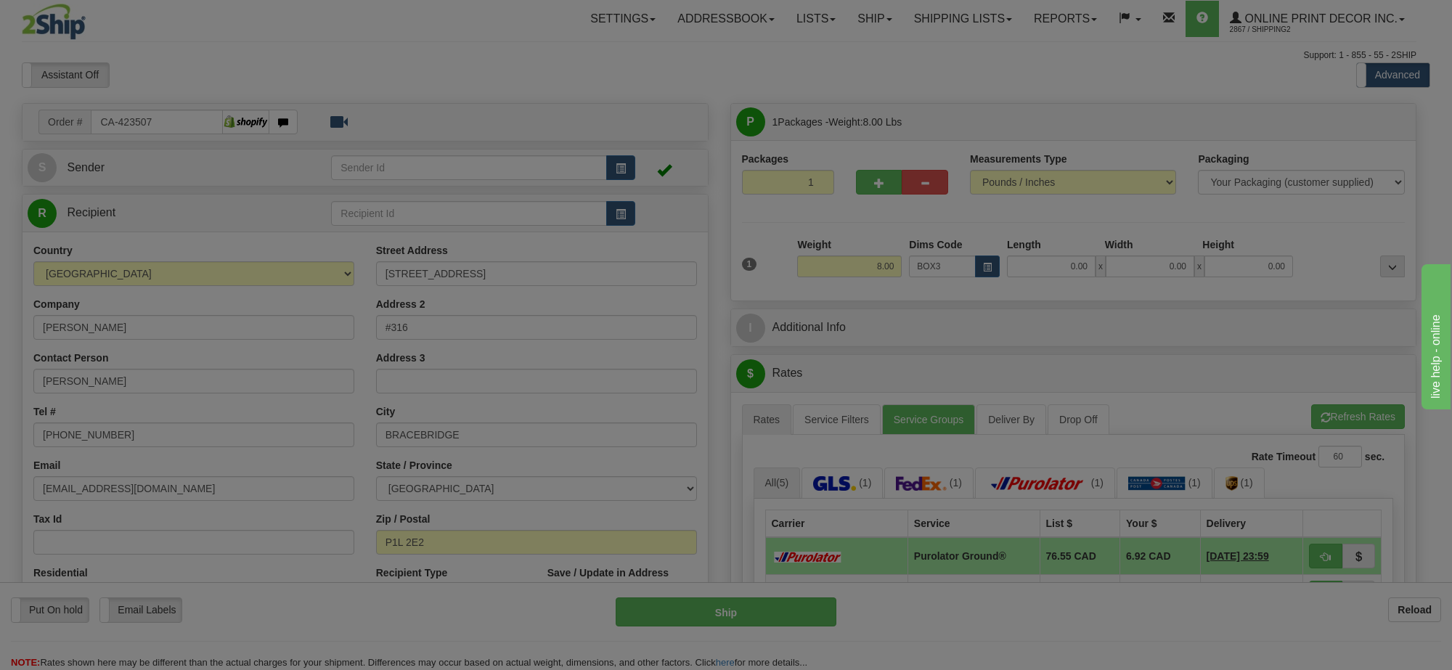
type input "39.00"
type input "27.00"
type input "3.00"
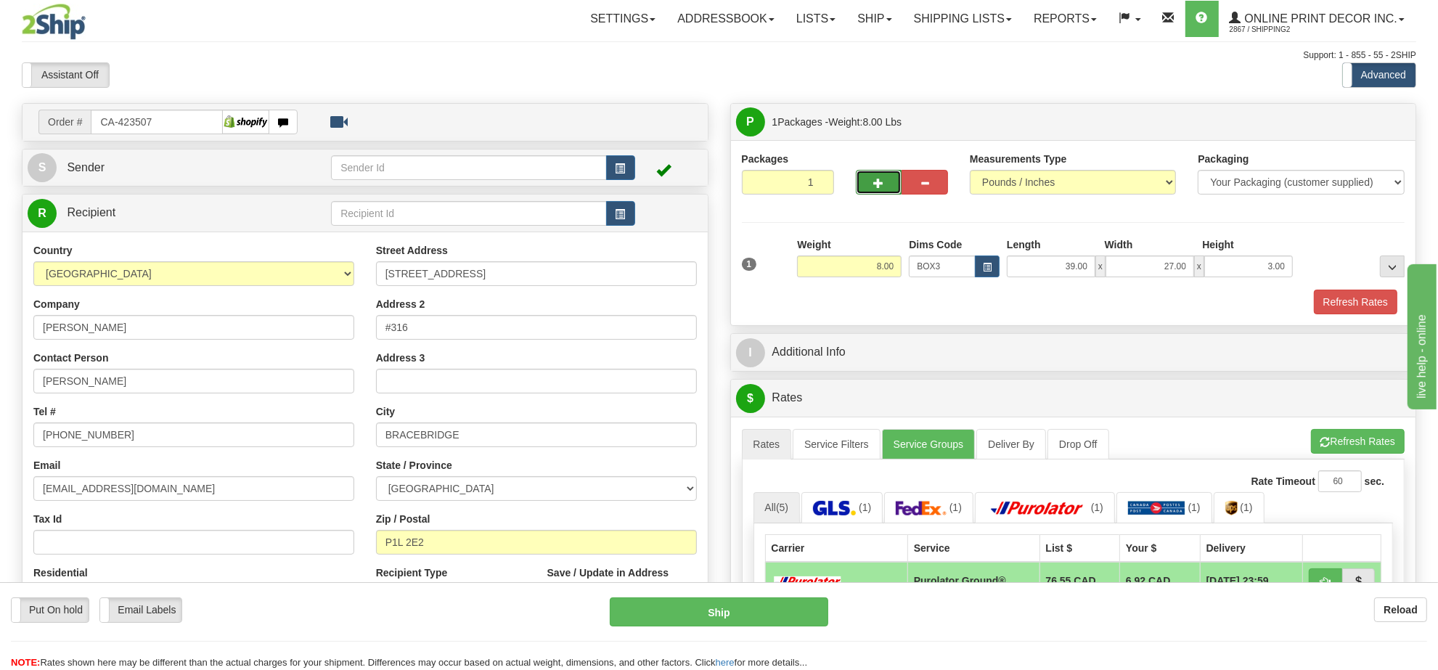
click at [873, 195] on button "button" at bounding box center [879, 182] width 46 height 25
radio input "true"
type input "2"
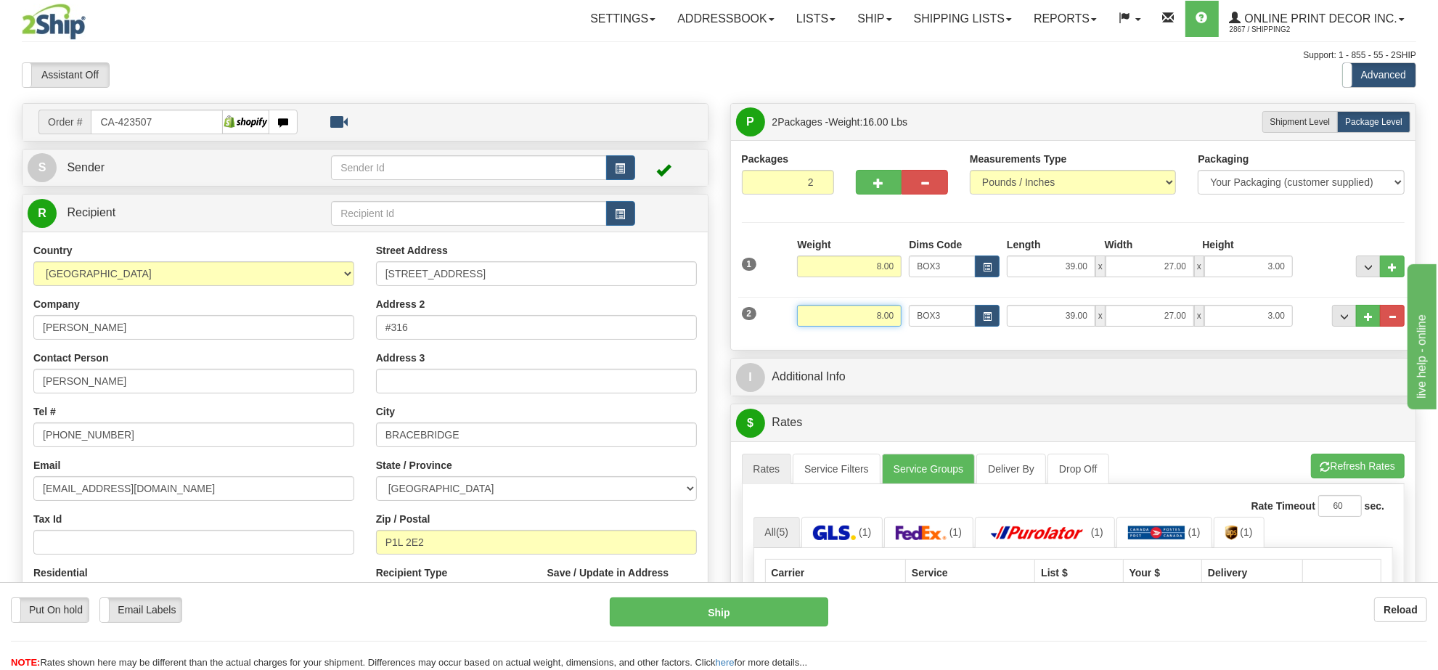
click at [875, 314] on input "8.00" at bounding box center [849, 316] width 105 height 22
type input "7"
type input "6.00"
click at [994, 309] on button "button" at bounding box center [987, 316] width 25 height 22
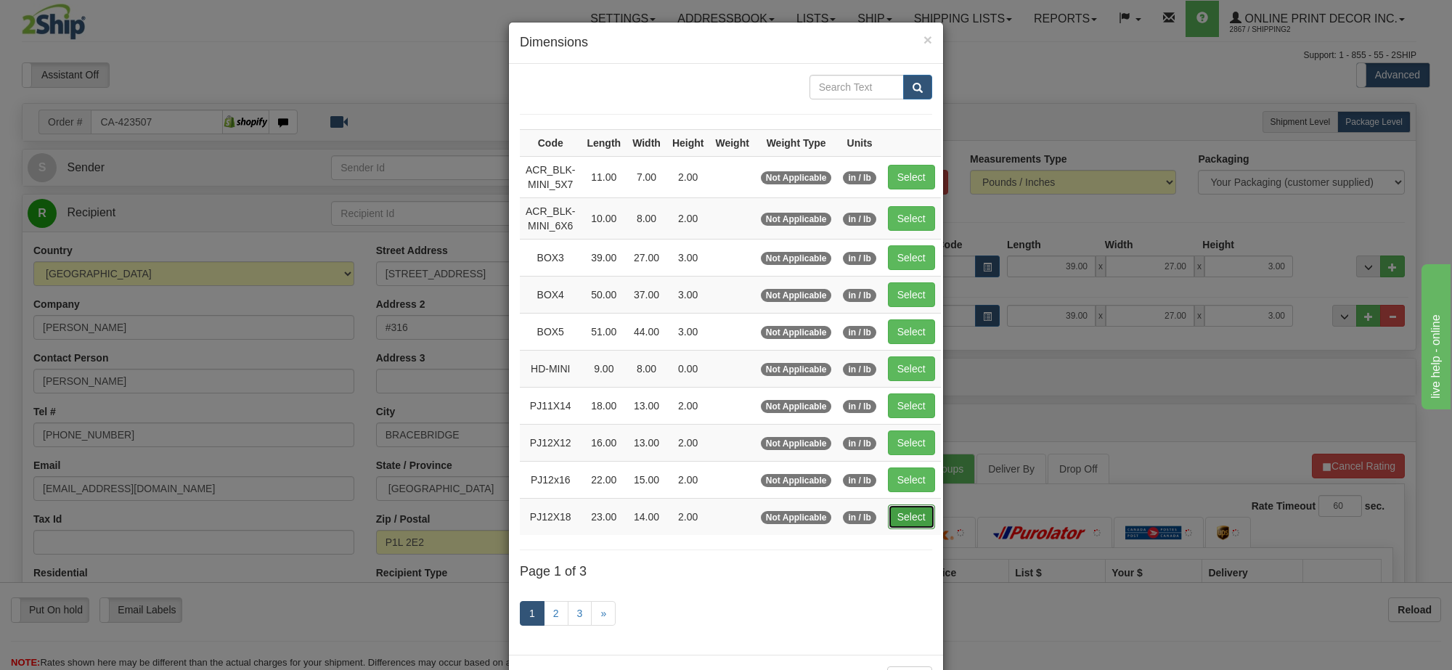
click at [905, 525] on button "Select" at bounding box center [911, 516] width 47 height 25
type input "PJ12X18"
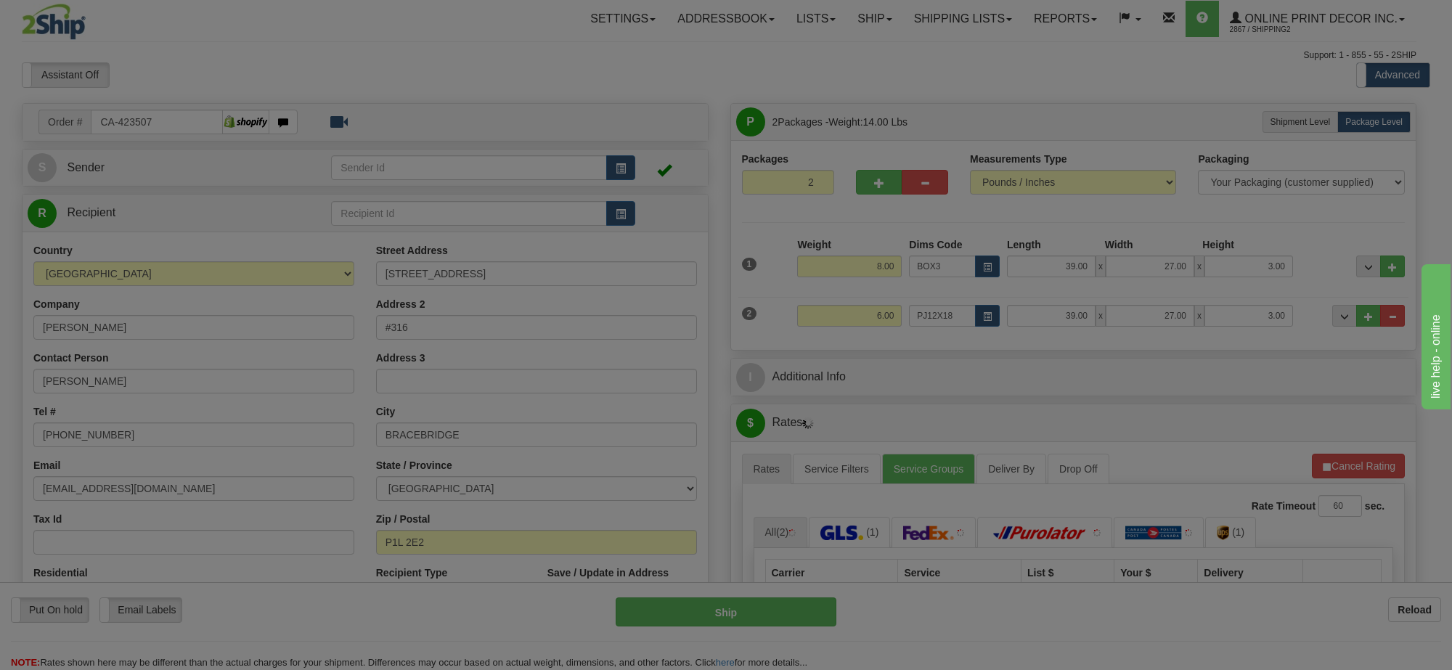
type input "23.00"
type input "14.00"
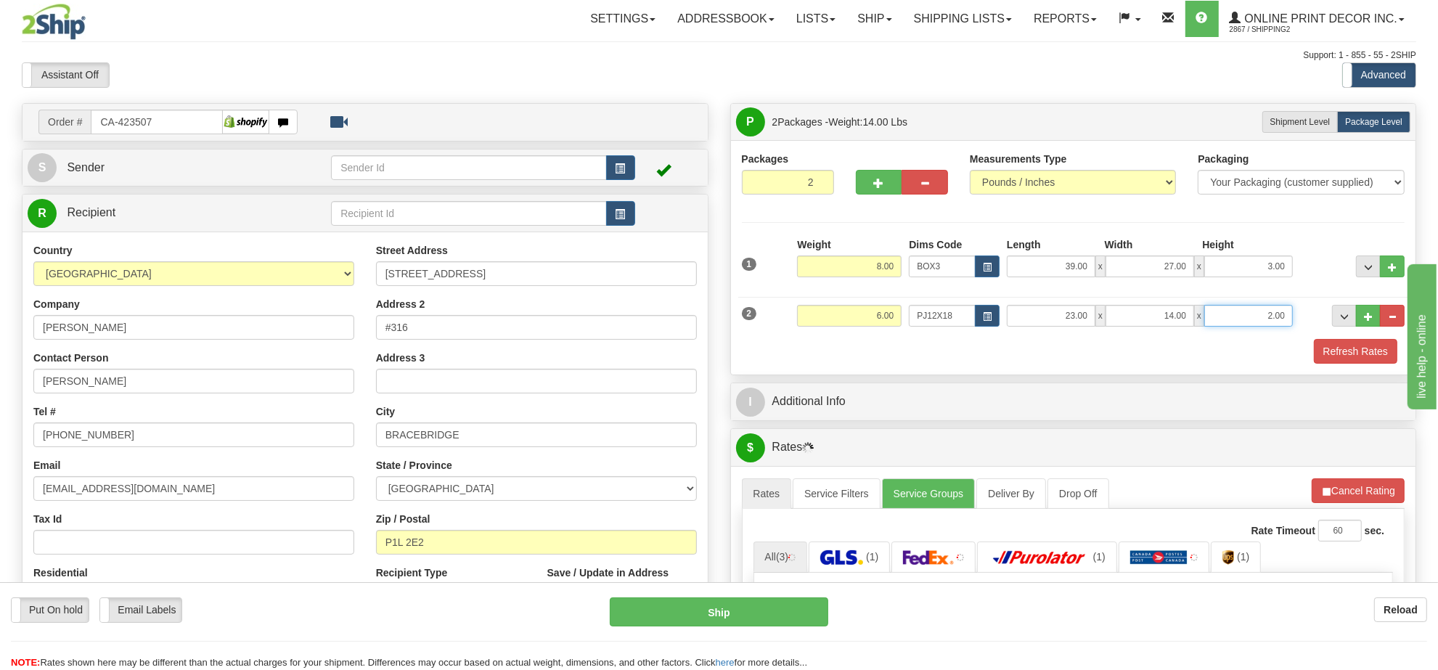
click at [1277, 313] on input "2.00" at bounding box center [1248, 316] width 89 height 22
type input "4.00"
click at [1362, 488] on button "Refresh Rates" at bounding box center [1358, 490] width 94 height 25
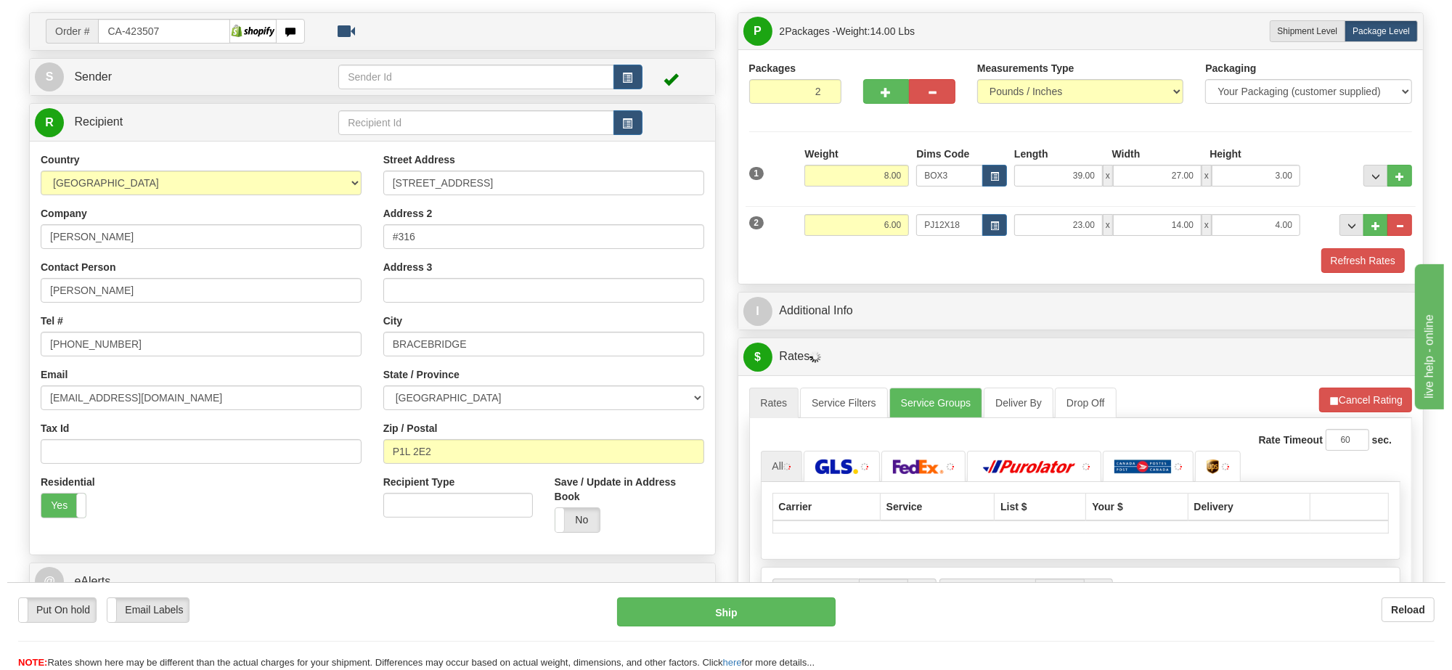
scroll to position [181, 0]
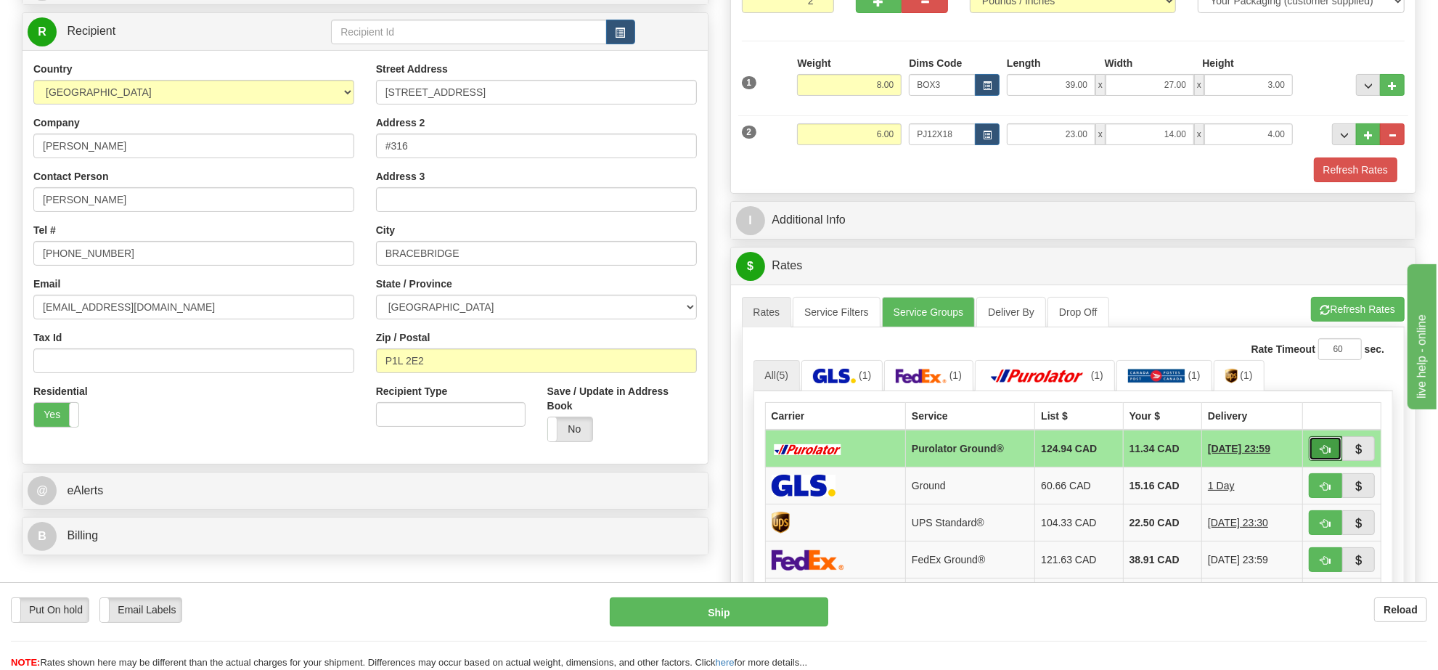
click at [1325, 454] on span "button" at bounding box center [1325, 449] width 10 height 9
type input "260"
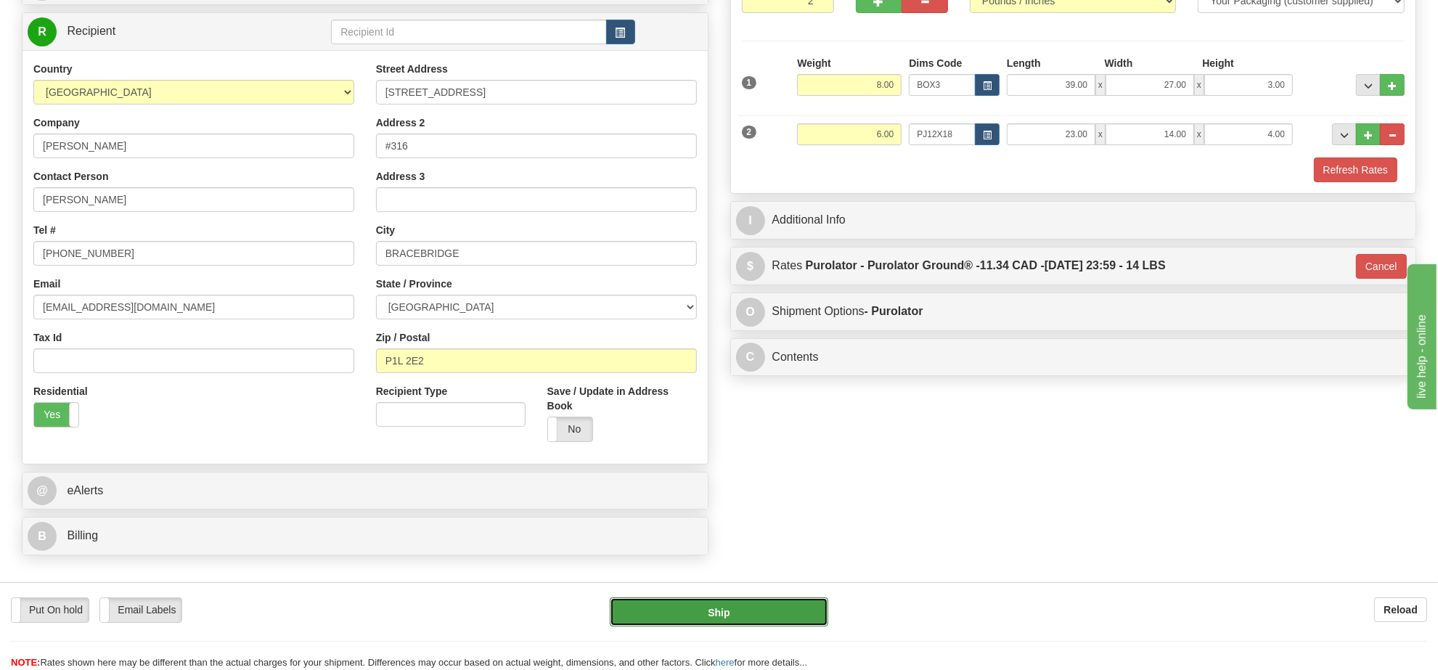
click at [708, 610] on button "Ship" at bounding box center [719, 611] width 218 height 29
